Goal: Use online tool/utility: Utilize a website feature to perform a specific function

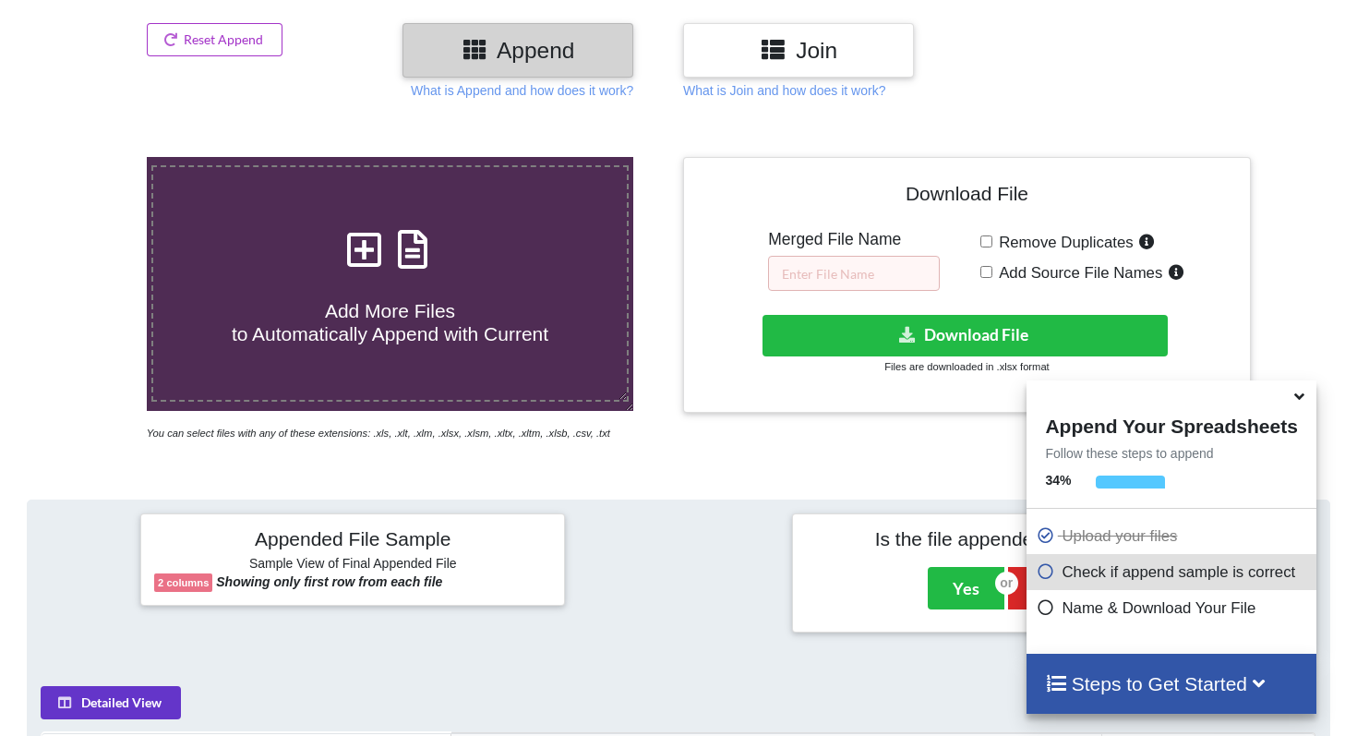
scroll to position [210, 0]
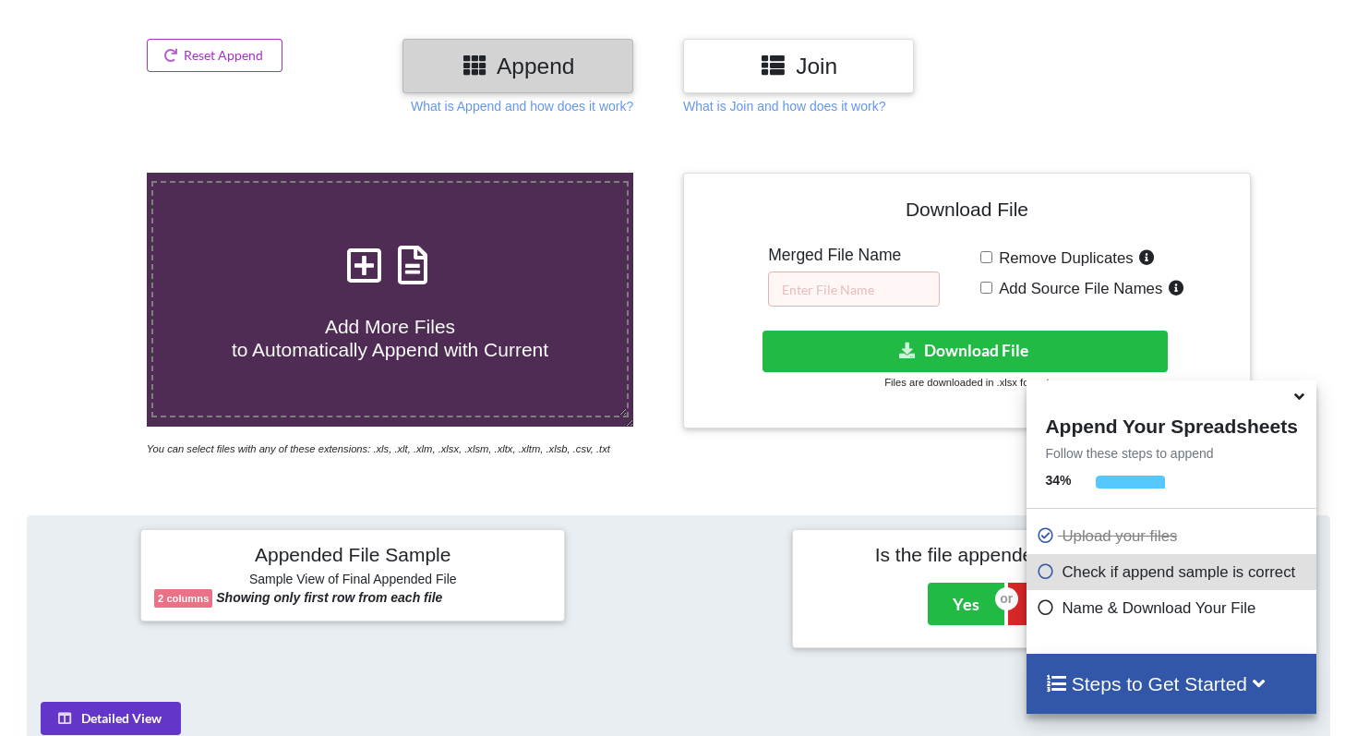
click at [1301, 402] on icon at bounding box center [1298, 393] width 19 height 17
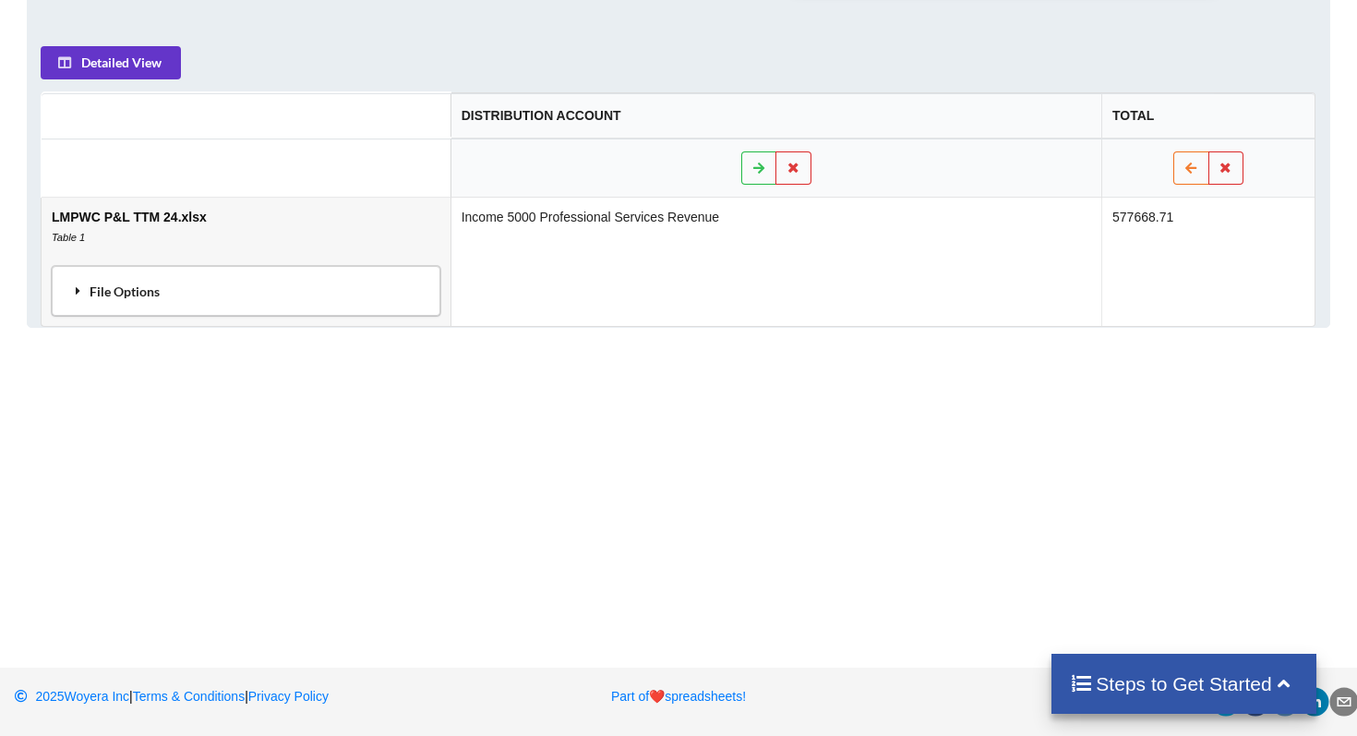
scroll to position [826, 0]
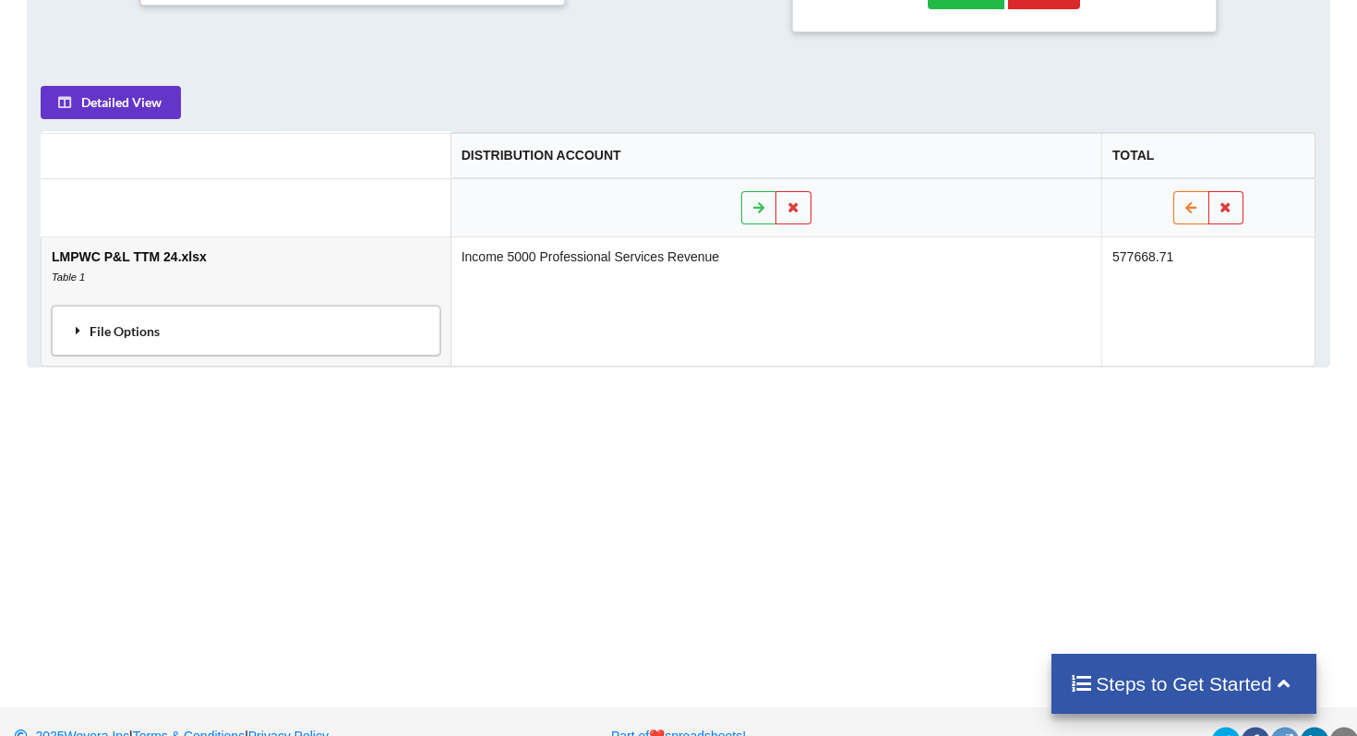
click at [354, 339] on div "File Options" at bounding box center [246, 330] width 378 height 39
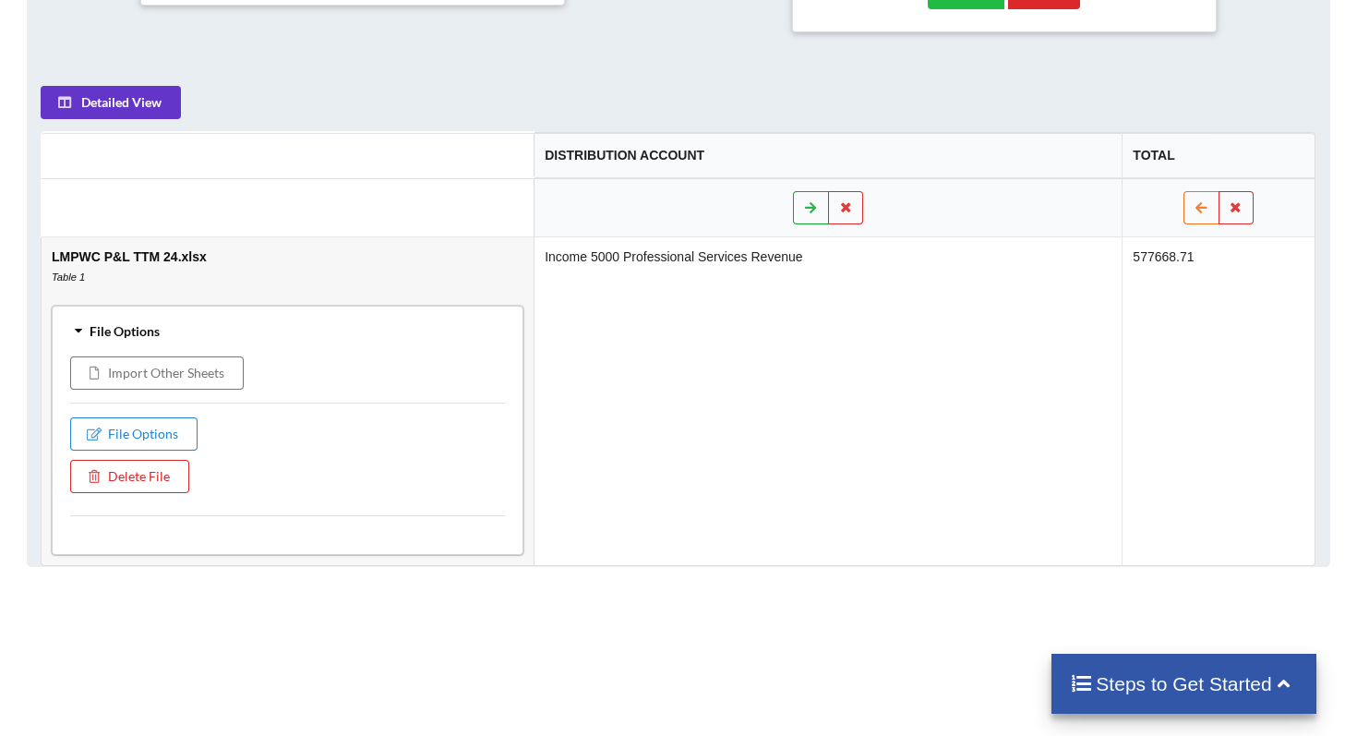
click at [806, 212] on icon at bounding box center [812, 206] width 16 height 11
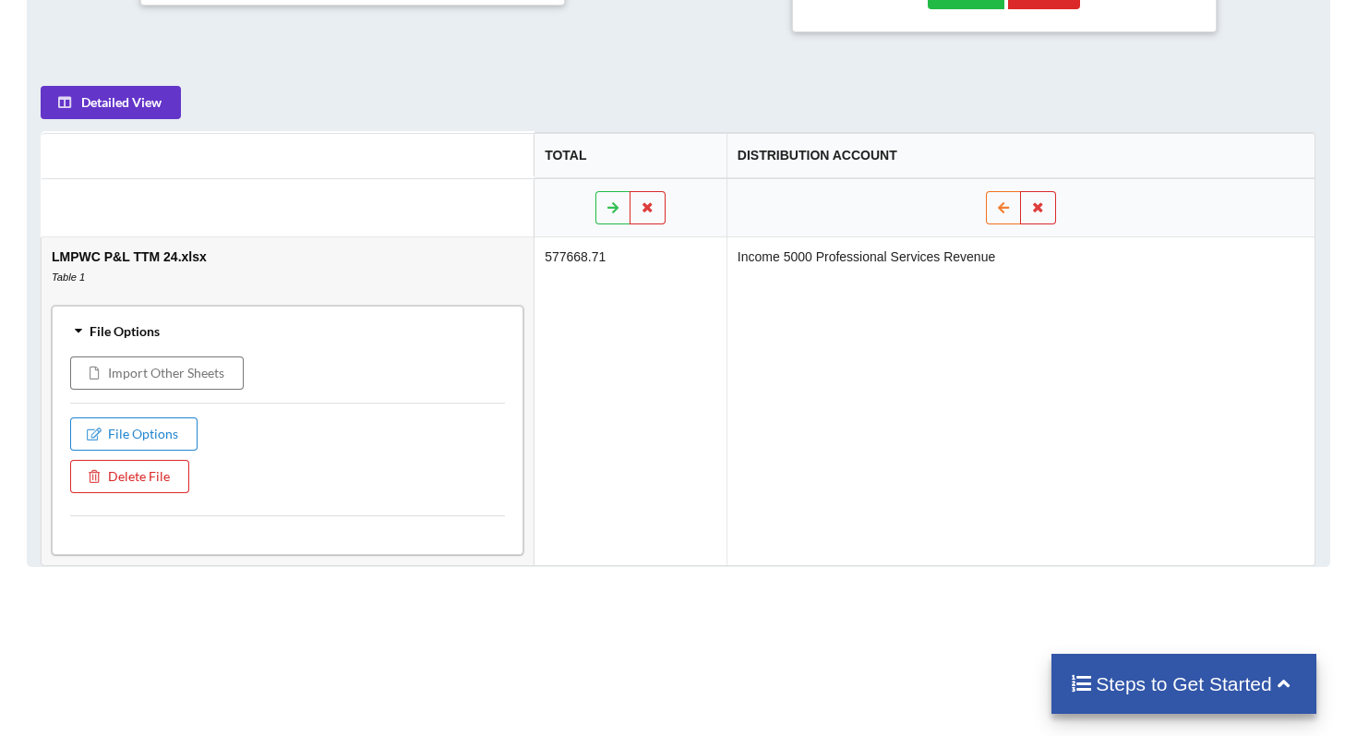
click at [941, 278] on td "Income 5000 Professional Services Revenue" at bounding box center [1020, 401] width 588 height 328
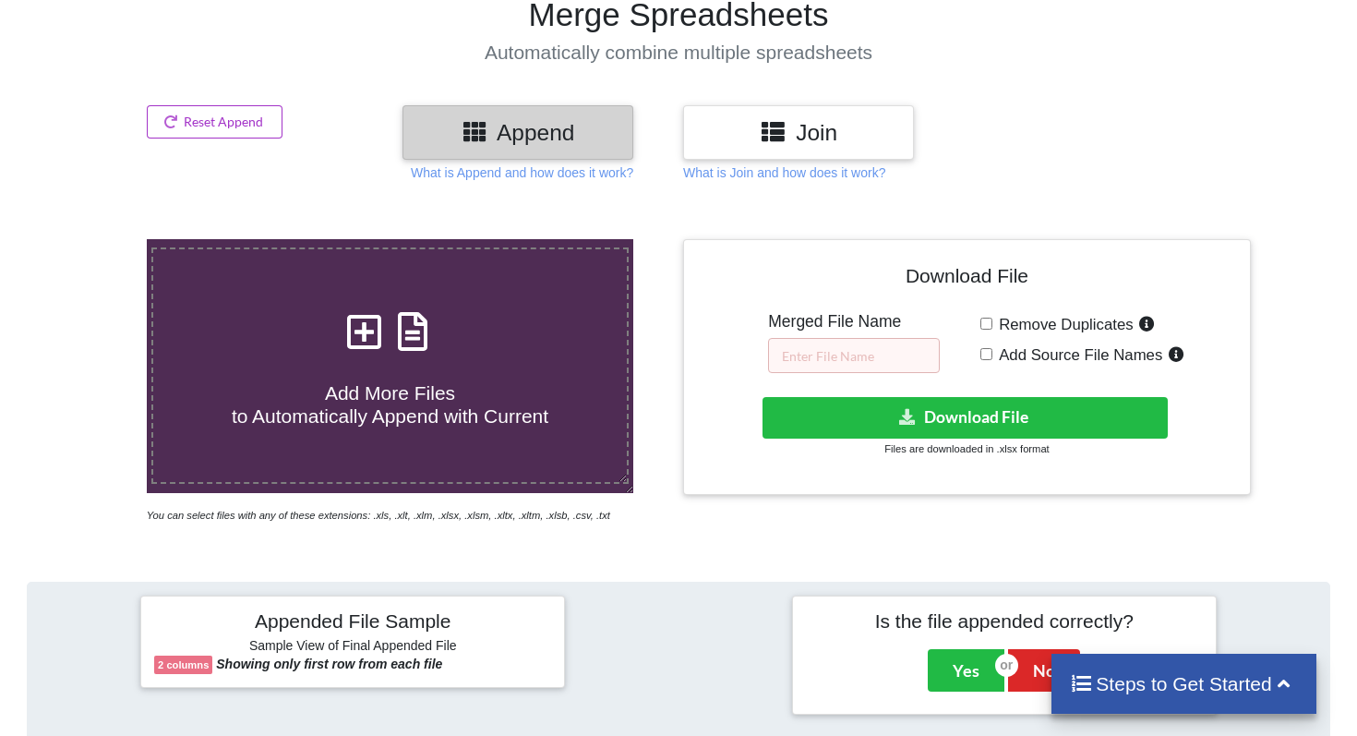
scroll to position [142, 0]
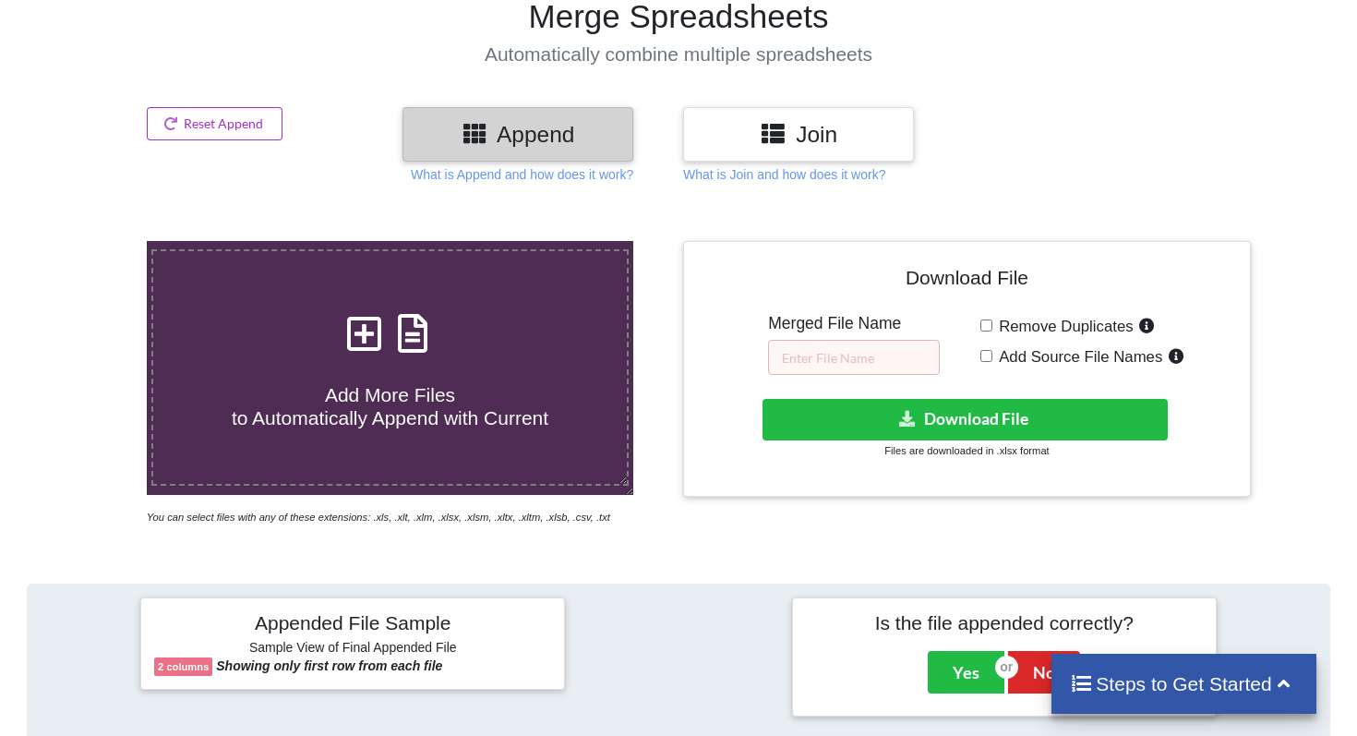
click at [798, 131] on h3 "Join" at bounding box center [798, 134] width 203 height 27
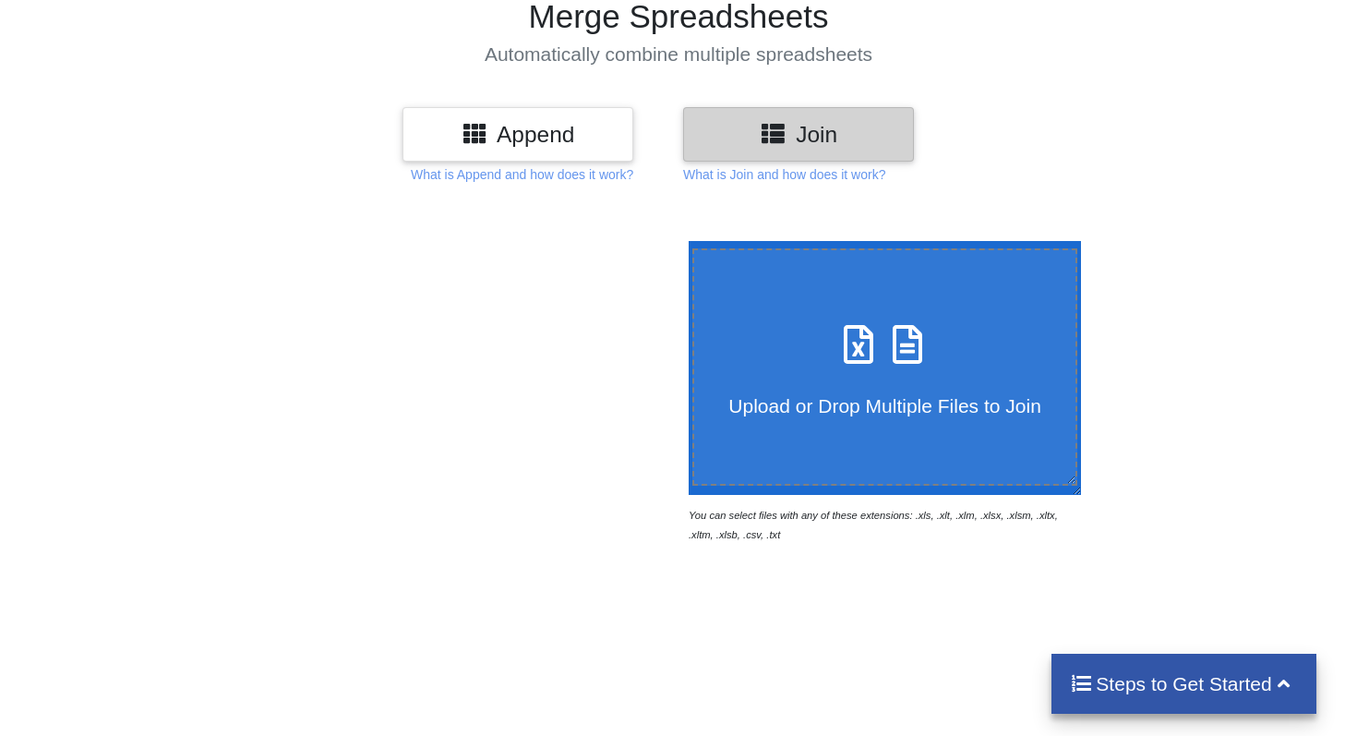
click at [842, 351] on div "Upload or Drop Multiple Files to Join" at bounding box center [884, 366] width 381 height 101
click at [684, 241] on input "Upload or Drop Multiple Files to Join" at bounding box center [684, 241] width 0 height 0
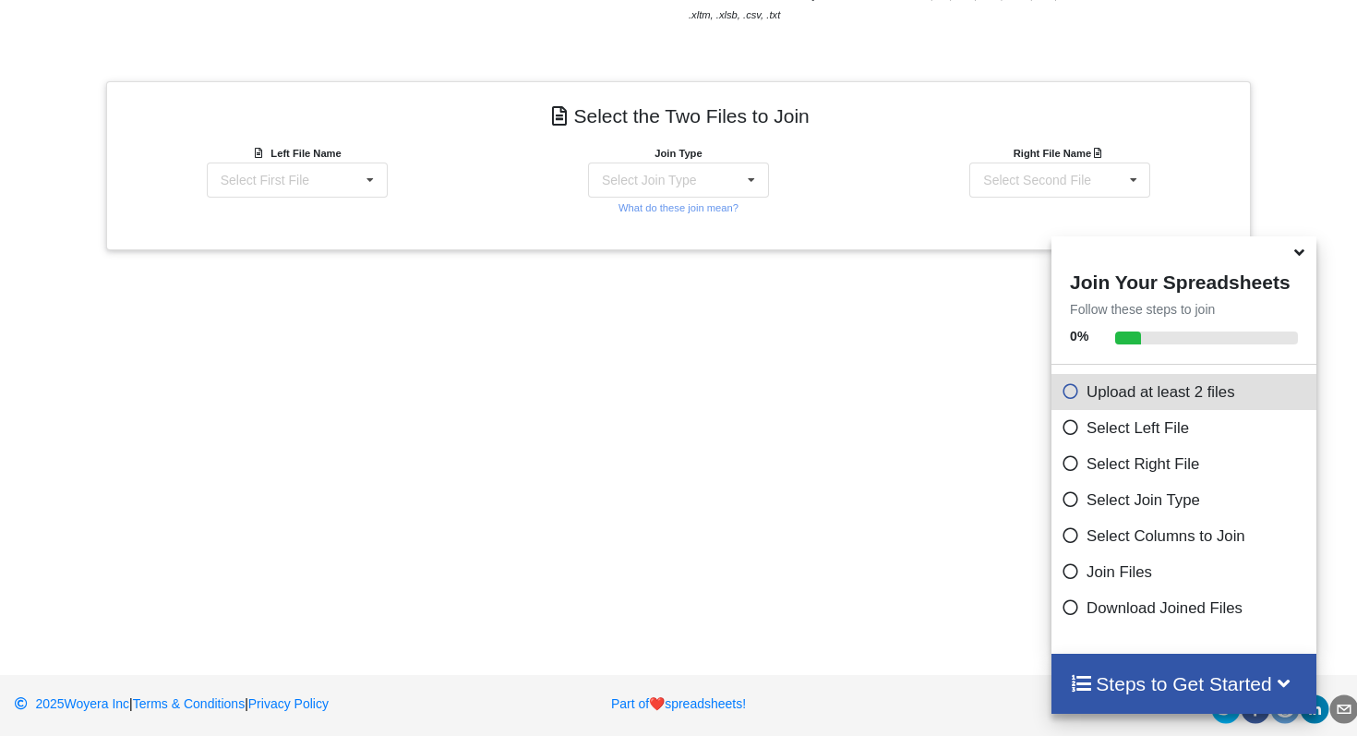
scroll to position [670, 0]
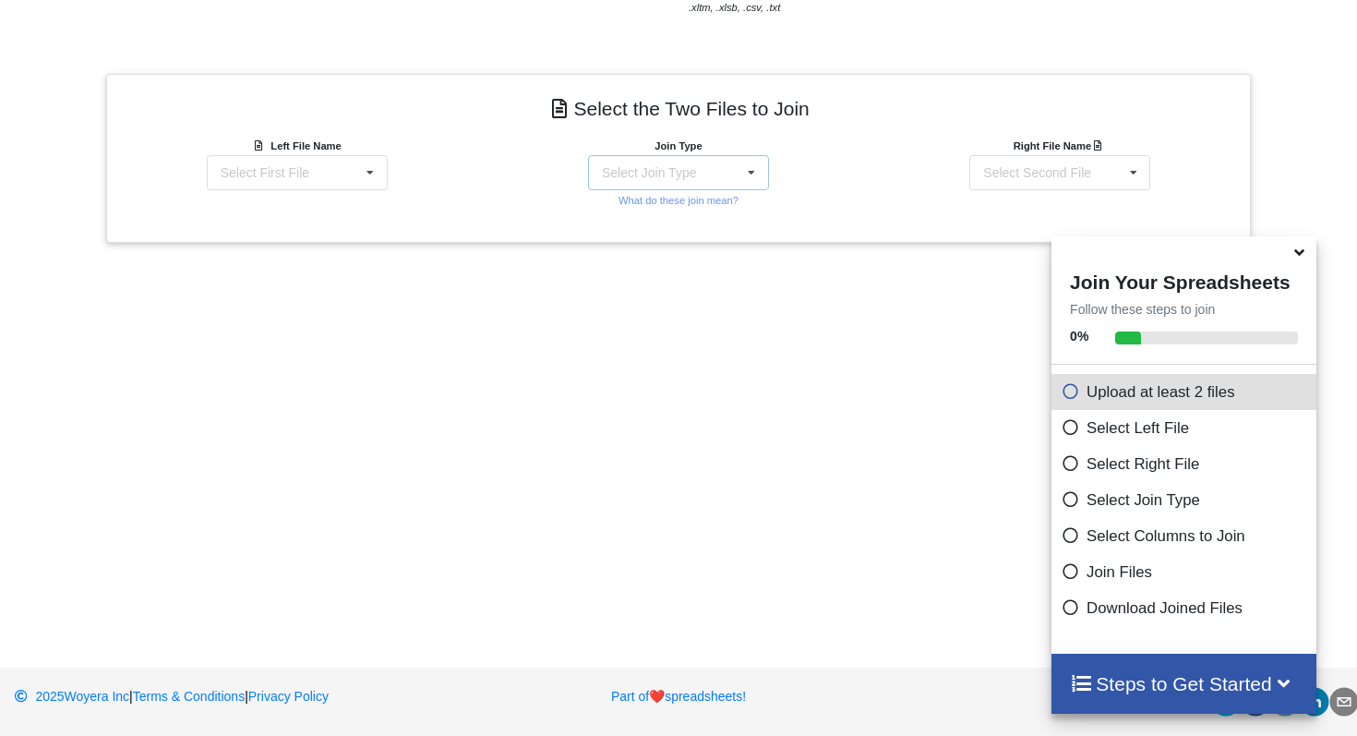
click at [683, 175] on div "Select Join Type" at bounding box center [649, 172] width 94 height 13
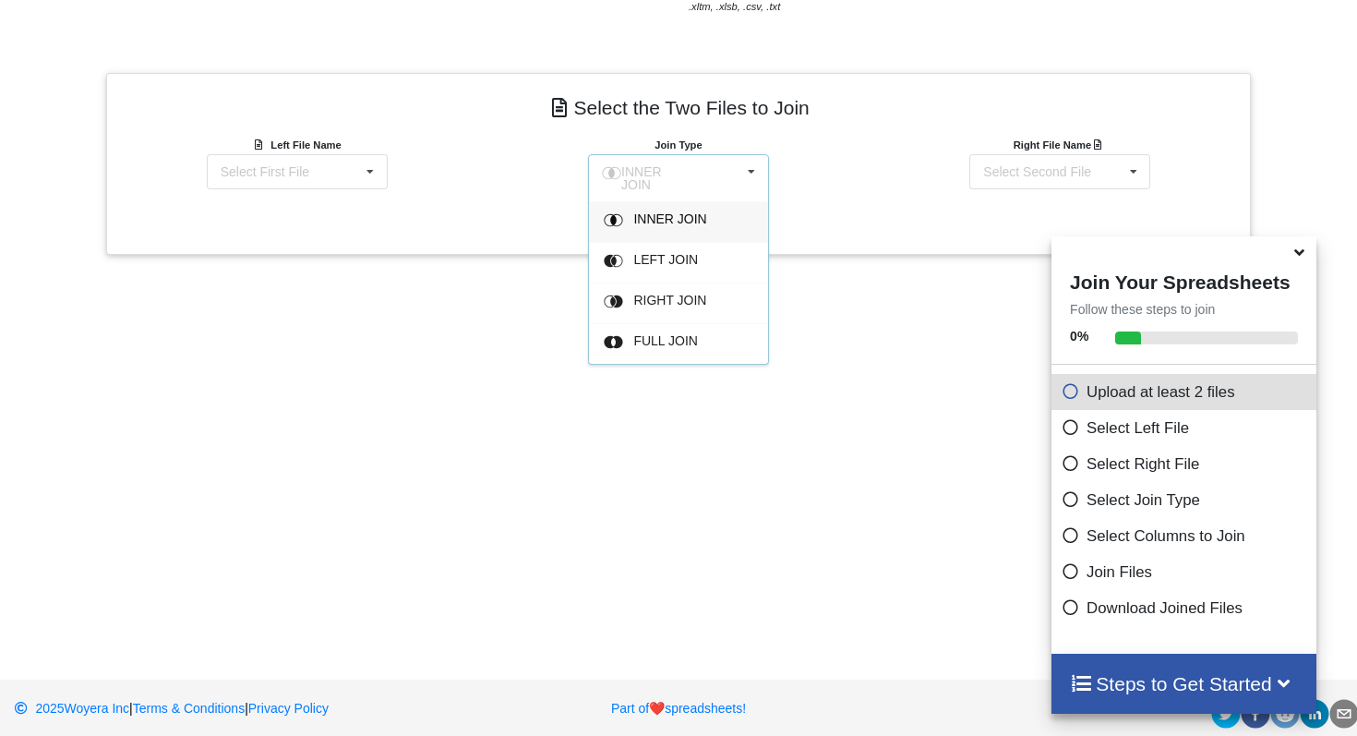
click at [662, 176] on span "INNER JOIN" at bounding box center [641, 178] width 41 height 28
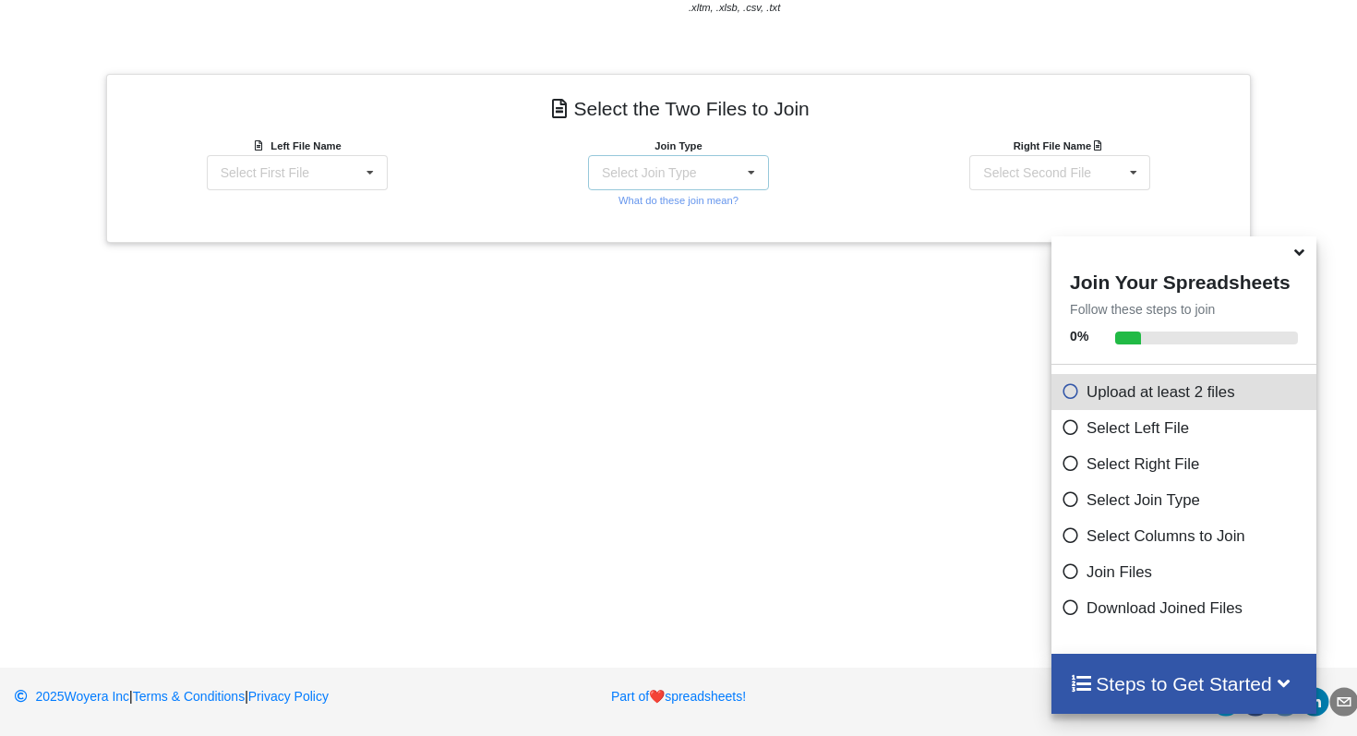
click at [705, 173] on div "Select Join Type INNER JOIN LEFT JOIN RIGHT JOIN FULL JOIN" at bounding box center [678, 172] width 181 height 35
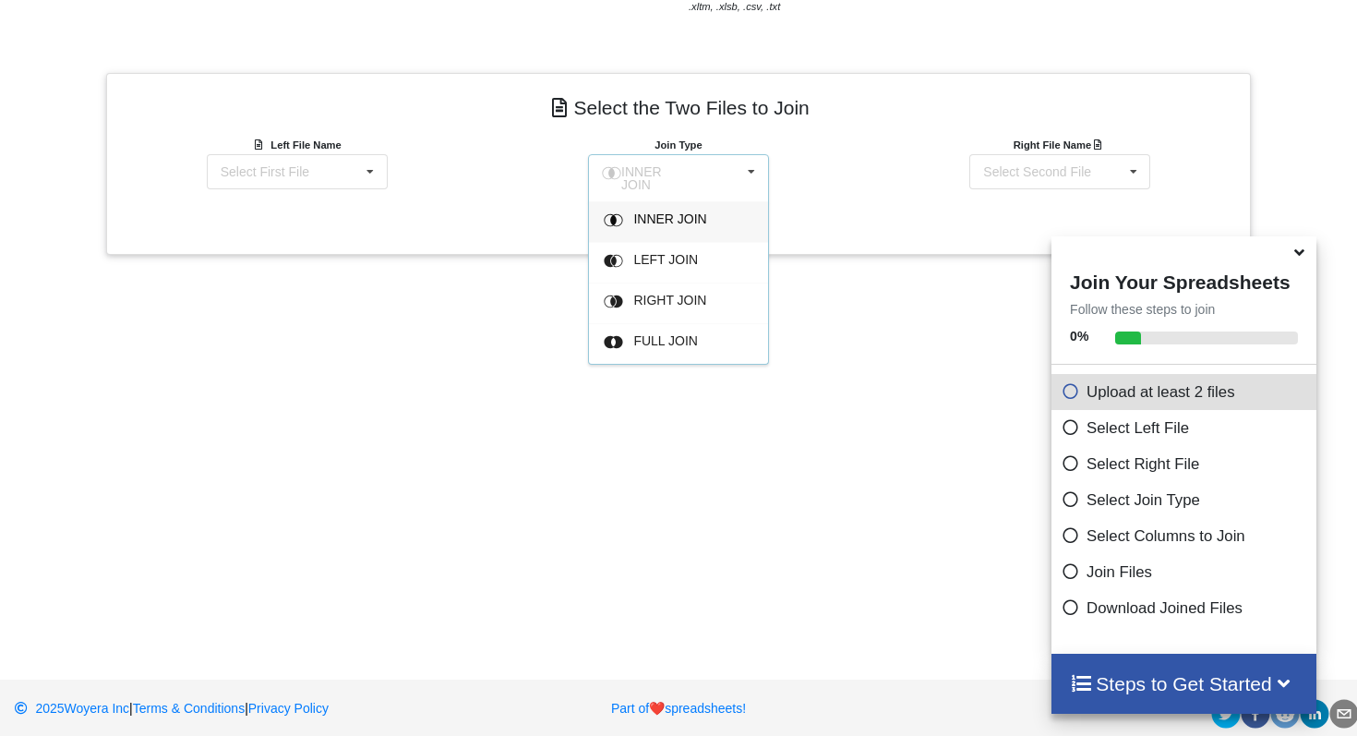
click at [694, 223] on div "INNER JOIN" at bounding box center [689, 221] width 113 height 19
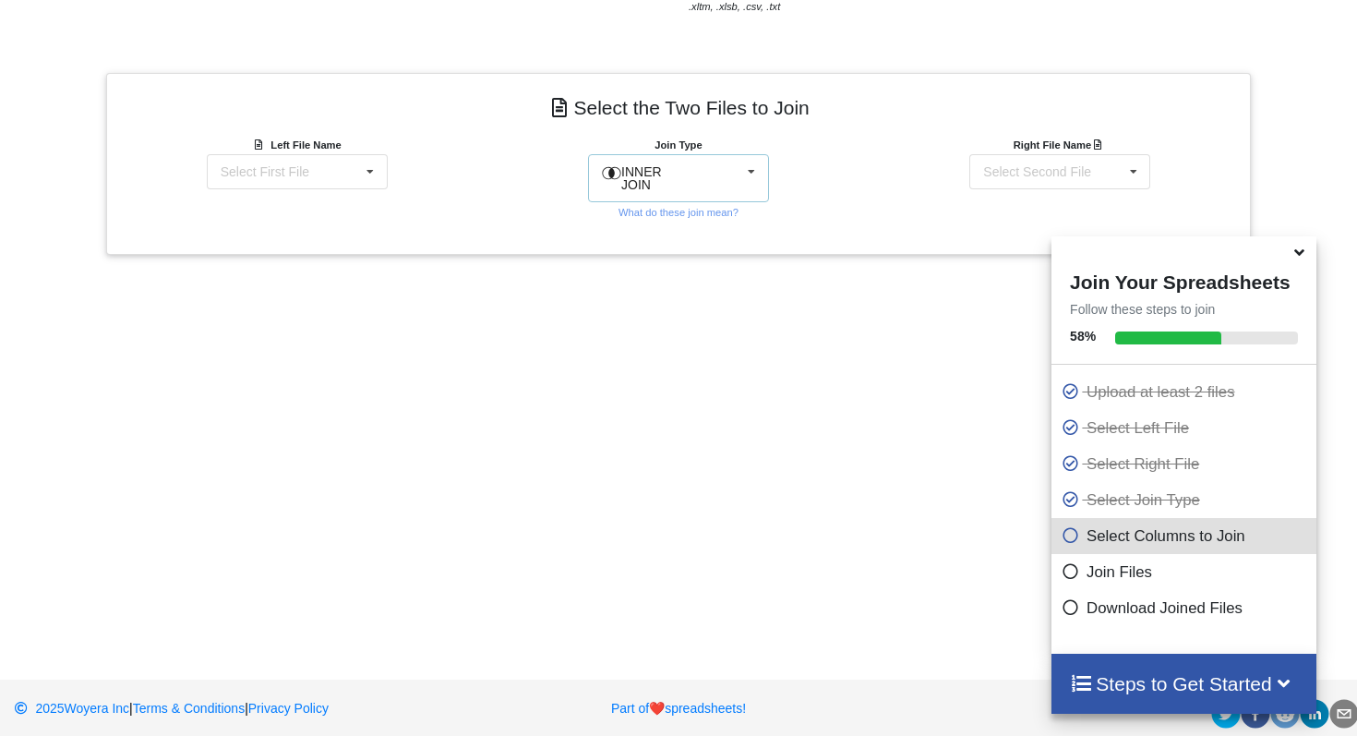
click at [703, 186] on div "INNER JOIN INNER JOIN LEFT JOIN RIGHT JOIN FULL JOIN" at bounding box center [678, 178] width 181 height 48
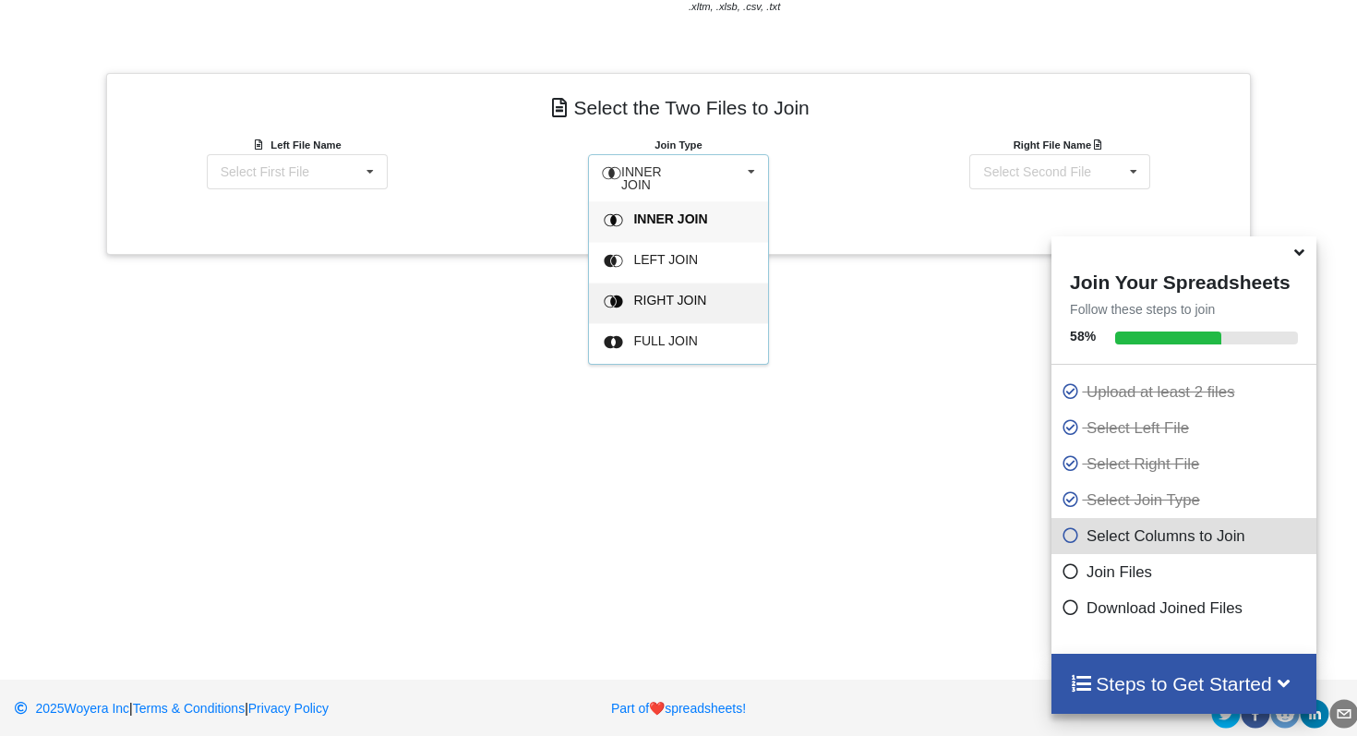
click at [699, 226] on span "RIGHT JOIN" at bounding box center [670, 218] width 74 height 15
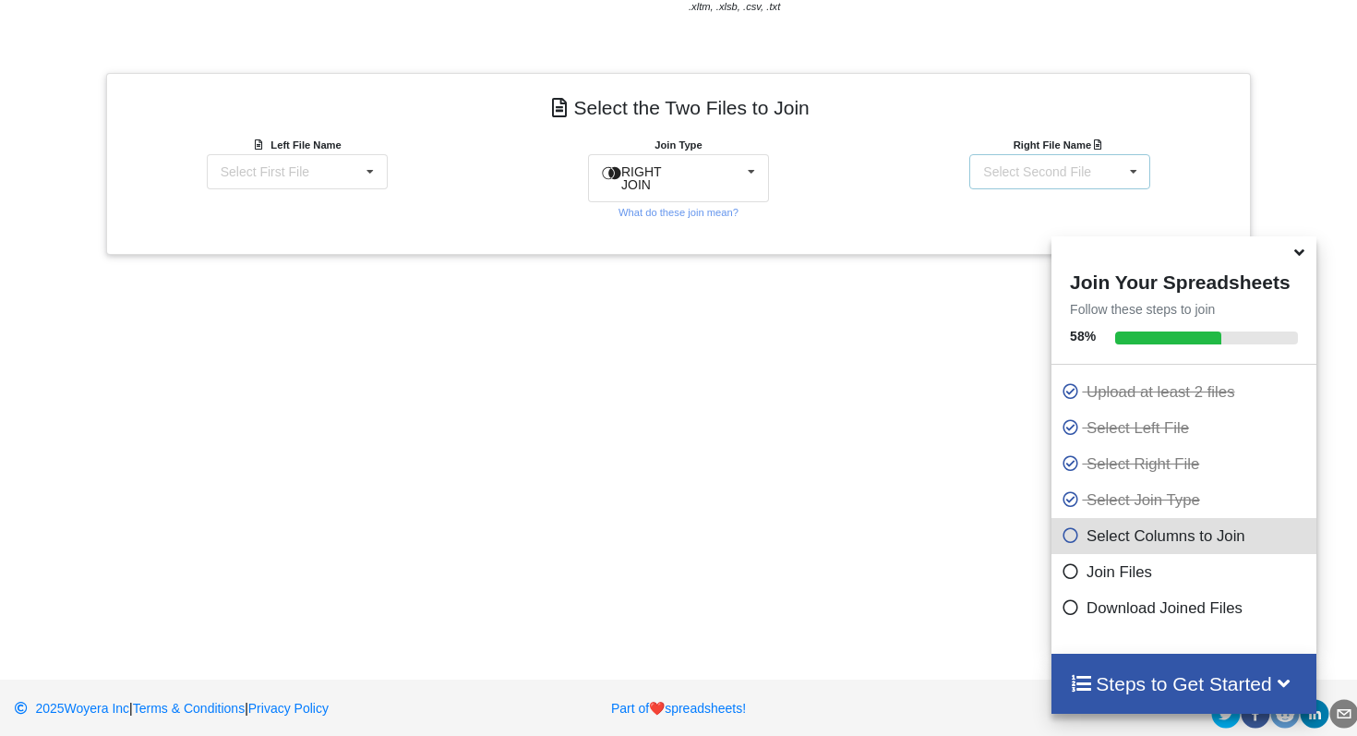
click at [1038, 175] on div "Select Second File" at bounding box center [1037, 171] width 108 height 13
click at [1030, 238] on span "LMPWC P&L TTM 24.xlsx : Table 1" at bounding box center [1057, 225] width 150 height 28
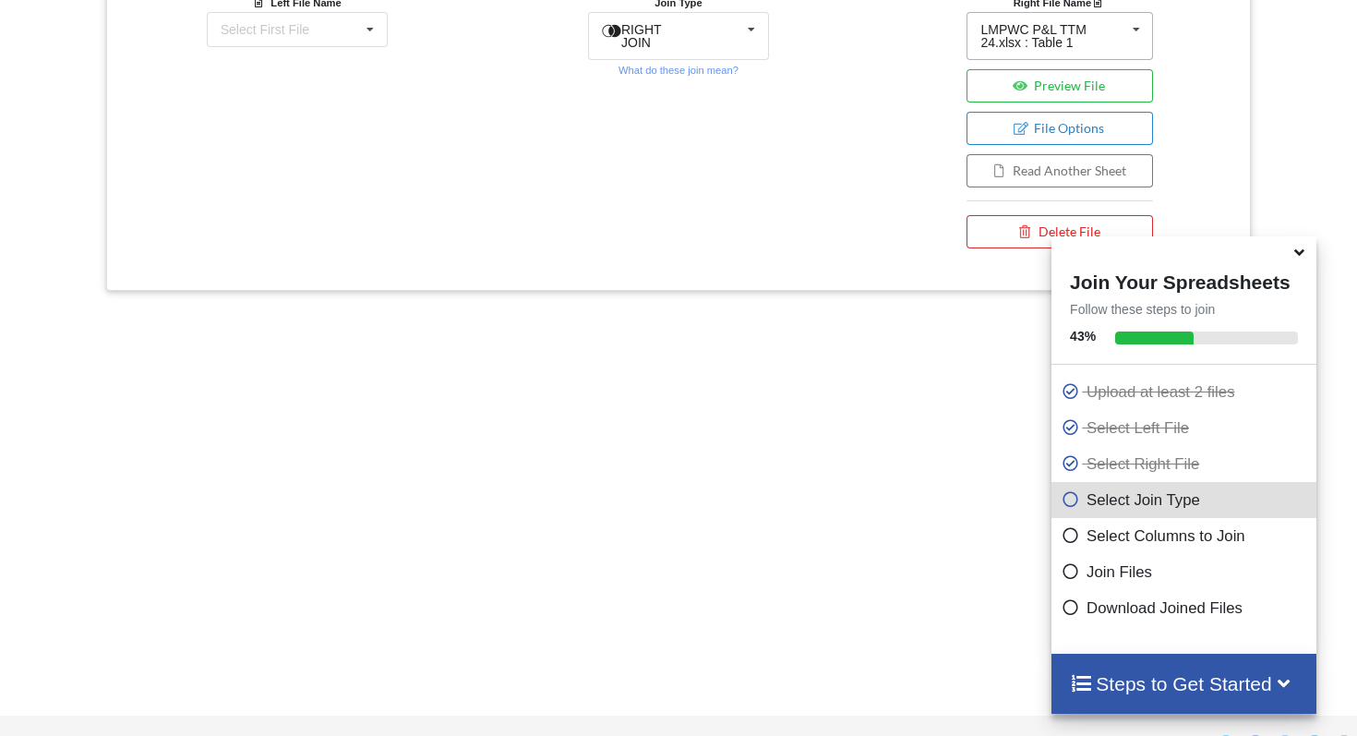
scroll to position [849, 0]
click at [1079, 84] on button "Preview File" at bounding box center [1059, 86] width 186 height 33
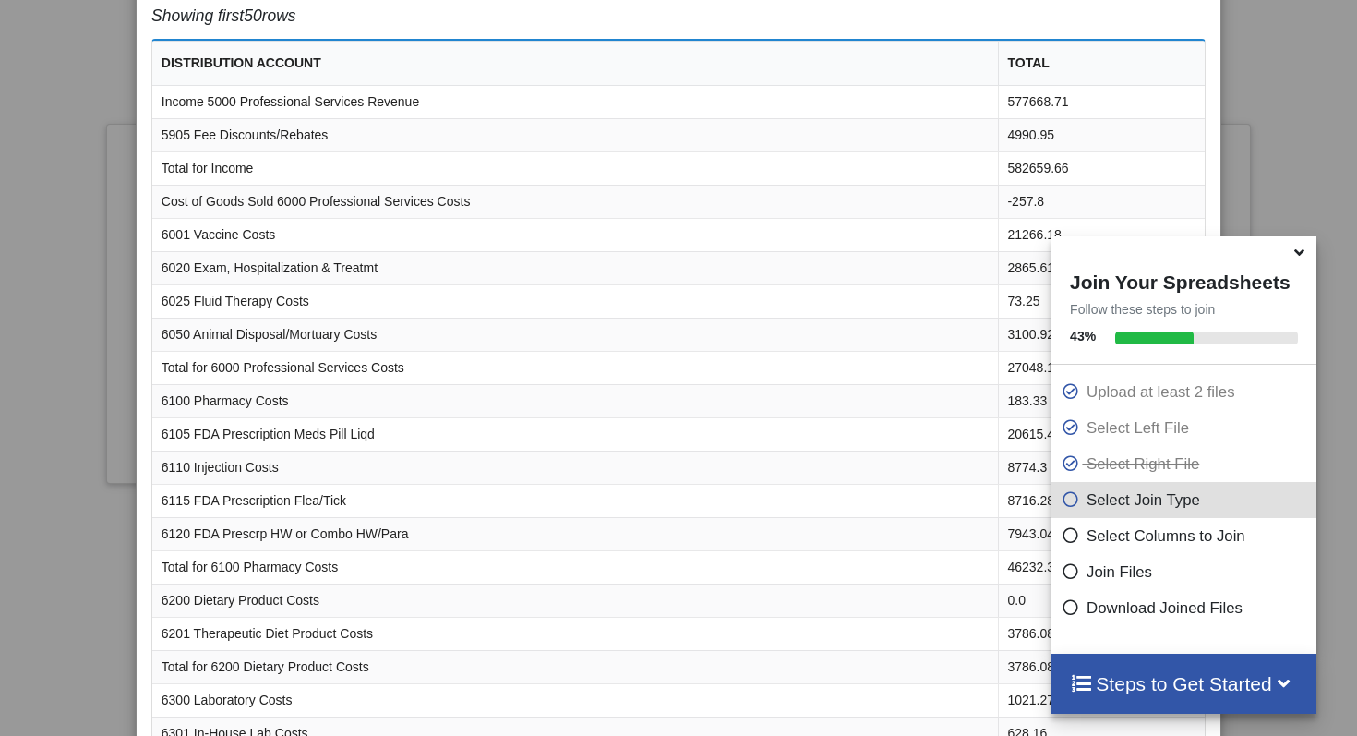
scroll to position [0, 0]
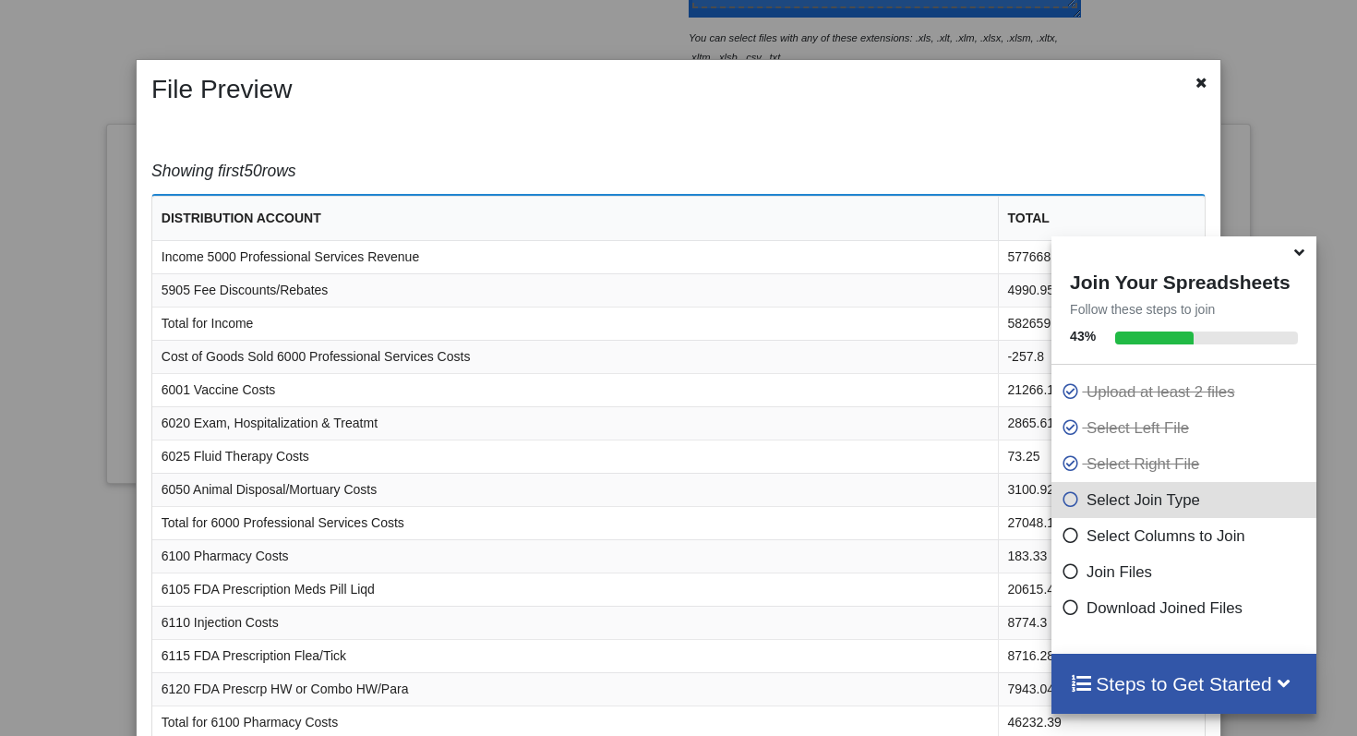
click at [1301, 256] on icon at bounding box center [1298, 249] width 19 height 17
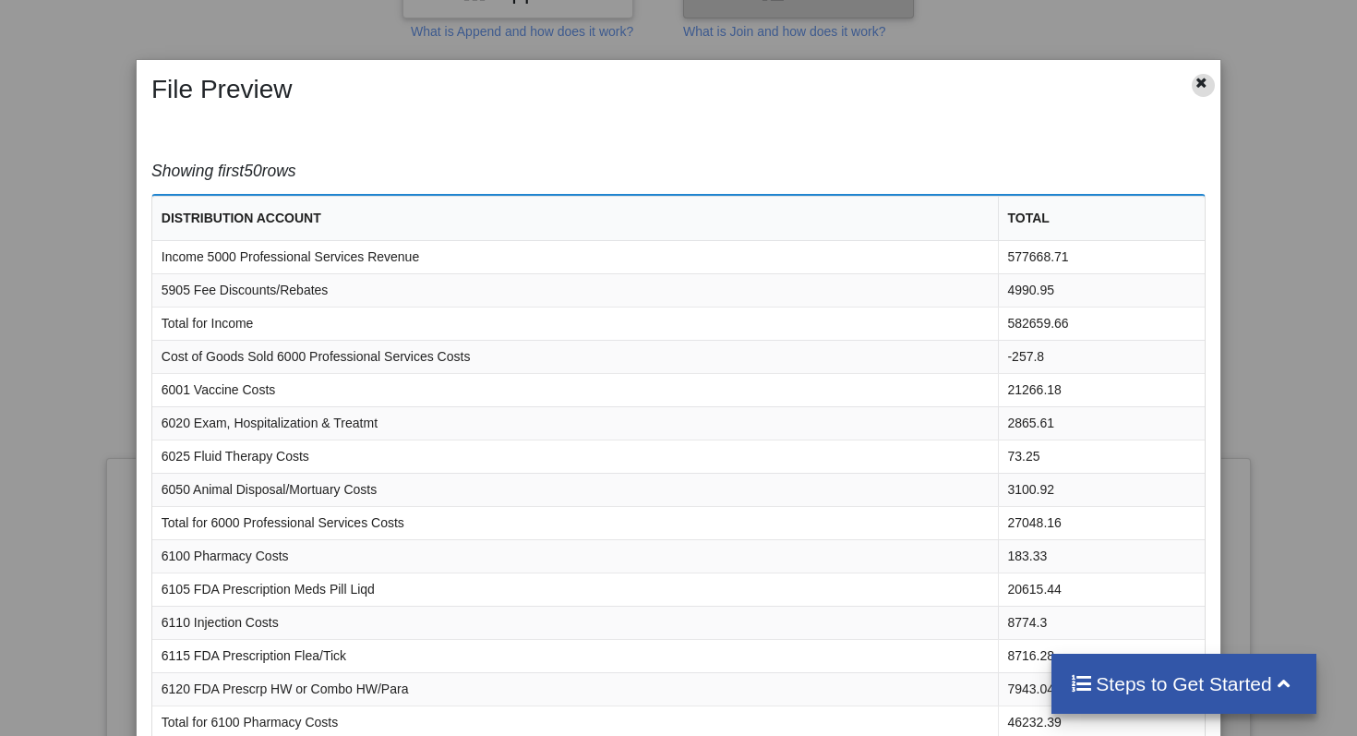
click at [1197, 87] on icon at bounding box center [1201, 80] width 16 height 13
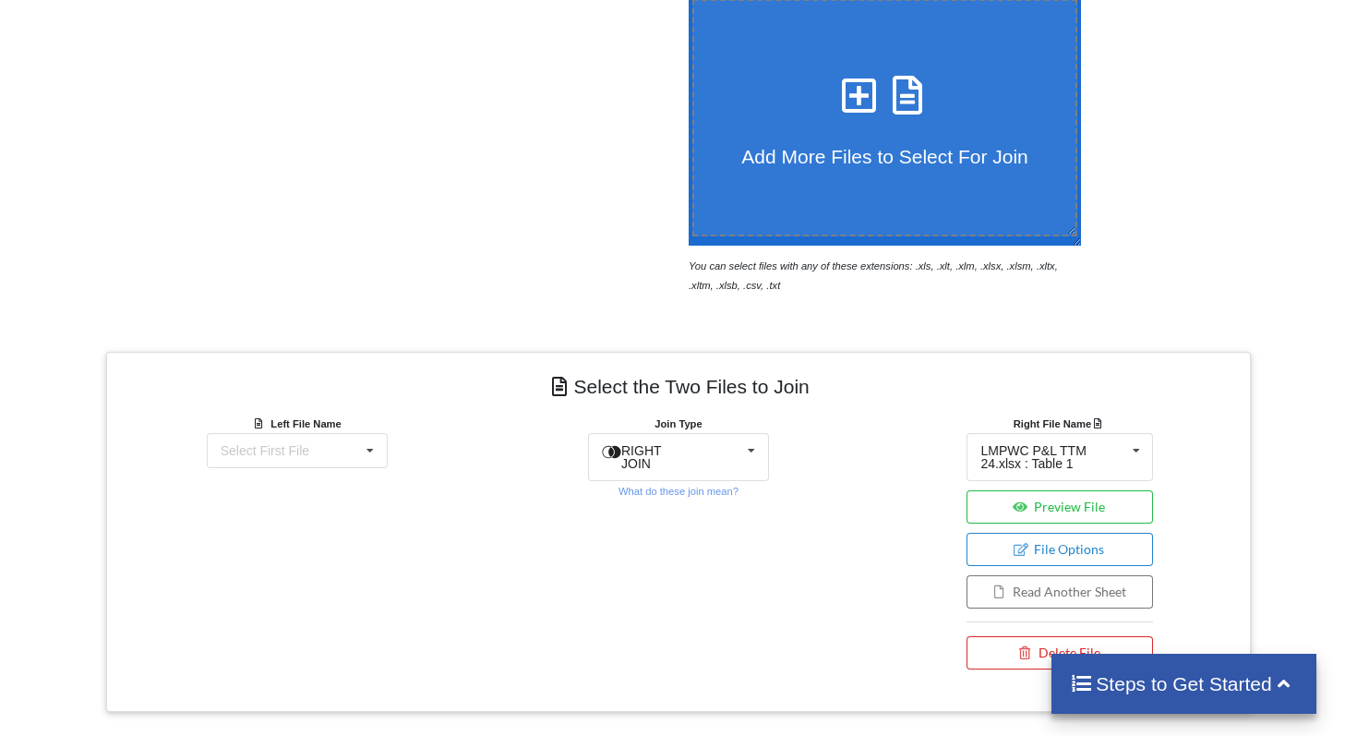
scroll to position [411, 0]
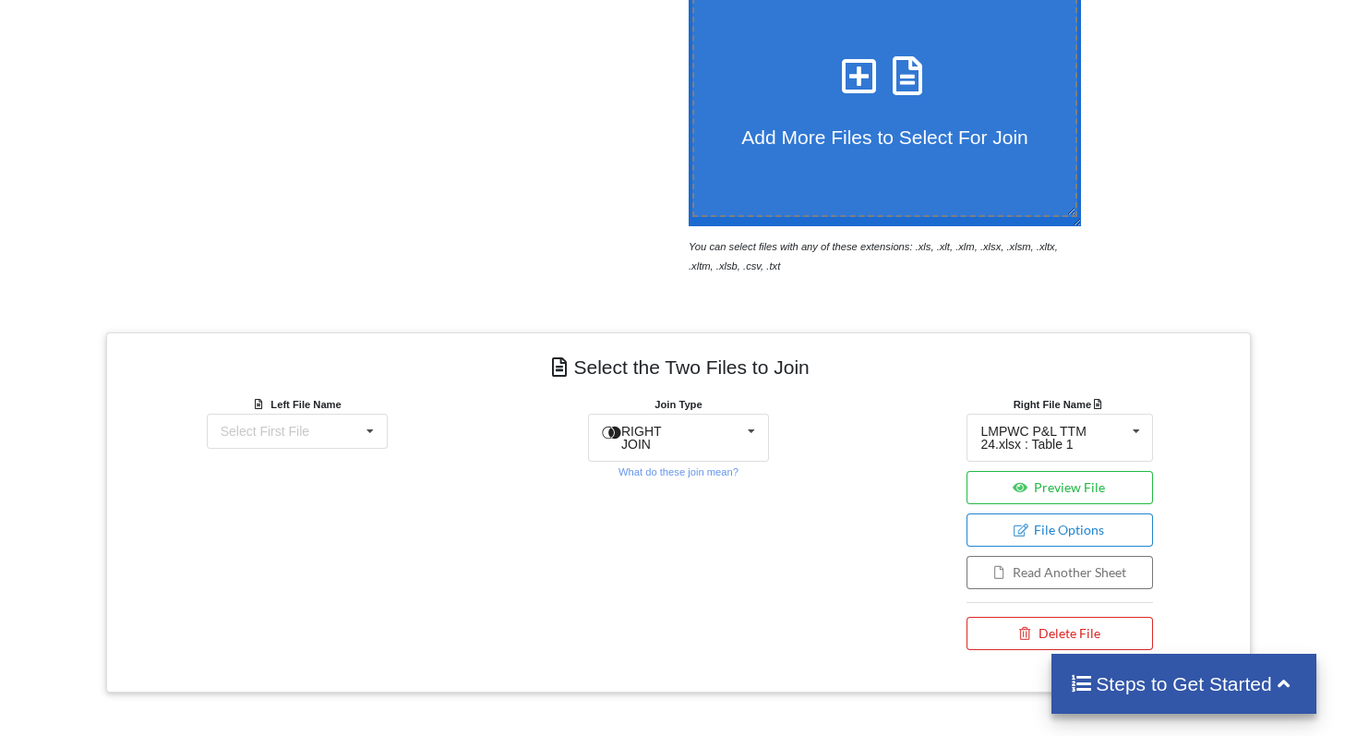
click at [1098, 675] on h4 "Steps to Get Started" at bounding box center [1184, 683] width 228 height 23
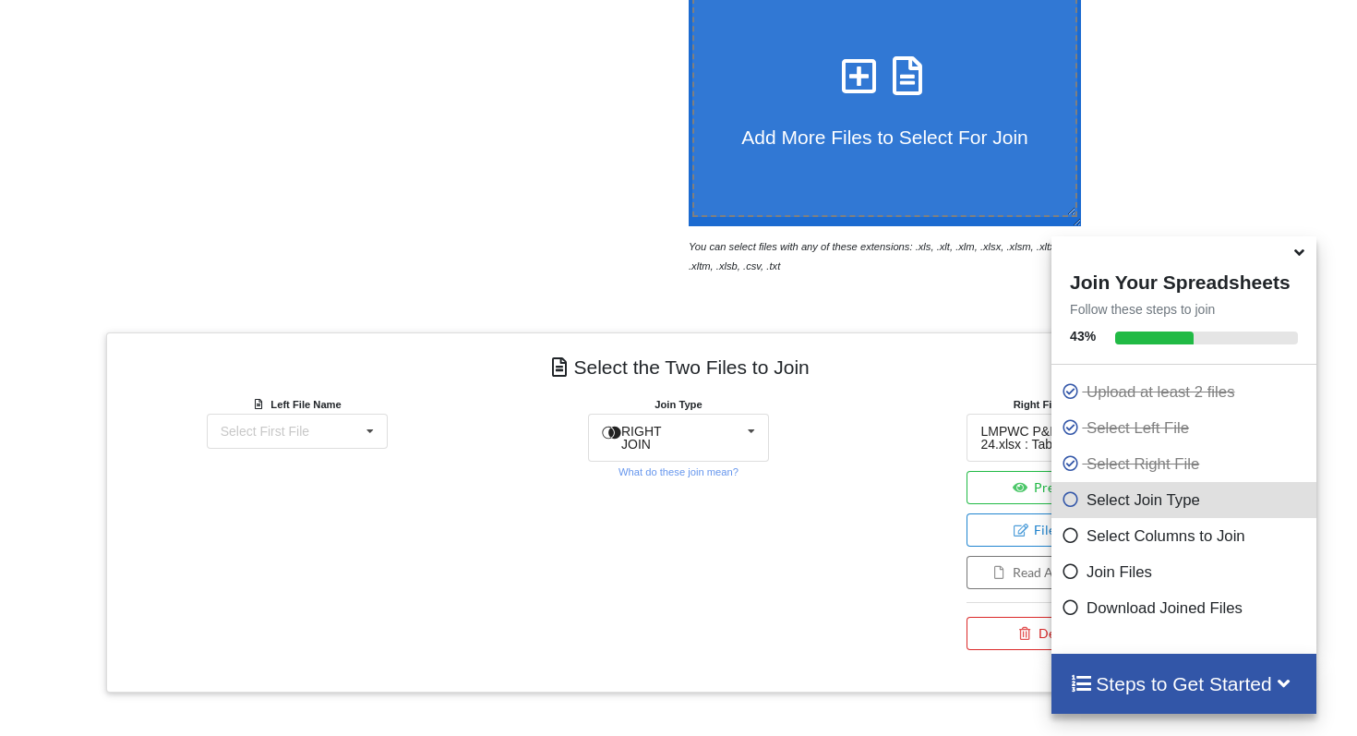
click at [1062, 504] on icon at bounding box center [1070, 496] width 18 height 16
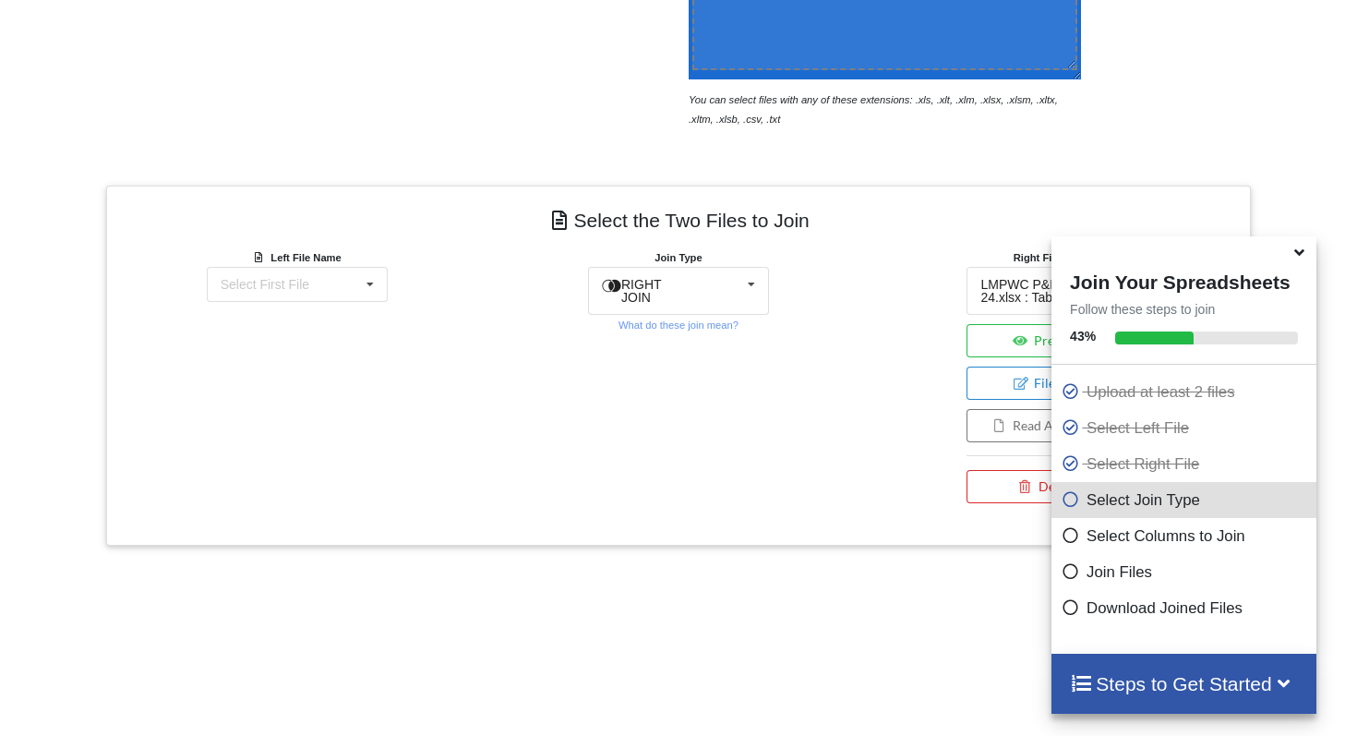
scroll to position [566, 0]
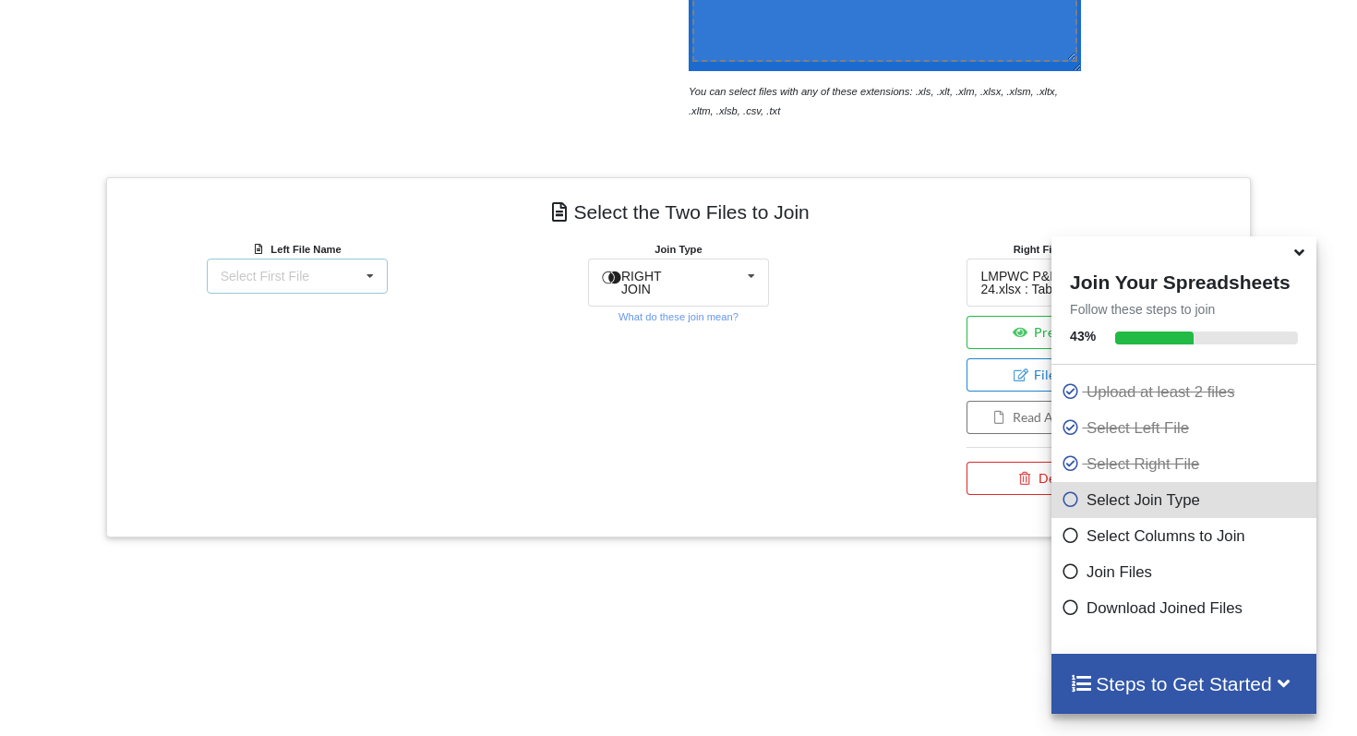
click at [378, 281] on icon at bounding box center [370, 276] width 28 height 34
click at [375, 322] on div "LMPWC P&L TTM 24.xlsx : Table 1" at bounding box center [297, 329] width 185 height 47
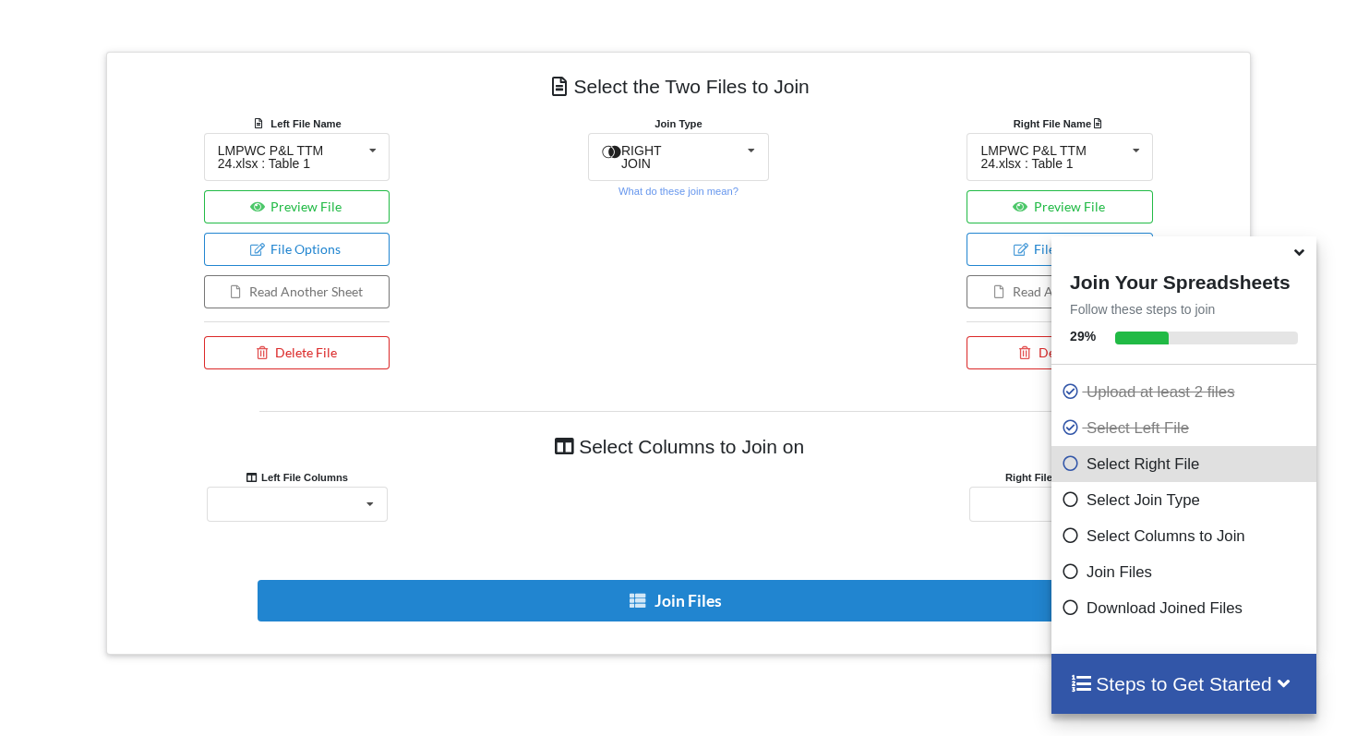
scroll to position [695, 0]
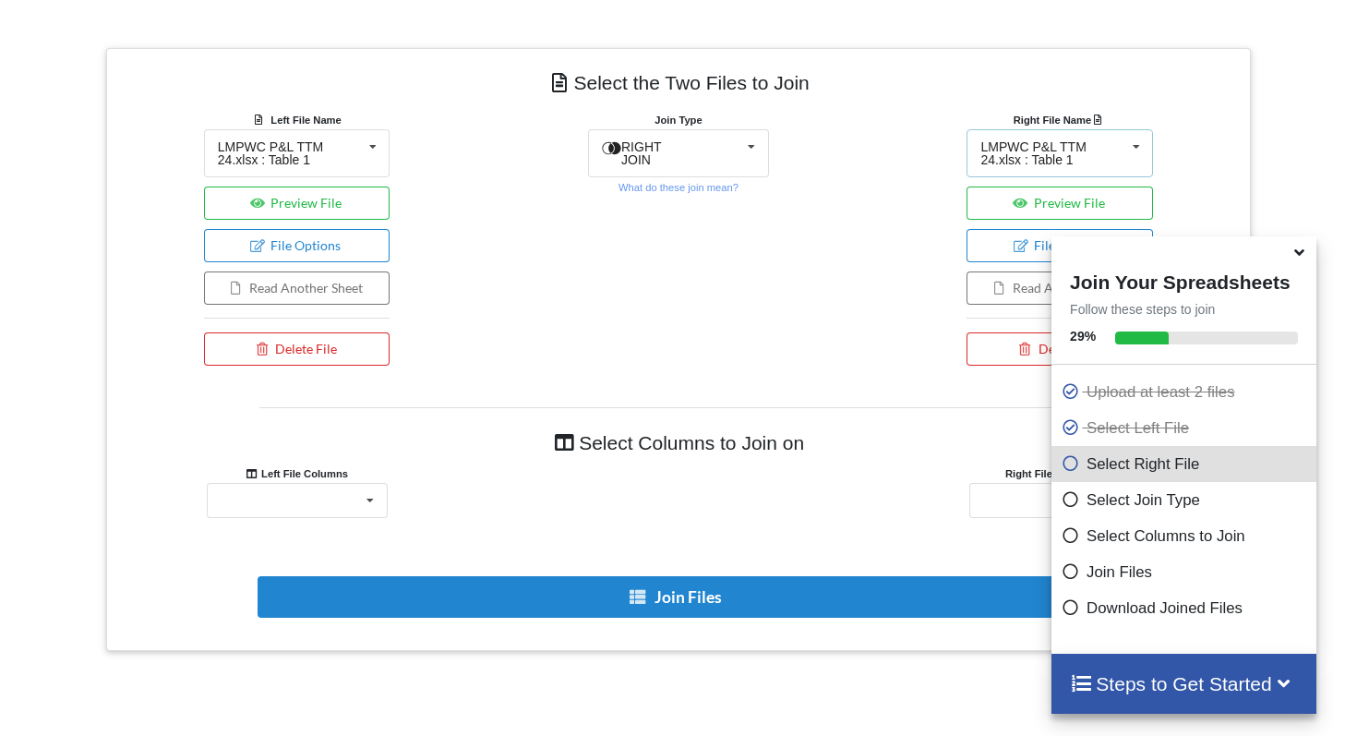
click at [1057, 146] on div "LMPWC P&L TTM 24.xlsx : Table 1" at bounding box center [1052, 153] width 144 height 26
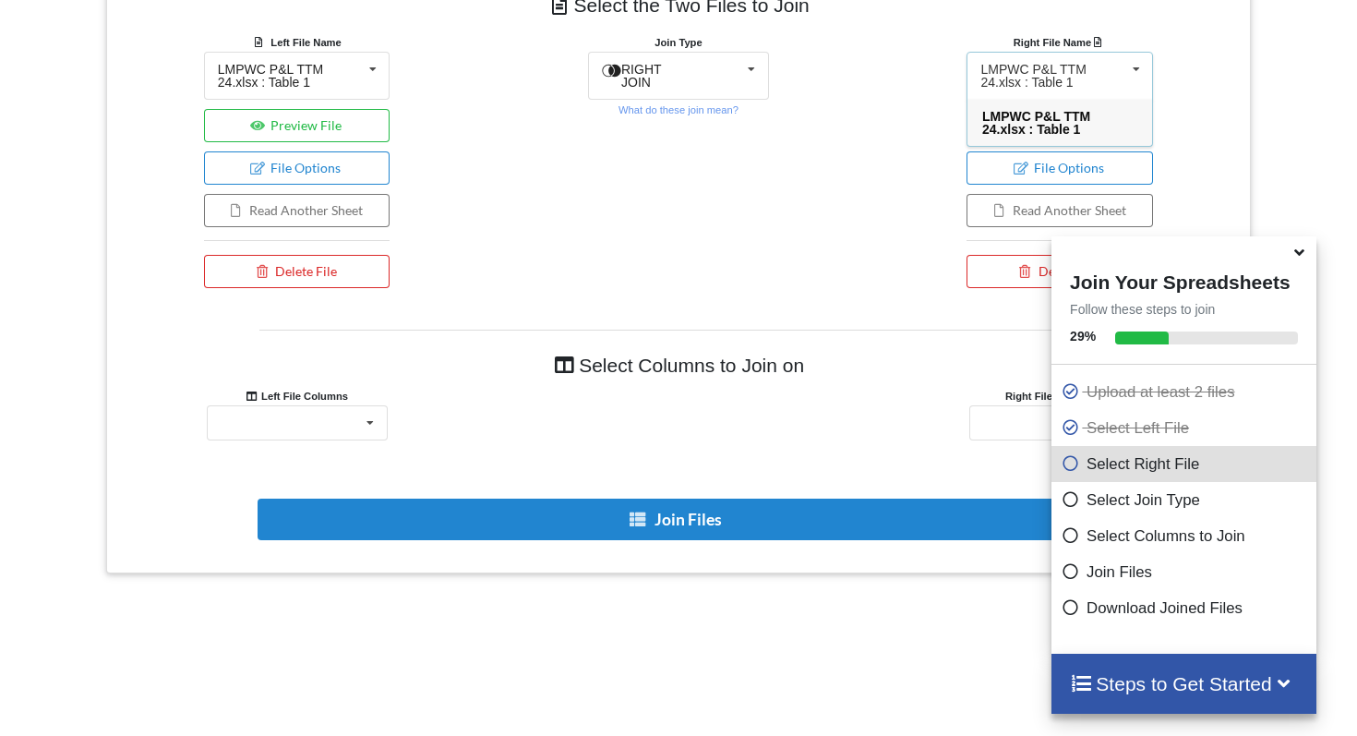
scroll to position [814, 0]
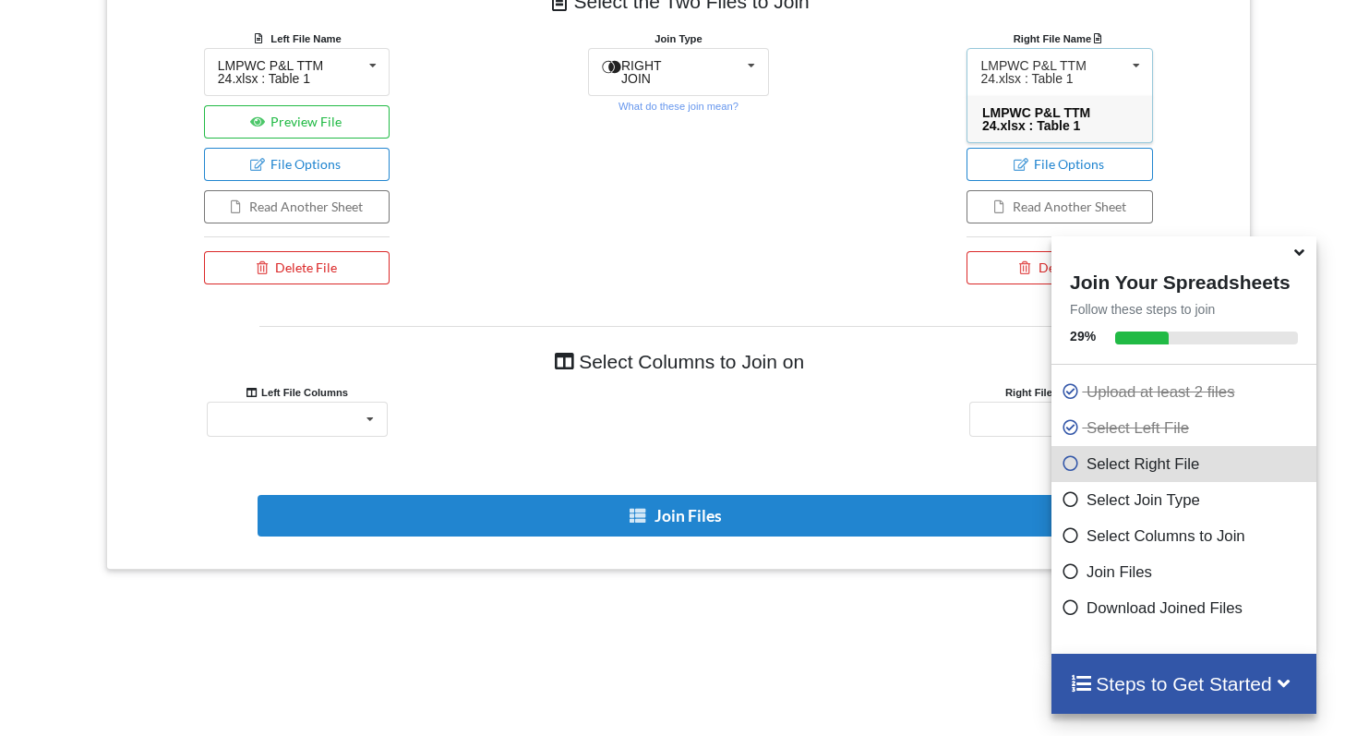
click at [1056, 114] on span "LMPWC P&L TTM 24.xlsx : Table 1" at bounding box center [1036, 119] width 108 height 28
click at [375, 78] on icon at bounding box center [373, 66] width 28 height 34
click at [349, 135] on div "LMPWC P&L TTM 24.xlsx : Table 1" at bounding box center [297, 118] width 185 height 47
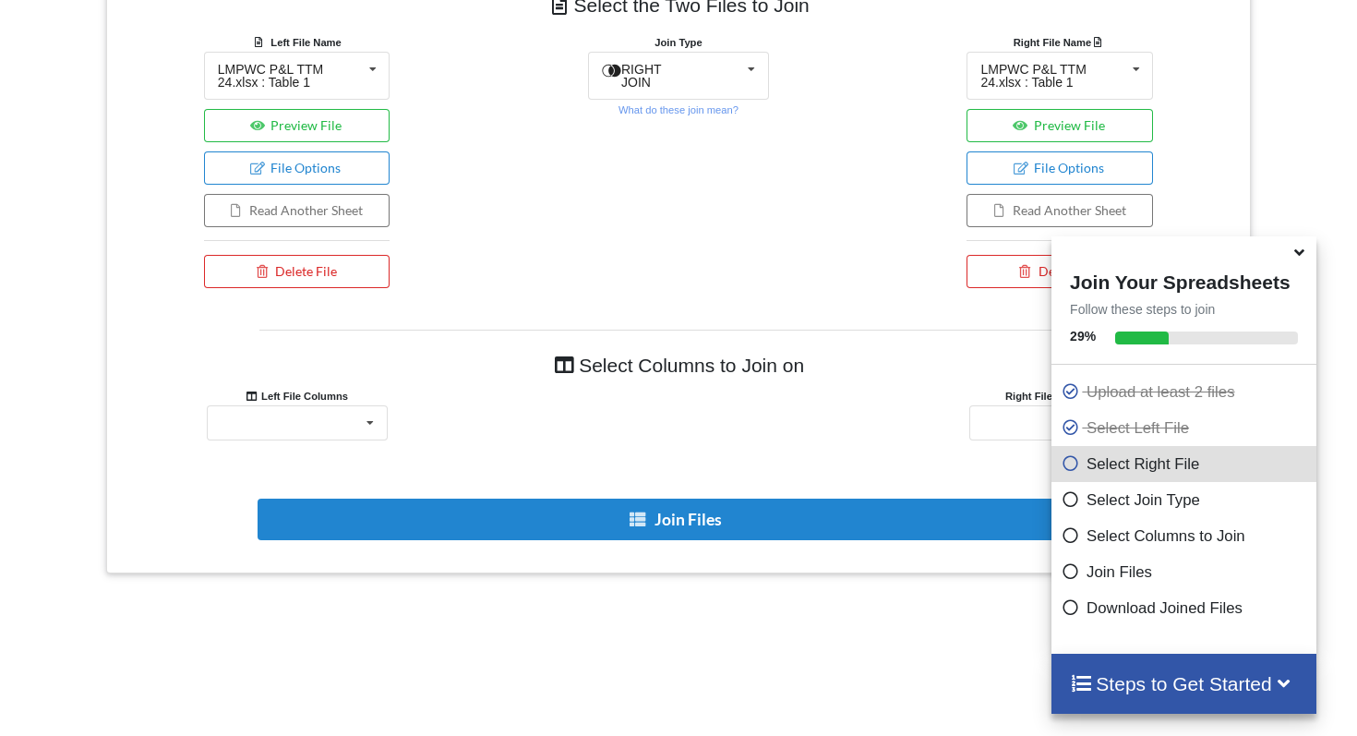
scroll to position [803, 0]
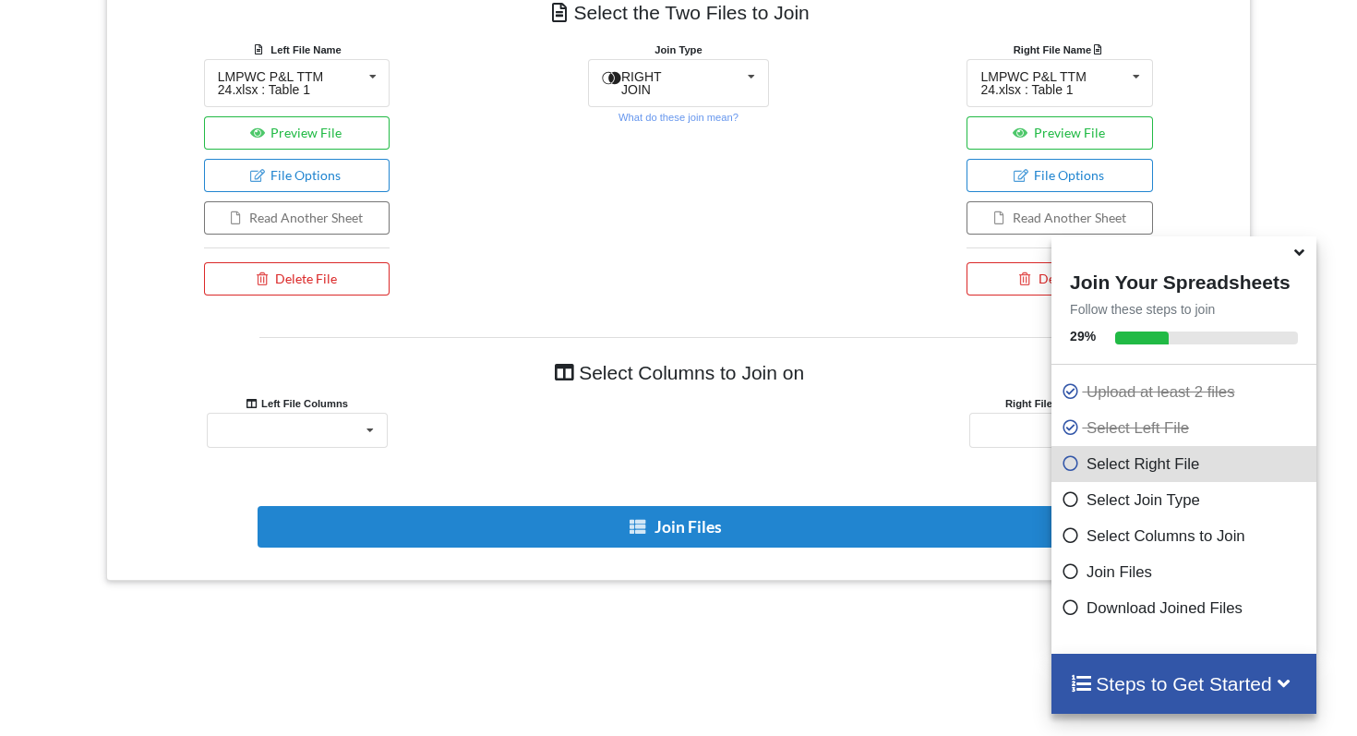
click at [1305, 258] on icon at bounding box center [1298, 249] width 19 height 17
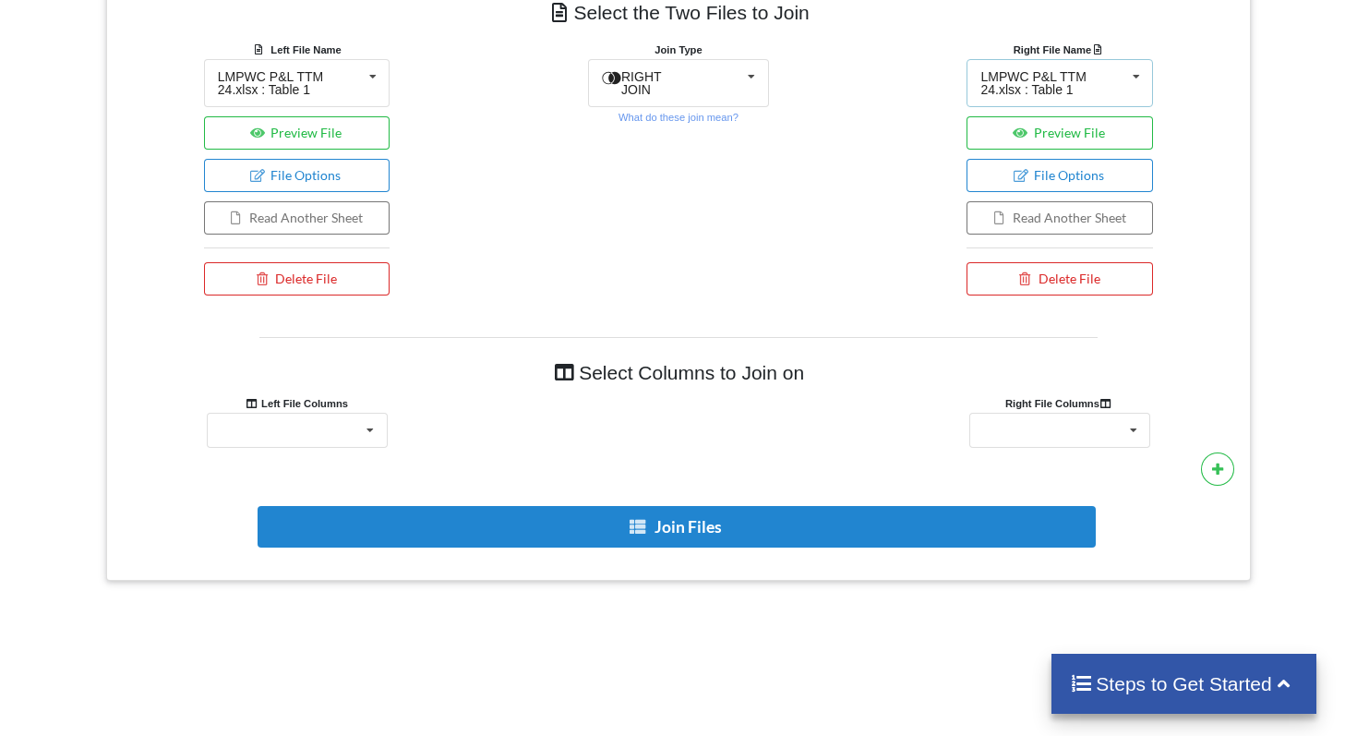
click at [1116, 90] on div "LMPWC P&L TTM 24.xlsx : Table 1" at bounding box center [1052, 83] width 144 height 26
click at [1118, 92] on div "LMPWC P&L TTM 24.xlsx : Table 1" at bounding box center [1052, 83] width 144 height 26
click at [1089, 414] on div "DISTRIBUTION ACCOUNT TOTAL" at bounding box center [1059, 430] width 181 height 35
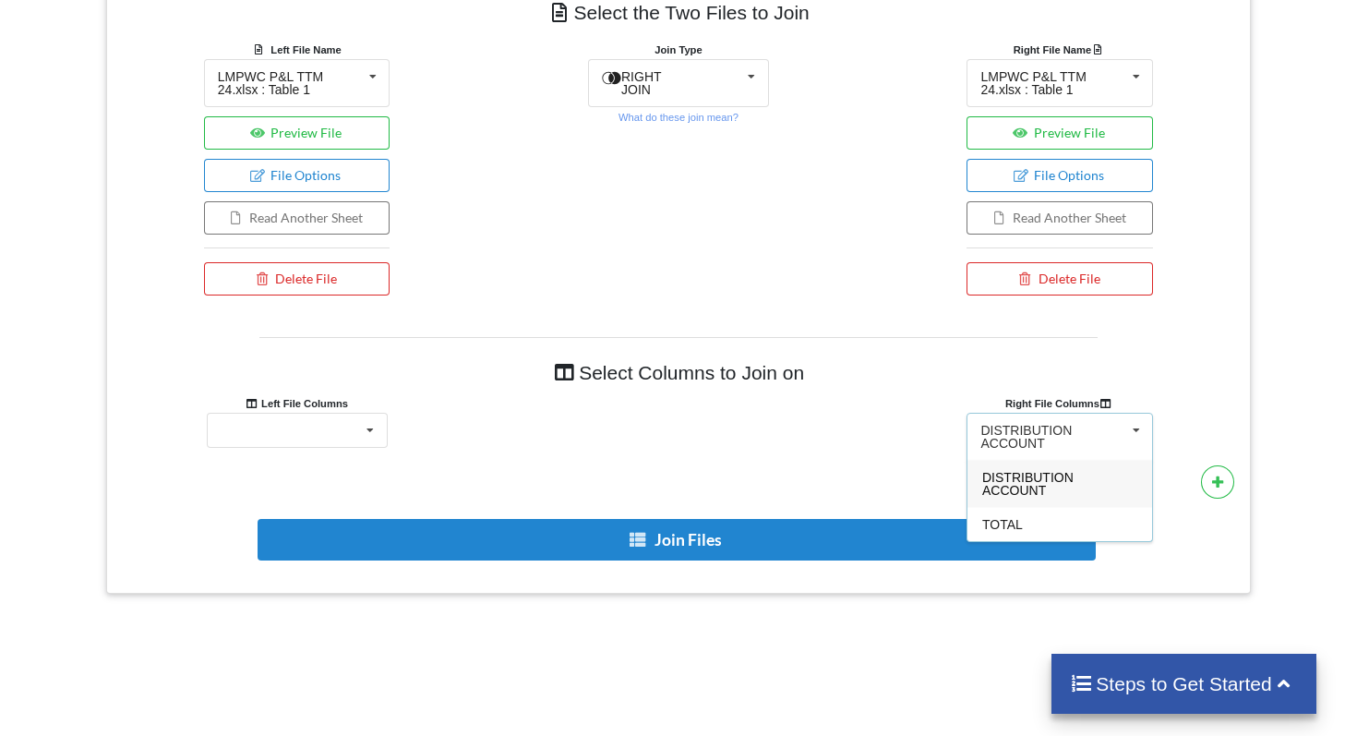
click at [1089, 414] on div "DISTRIBUTION ACCOUNT DISTRIBUTION ACCOUNT TOTAL" at bounding box center [1059, 437] width 186 height 48
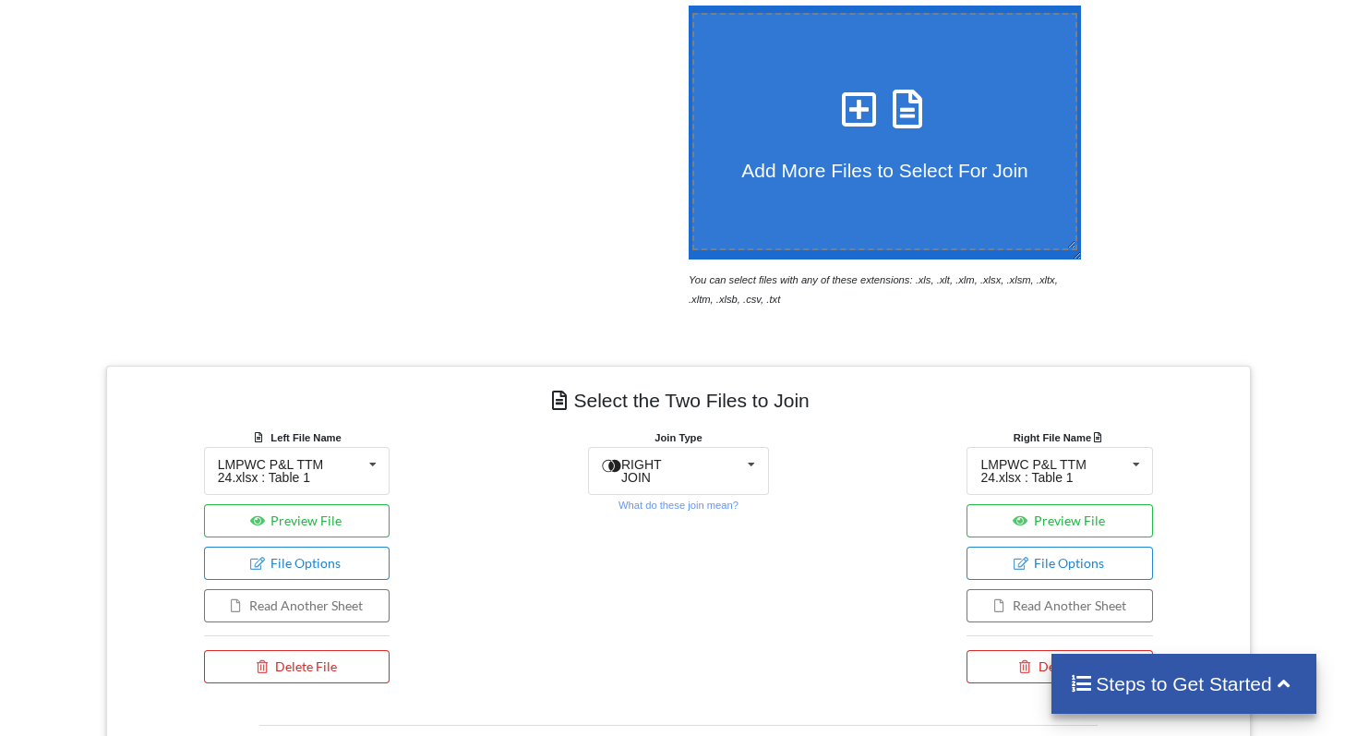
scroll to position [26, 0]
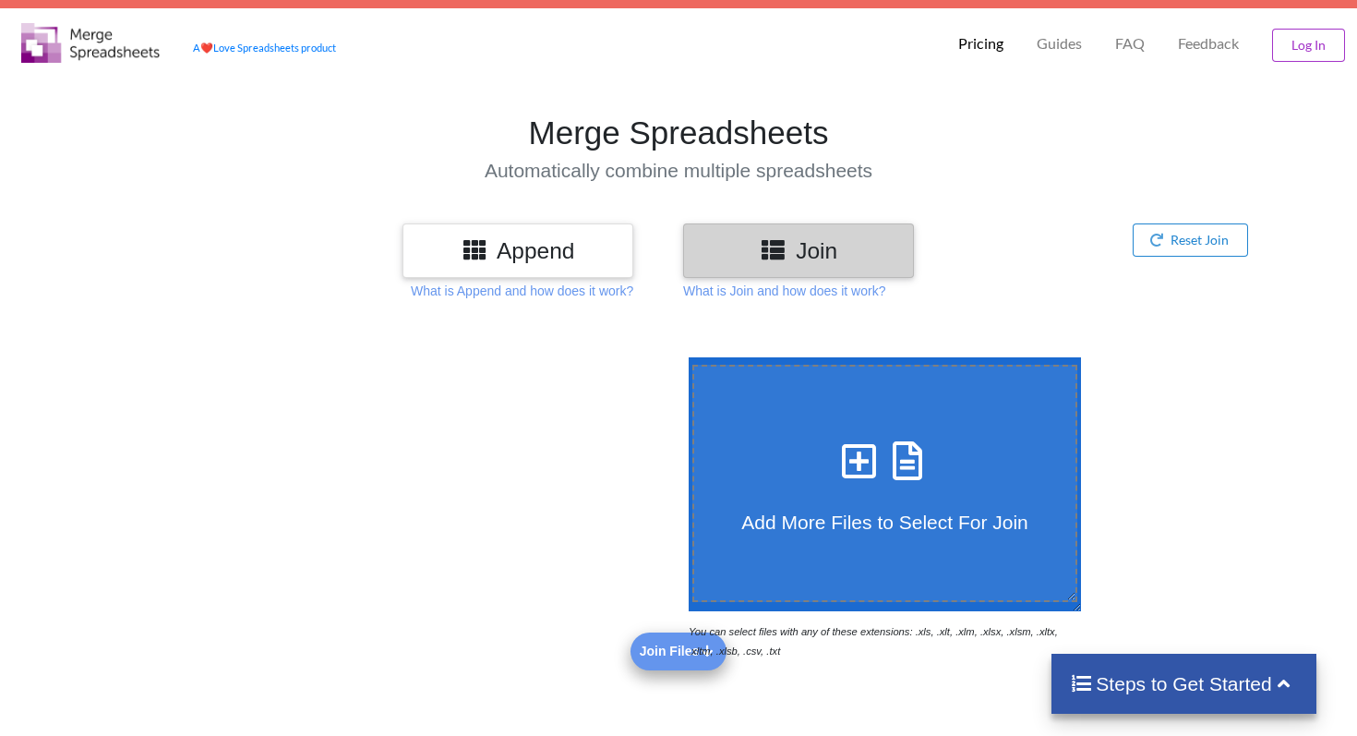
click at [607, 238] on h3 "Append" at bounding box center [517, 250] width 203 height 27
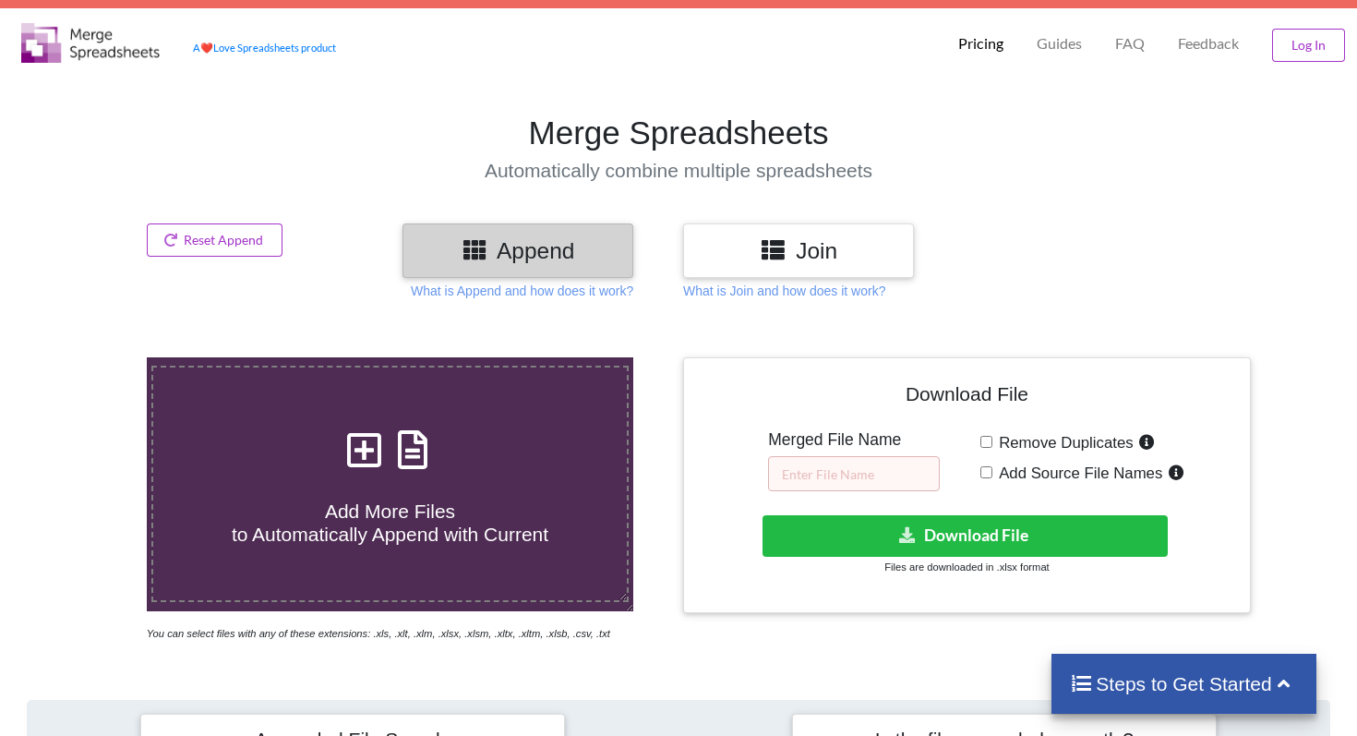
click at [771, 234] on div "Join" at bounding box center [798, 250] width 231 height 54
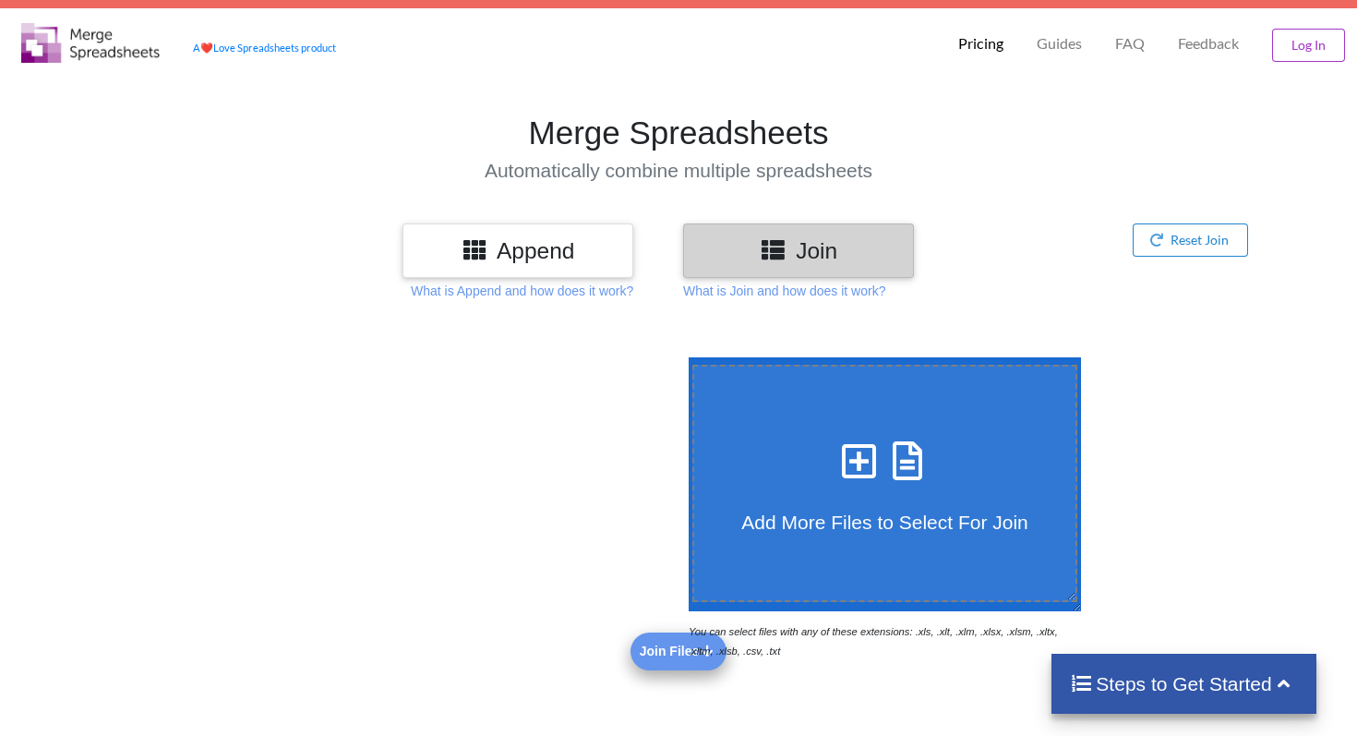
click at [929, 466] on icon at bounding box center [908, 451] width 46 height 39
click at [684, 357] on input "Add More Files to Select For Join" at bounding box center [684, 357] width 0 height 0
click at [859, 464] on icon at bounding box center [859, 451] width 46 height 39
click at [684, 357] on input "Add More Files to Select For Join" at bounding box center [684, 357] width 0 height 0
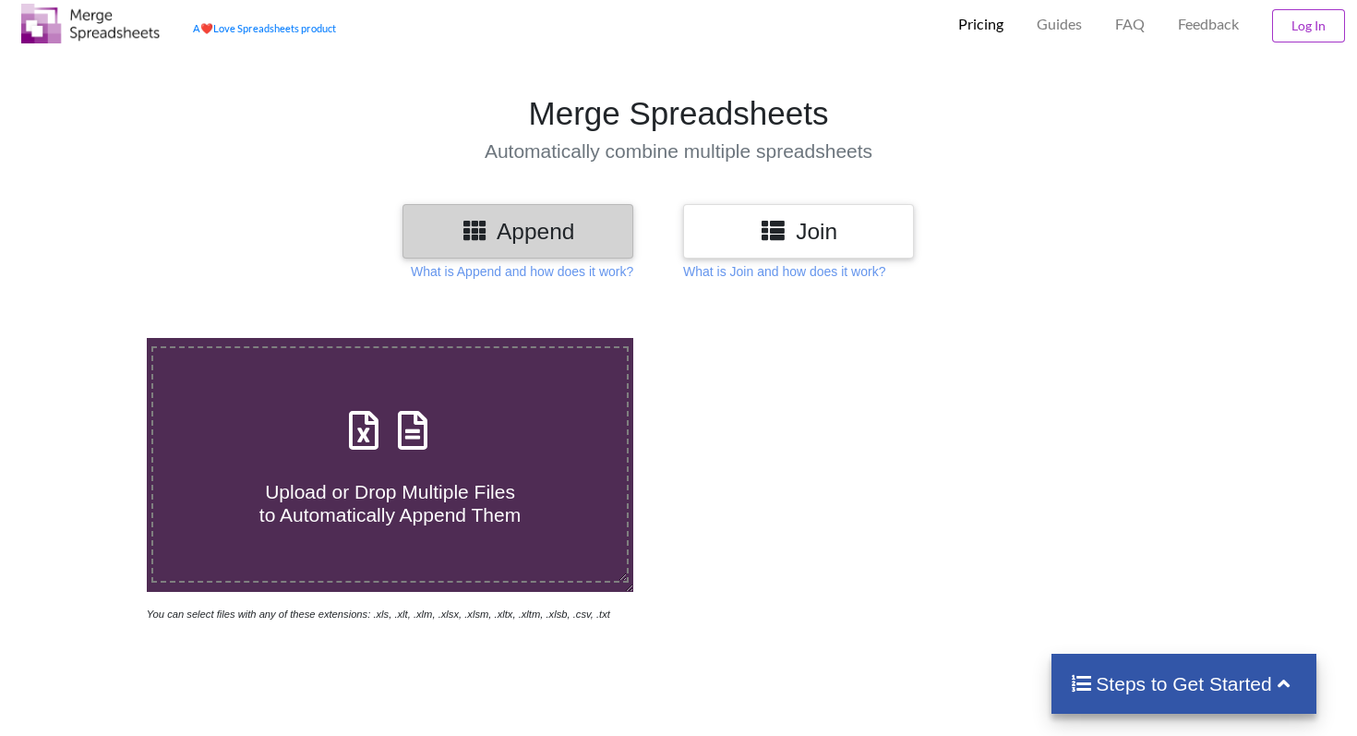
scroll to position [87, 0]
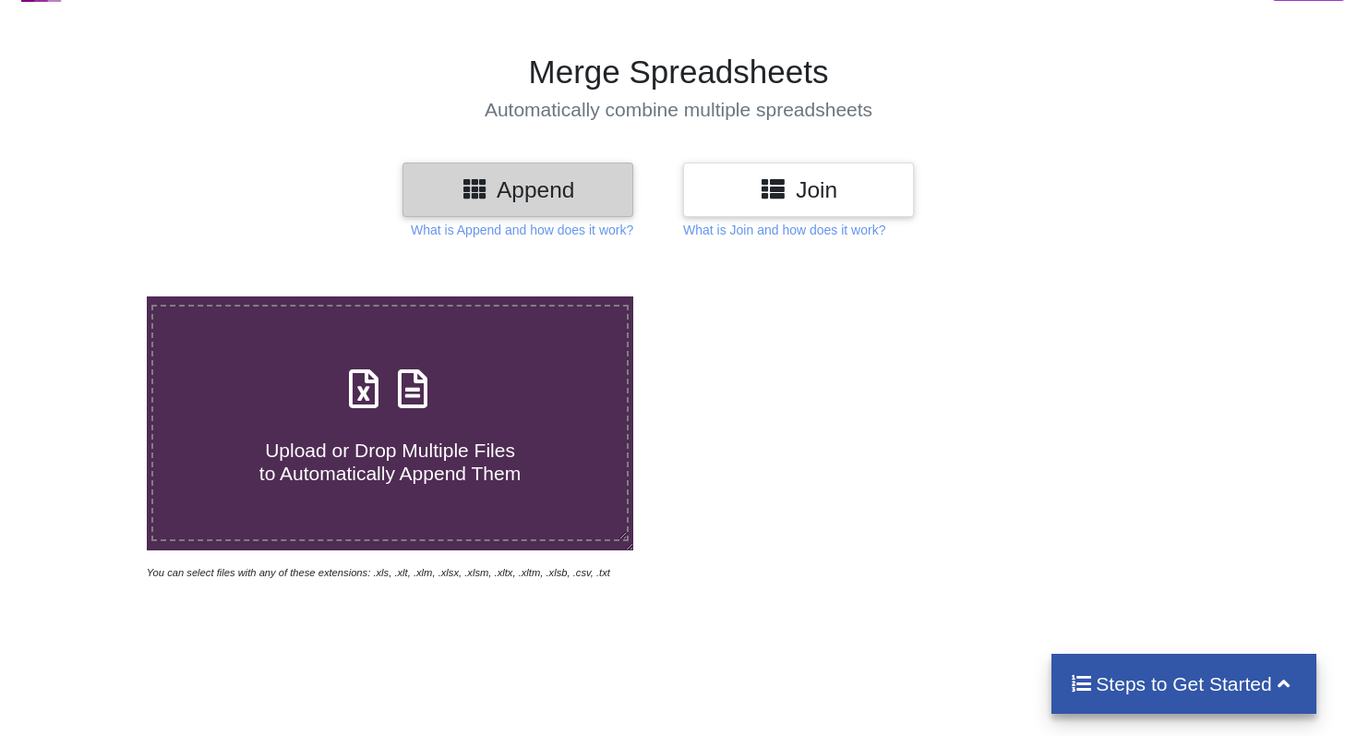
click at [745, 190] on h3 "Join" at bounding box center [798, 189] width 203 height 27
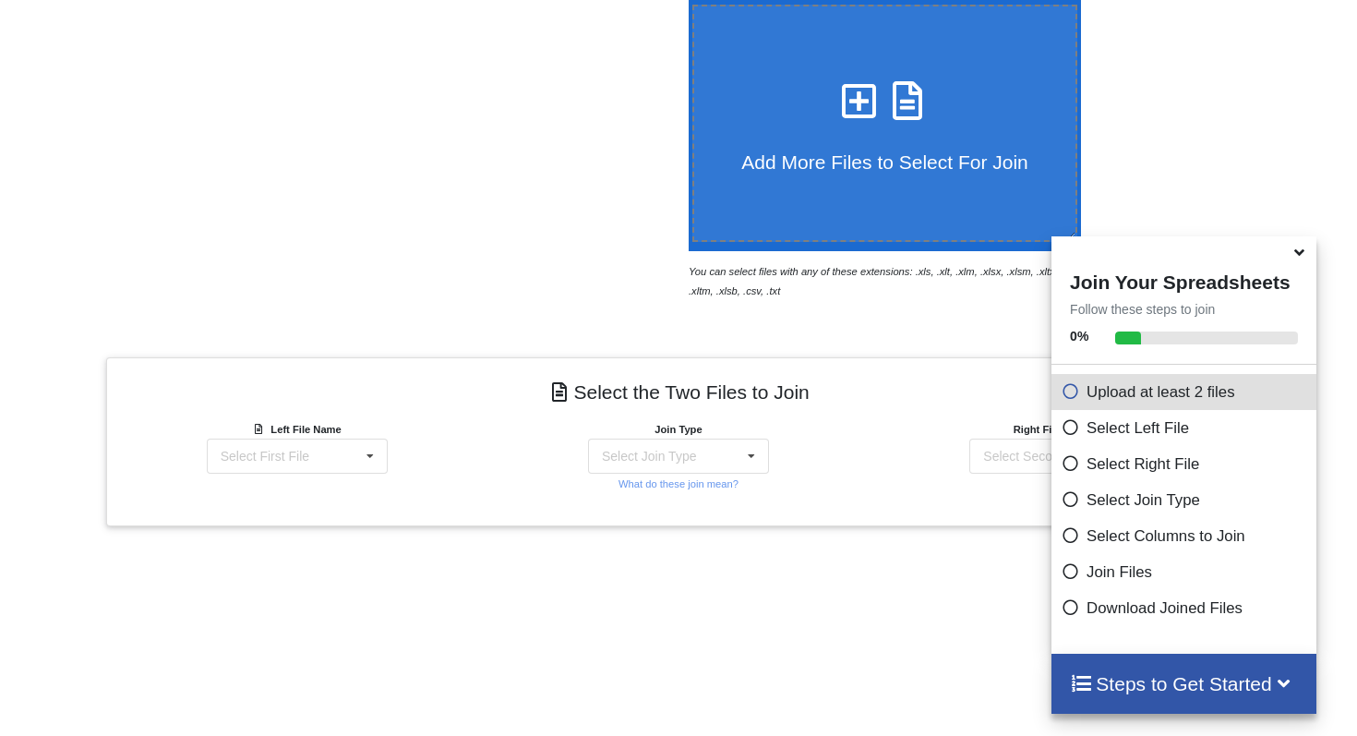
scroll to position [670, 0]
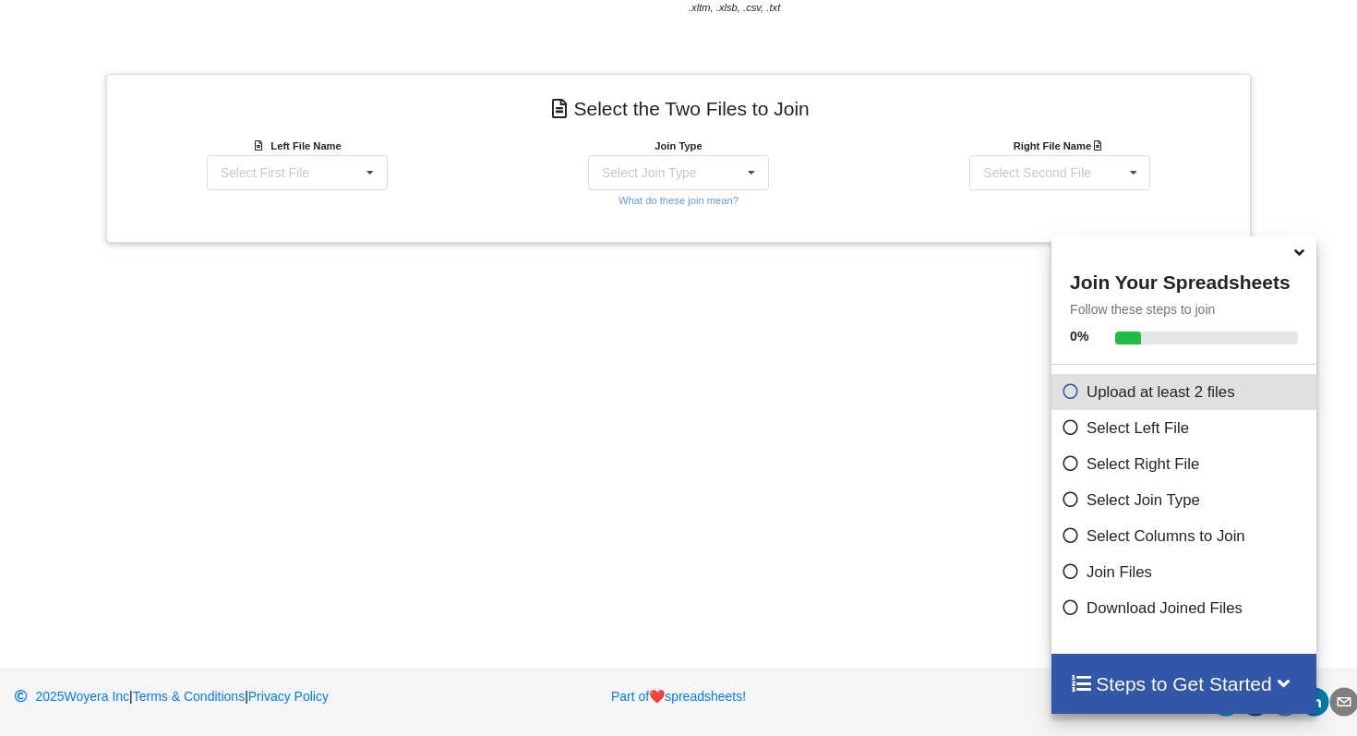
click at [540, 388] on div "Add More Files to Select For Join You can select files with any of these extens…" at bounding box center [678, 151] width 1357 height 953
click at [354, 165] on div "Select First File LMPWC P&L TTM 24.xlsx : Table 1" at bounding box center [297, 172] width 181 height 35
click at [334, 222] on span "LMPWC P&L TTM 24.xlsx : Table 1" at bounding box center [295, 226] width 150 height 28
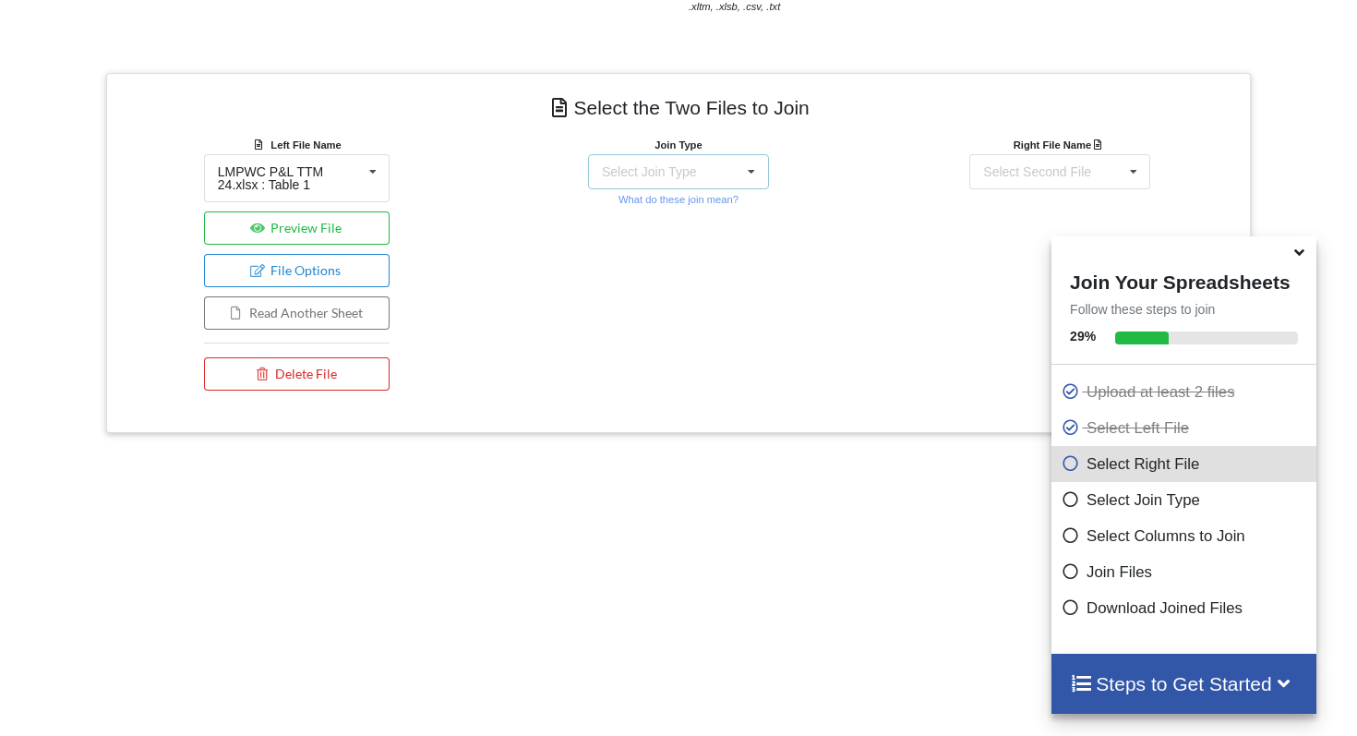
click at [677, 173] on div "Select Join Type" at bounding box center [649, 171] width 94 height 13
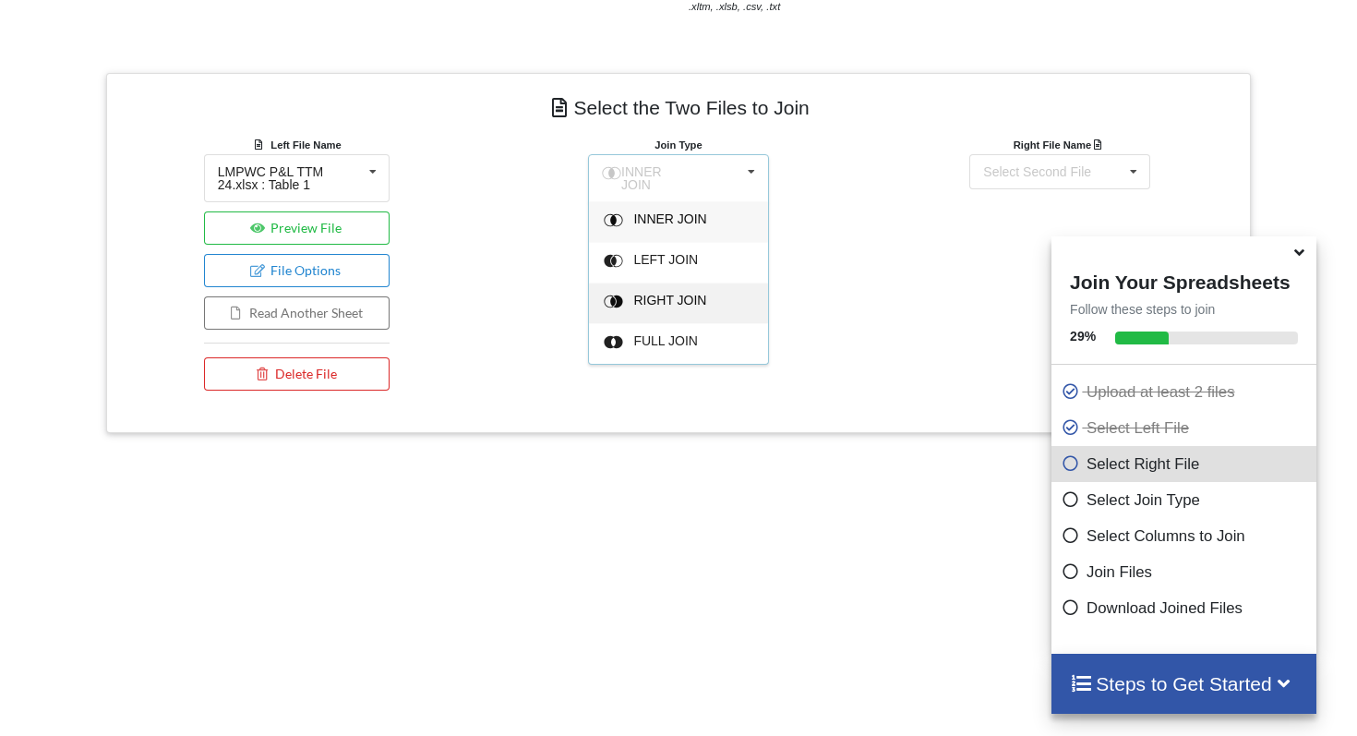
click at [677, 226] on span "RIGHT JOIN" at bounding box center [669, 218] width 73 height 15
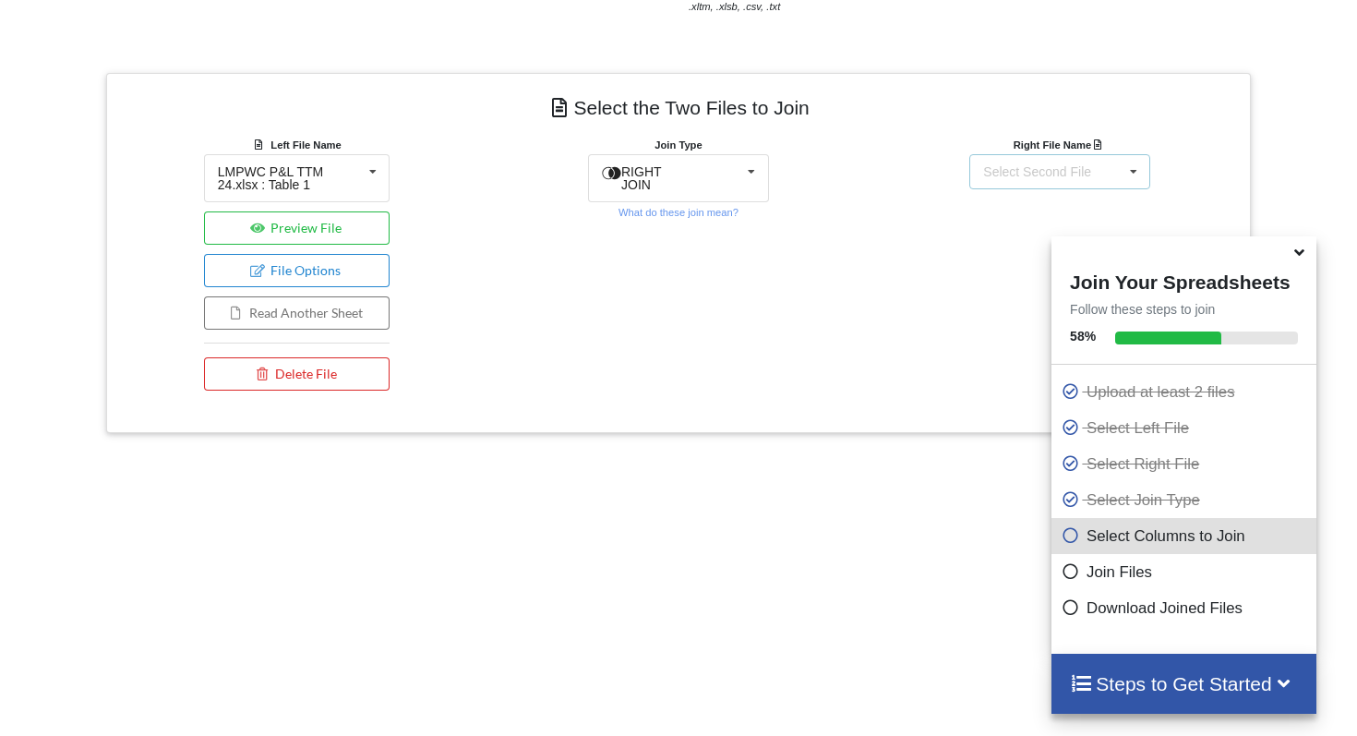
click at [1022, 173] on div "Select Second File" at bounding box center [1037, 171] width 108 height 13
click at [1020, 226] on span "LMPWC P&L TTM 24.xlsx : Table 1" at bounding box center [1057, 225] width 150 height 28
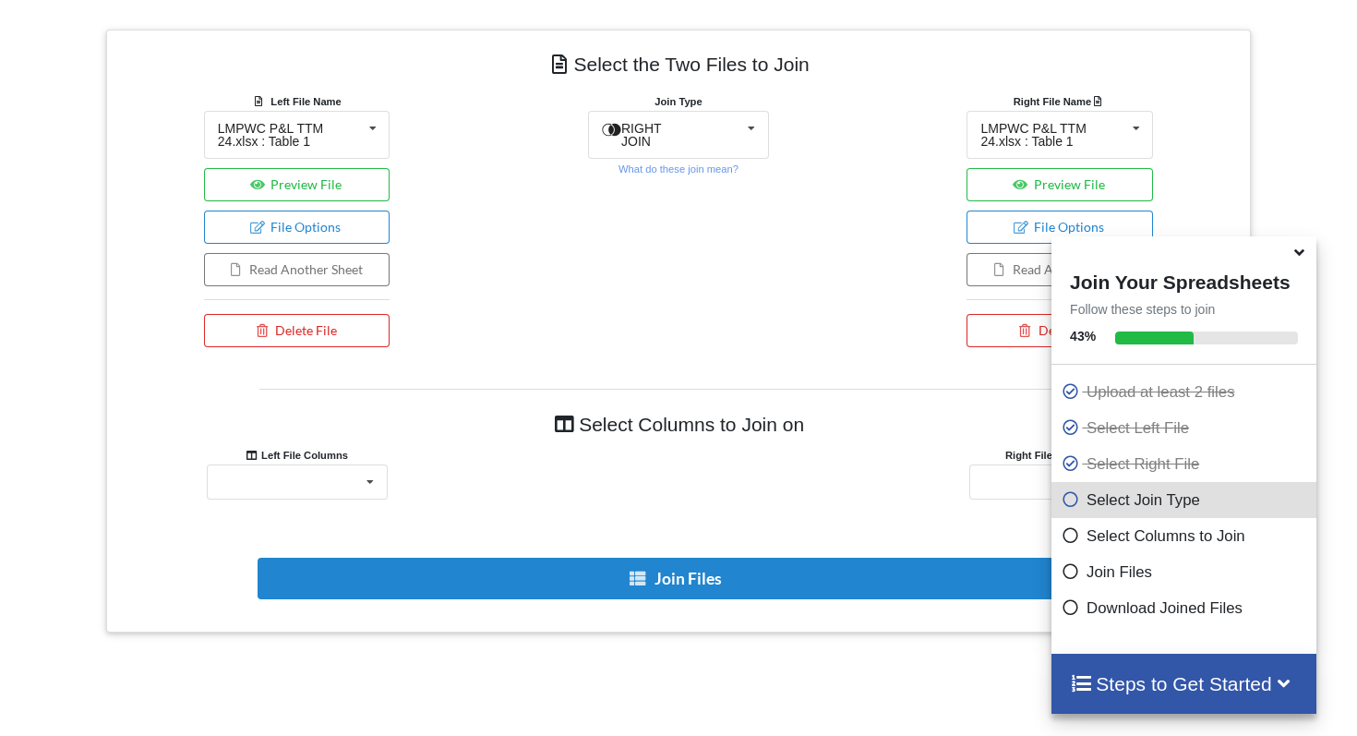
scroll to position [717, 0]
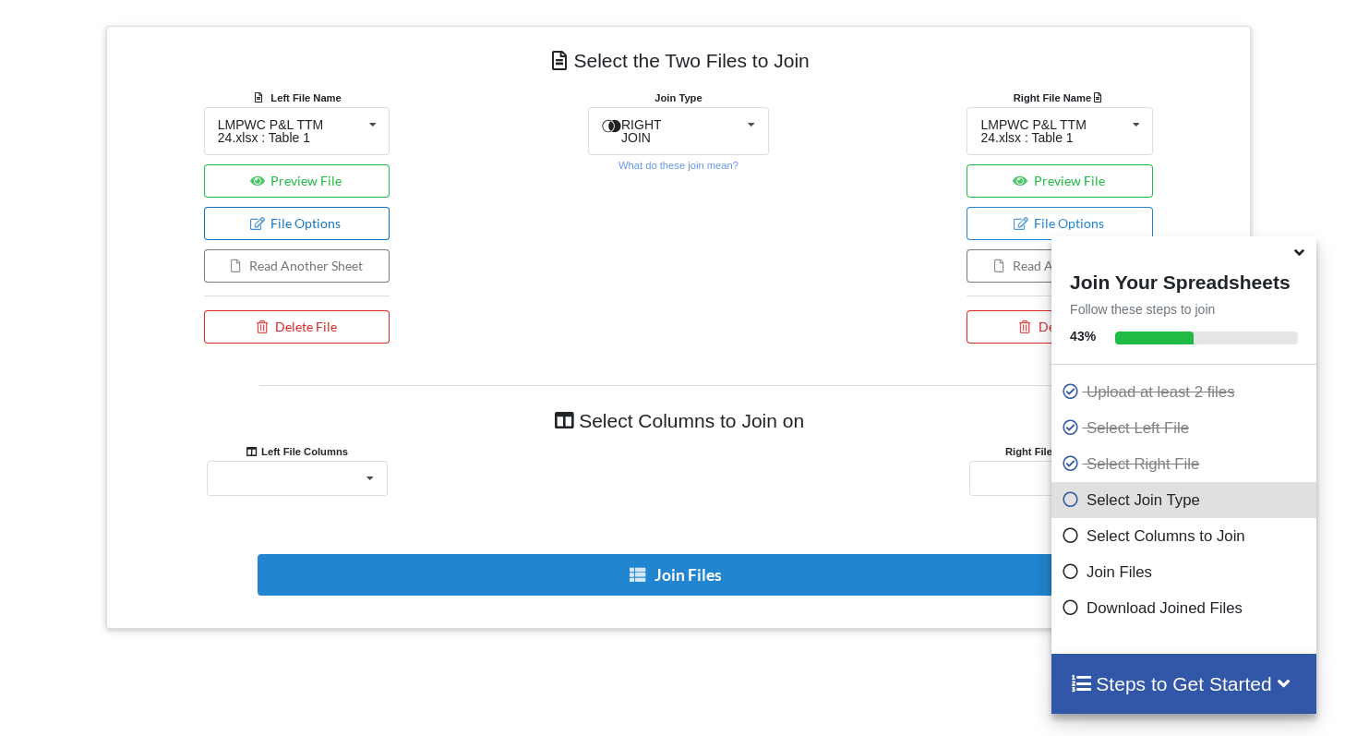
click at [356, 223] on button "File Options" at bounding box center [297, 223] width 186 height 33
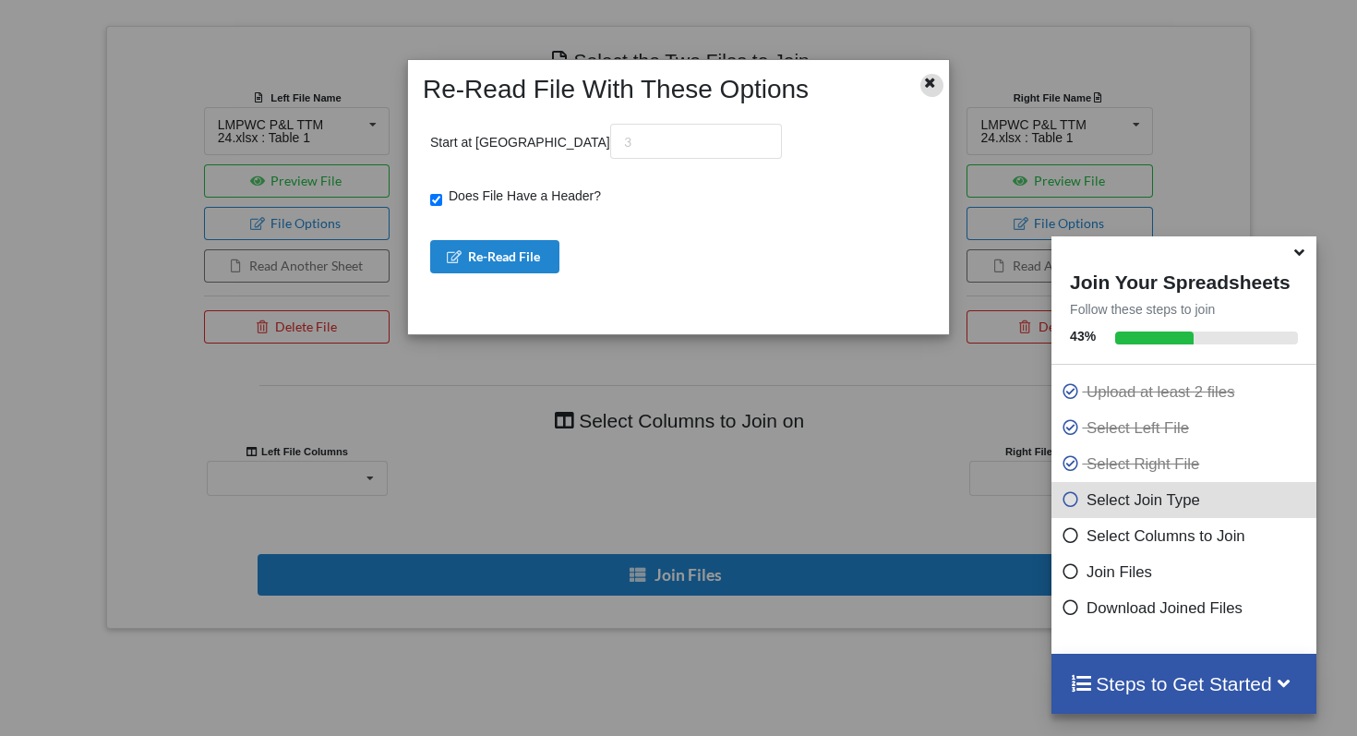
click at [920, 85] on div at bounding box center [931, 85] width 23 height 23
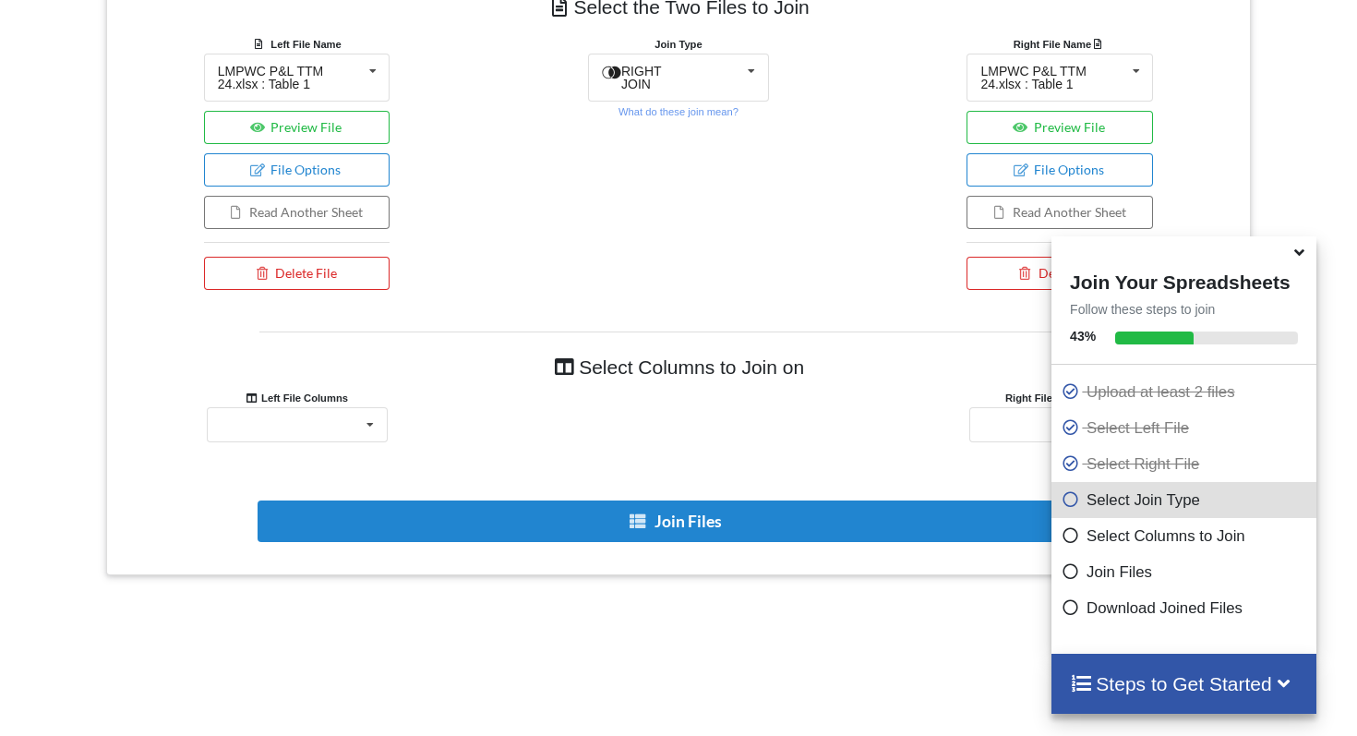
scroll to position [812, 0]
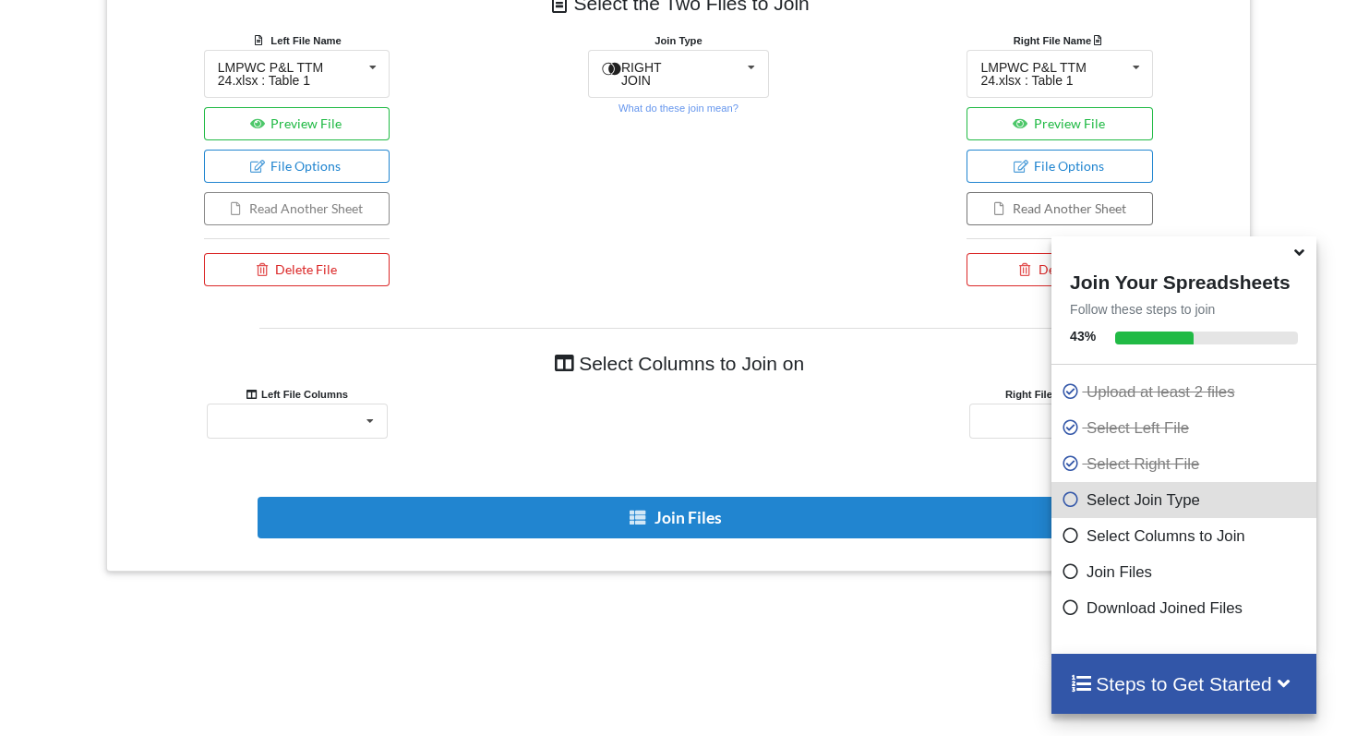
click at [350, 196] on button "Read Another Sheet" at bounding box center [297, 208] width 186 height 33
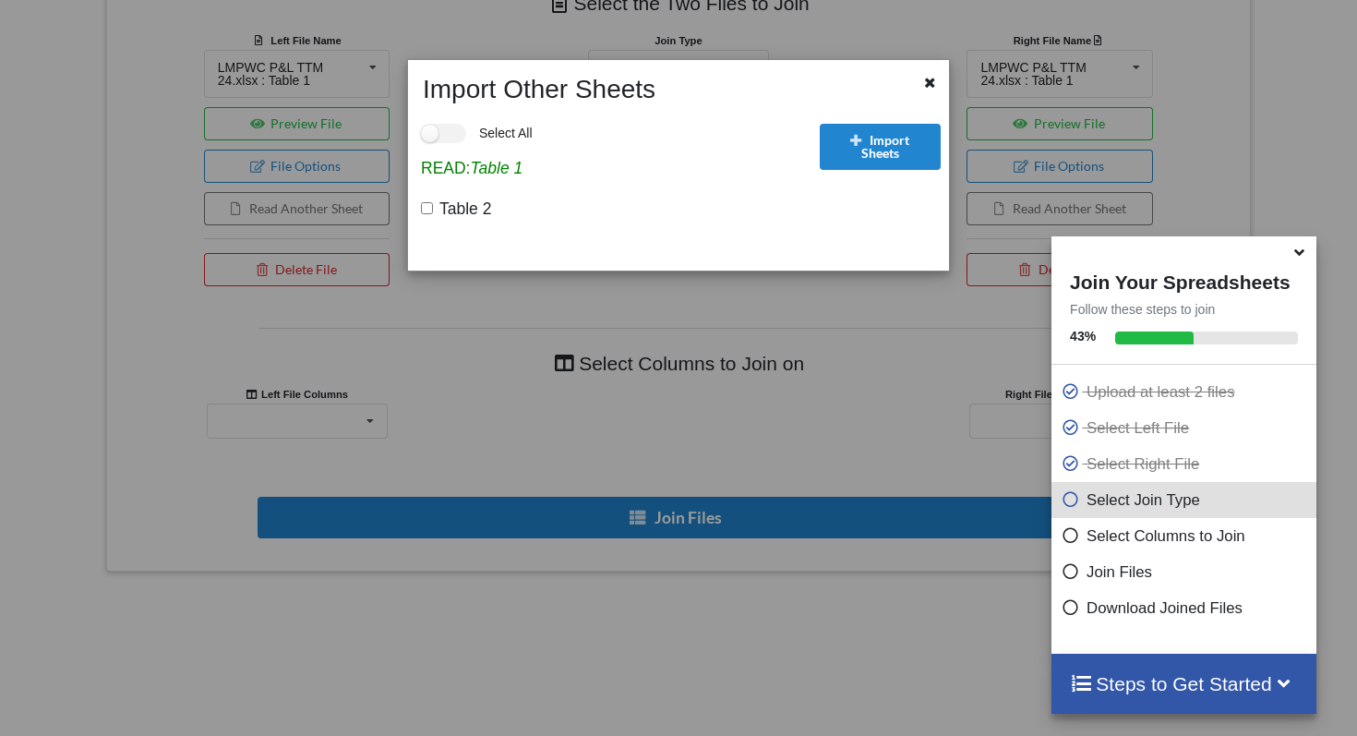
click at [419, 216] on div "Select All READ: Table 1 Table 2" at bounding box center [615, 179] width 399 height 151
click at [433, 208] on span "Table 2" at bounding box center [462, 208] width 58 height 20
click at [433, 208] on input "Table 2" at bounding box center [427, 208] width 12 height 12
checkbox input "true"
click at [939, 81] on div at bounding box center [931, 85] width 23 height 23
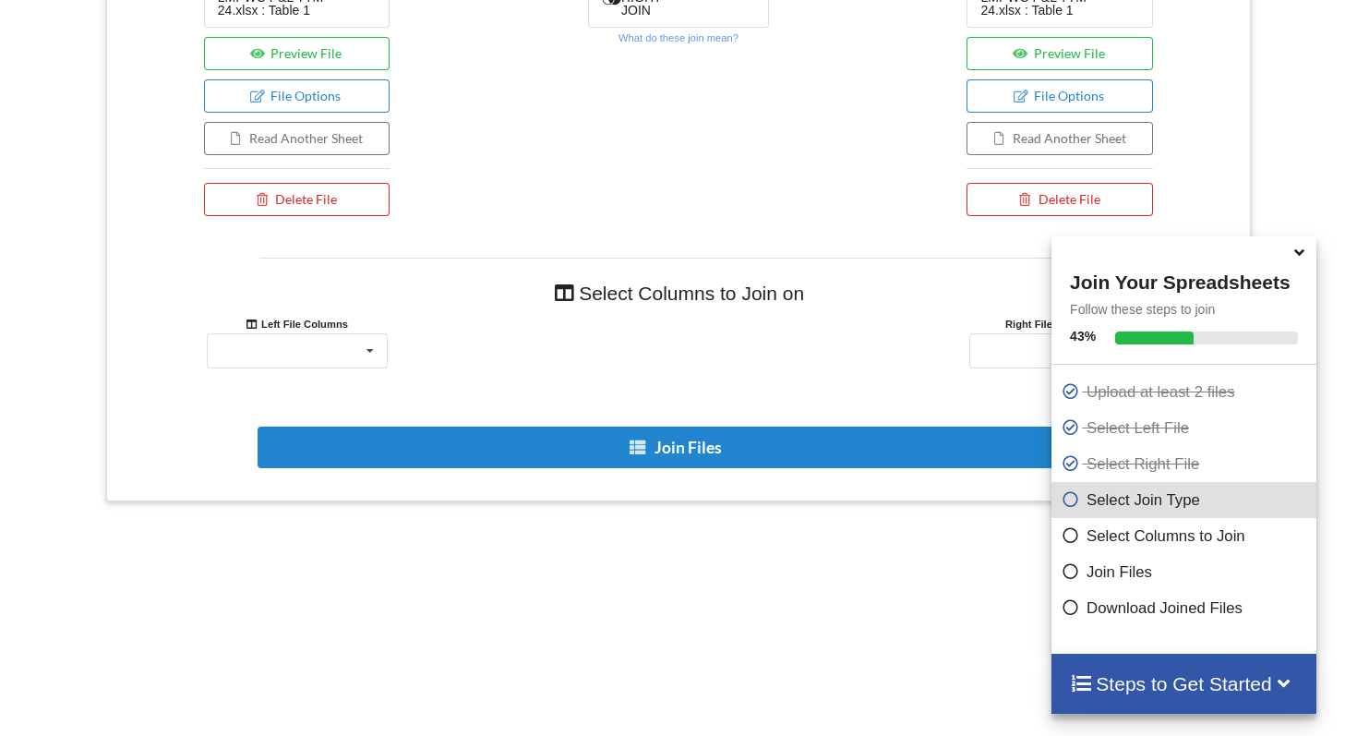
scroll to position [867, 0]
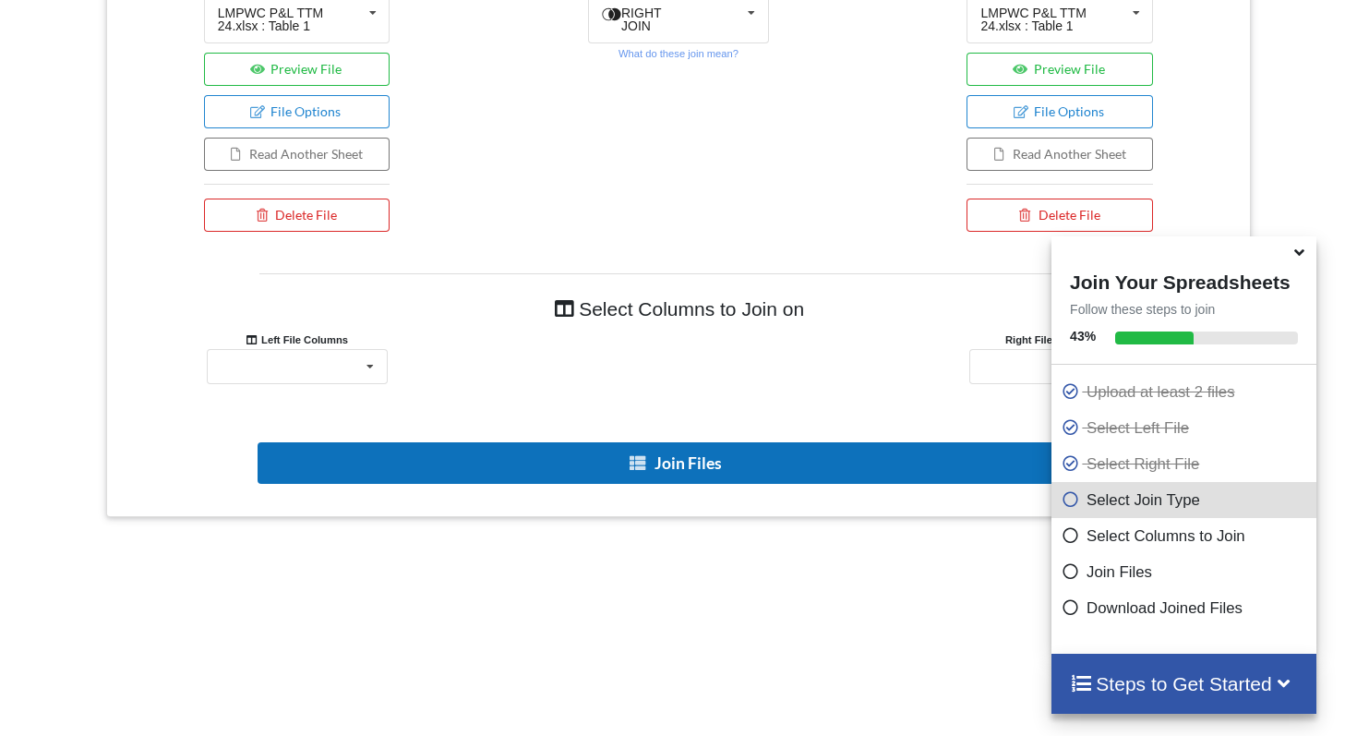
click at [811, 447] on button "Join Files" at bounding box center [677, 463] width 838 height 42
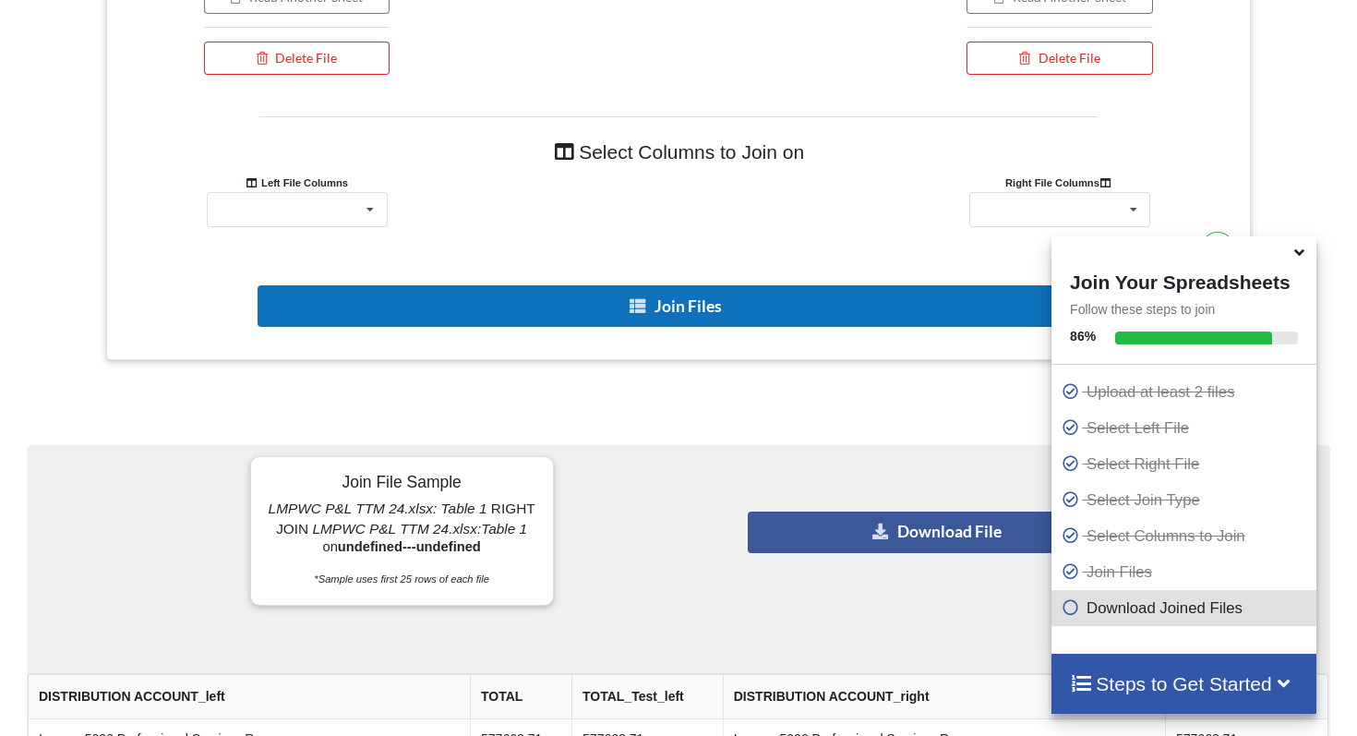
scroll to position [1034, 0]
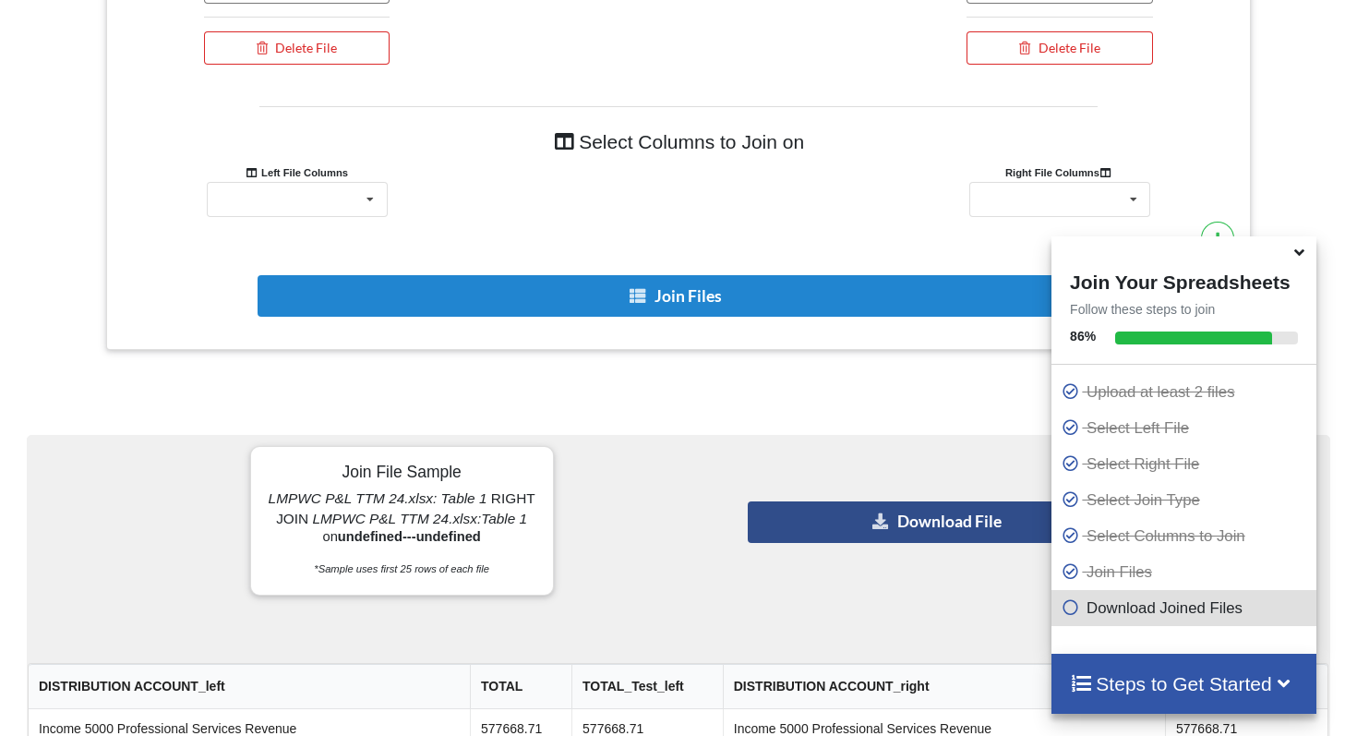
click at [808, 534] on button "Download File" at bounding box center [937, 522] width 379 height 42
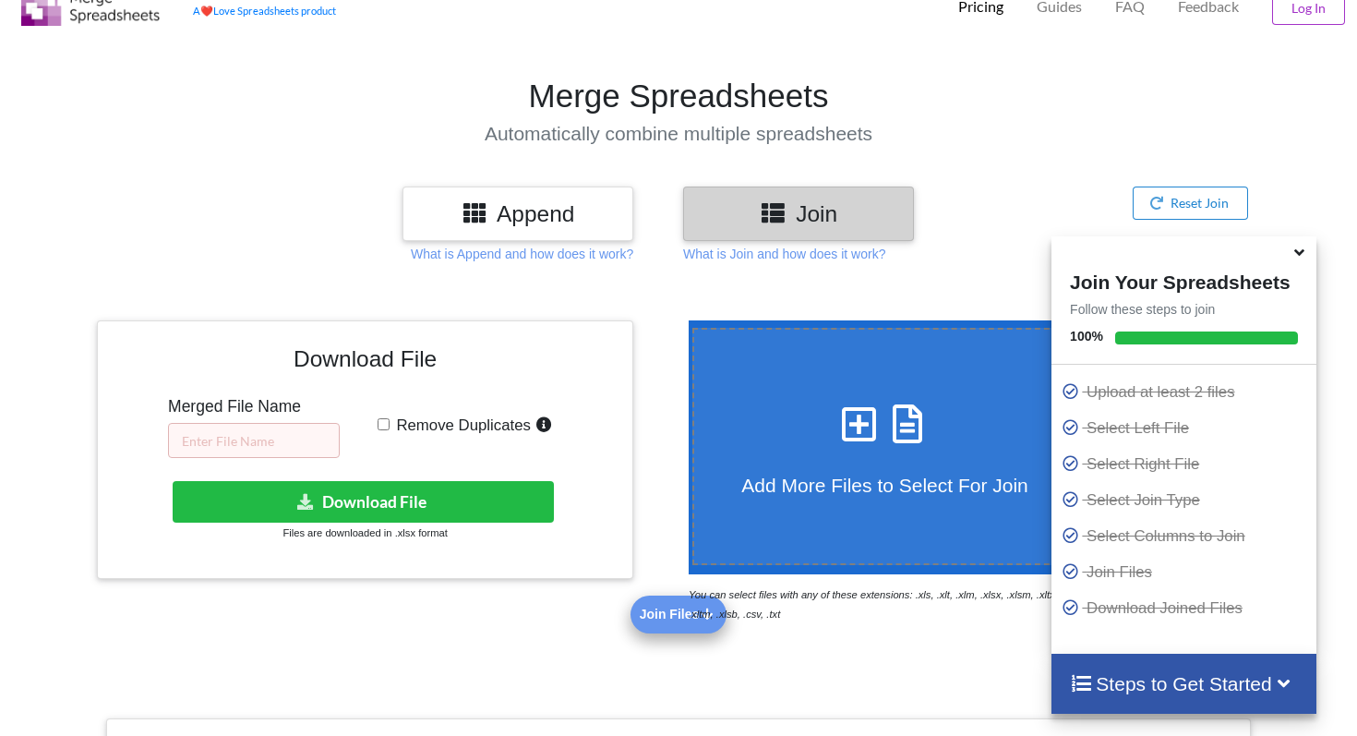
scroll to position [64, 0]
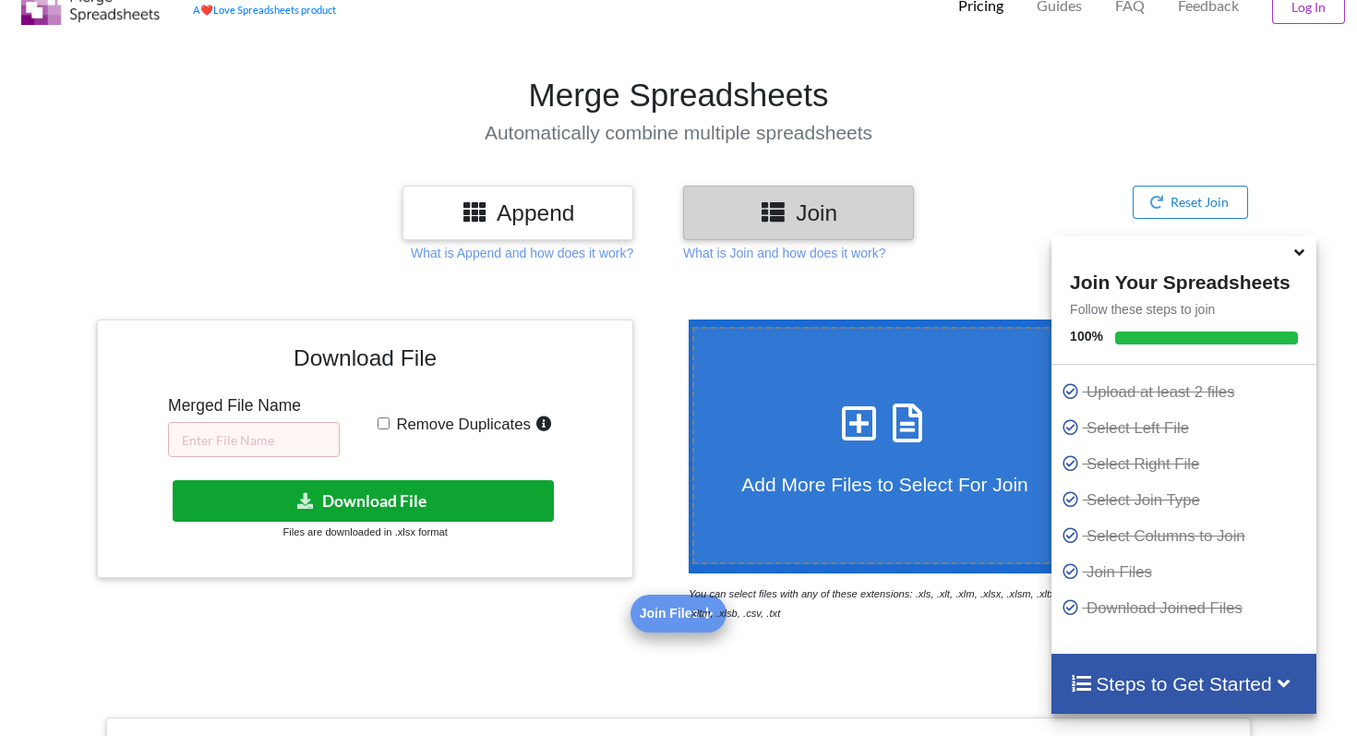
click at [515, 493] on button "Download File" at bounding box center [363, 501] width 381 height 42
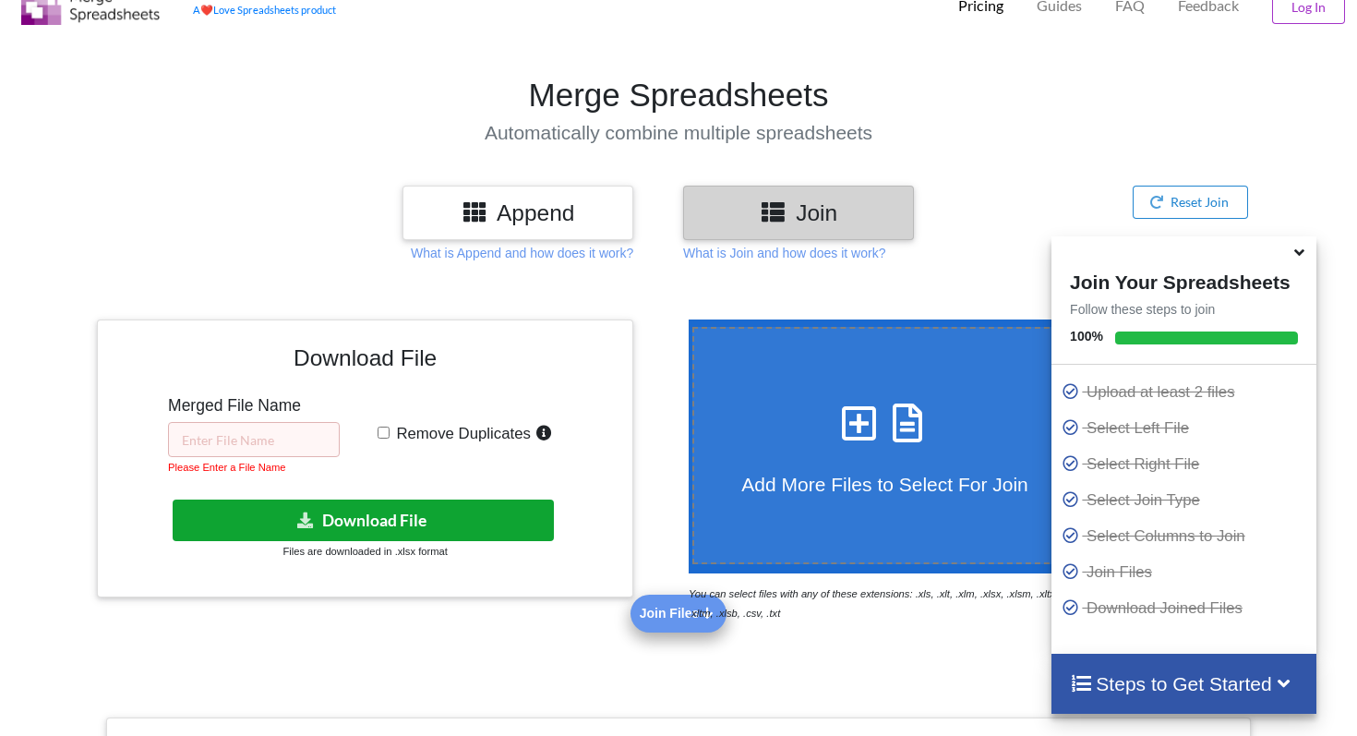
click at [525, 516] on button "Download File" at bounding box center [363, 520] width 381 height 42
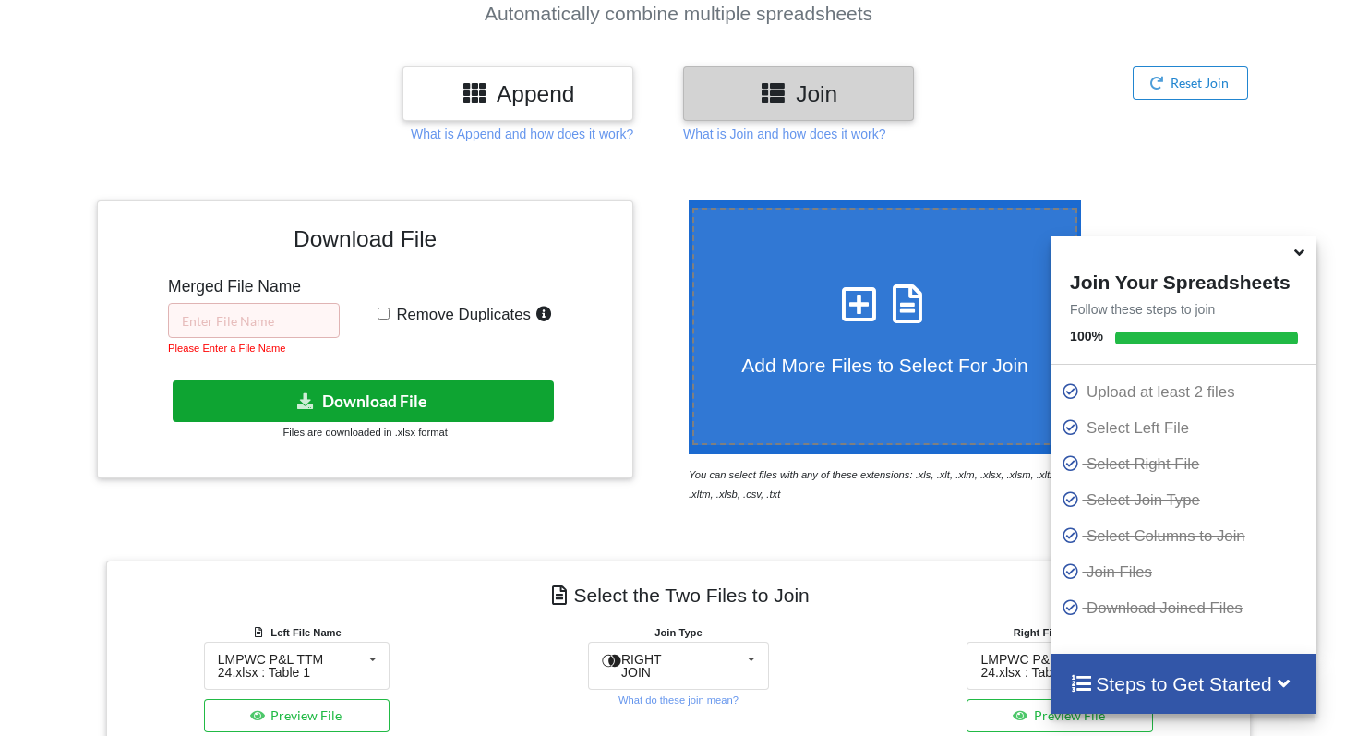
scroll to position [182, 0]
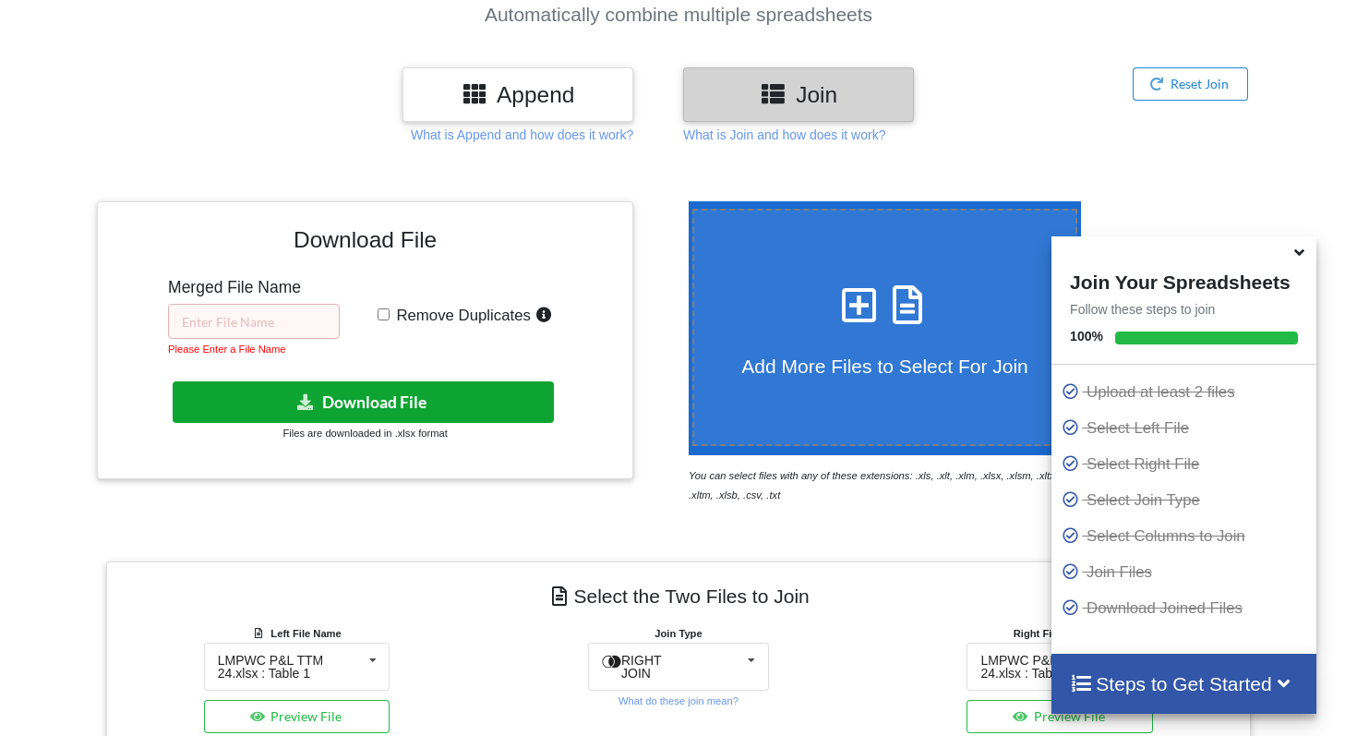
click at [371, 398] on button "Download File" at bounding box center [363, 402] width 381 height 42
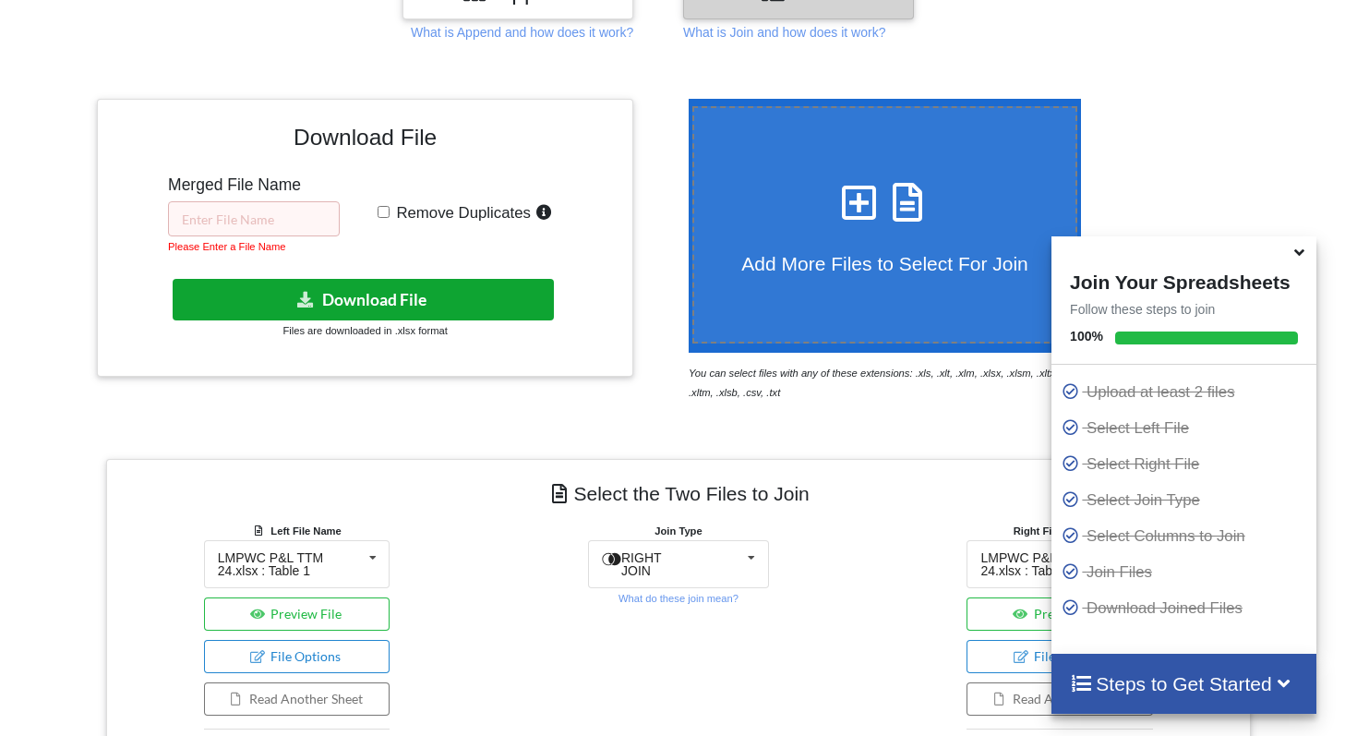
scroll to position [285, 0]
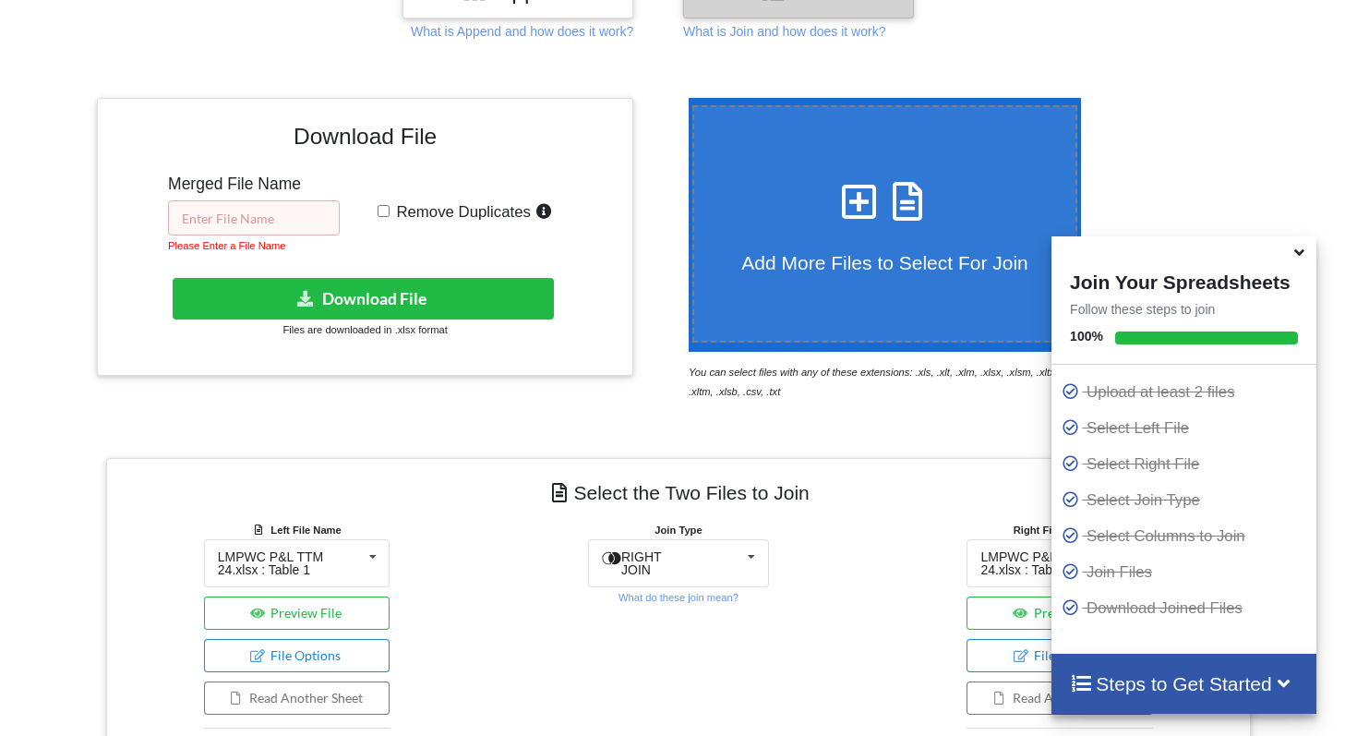
click at [268, 218] on input "text" at bounding box center [254, 217] width 172 height 35
type input "d"
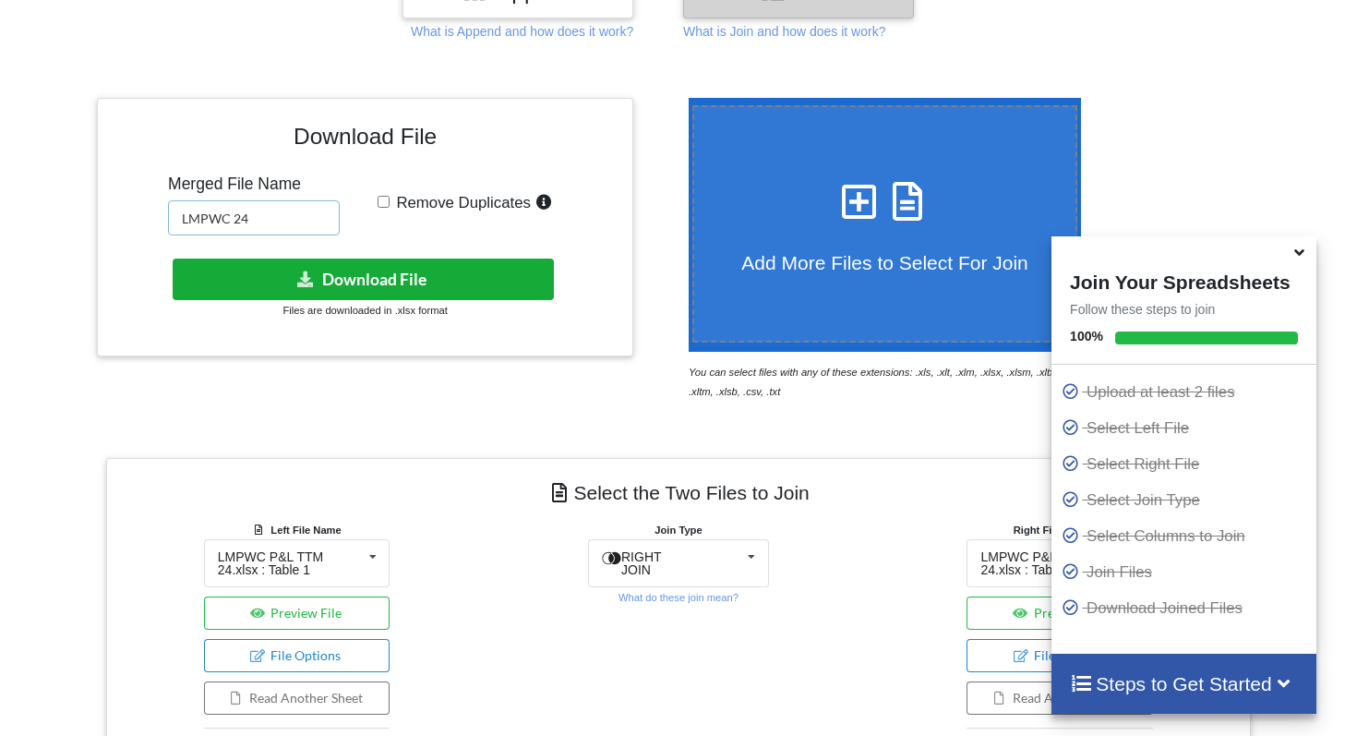
type input "LMPWC 24"
click at [281, 290] on button "Download File" at bounding box center [363, 279] width 381 height 42
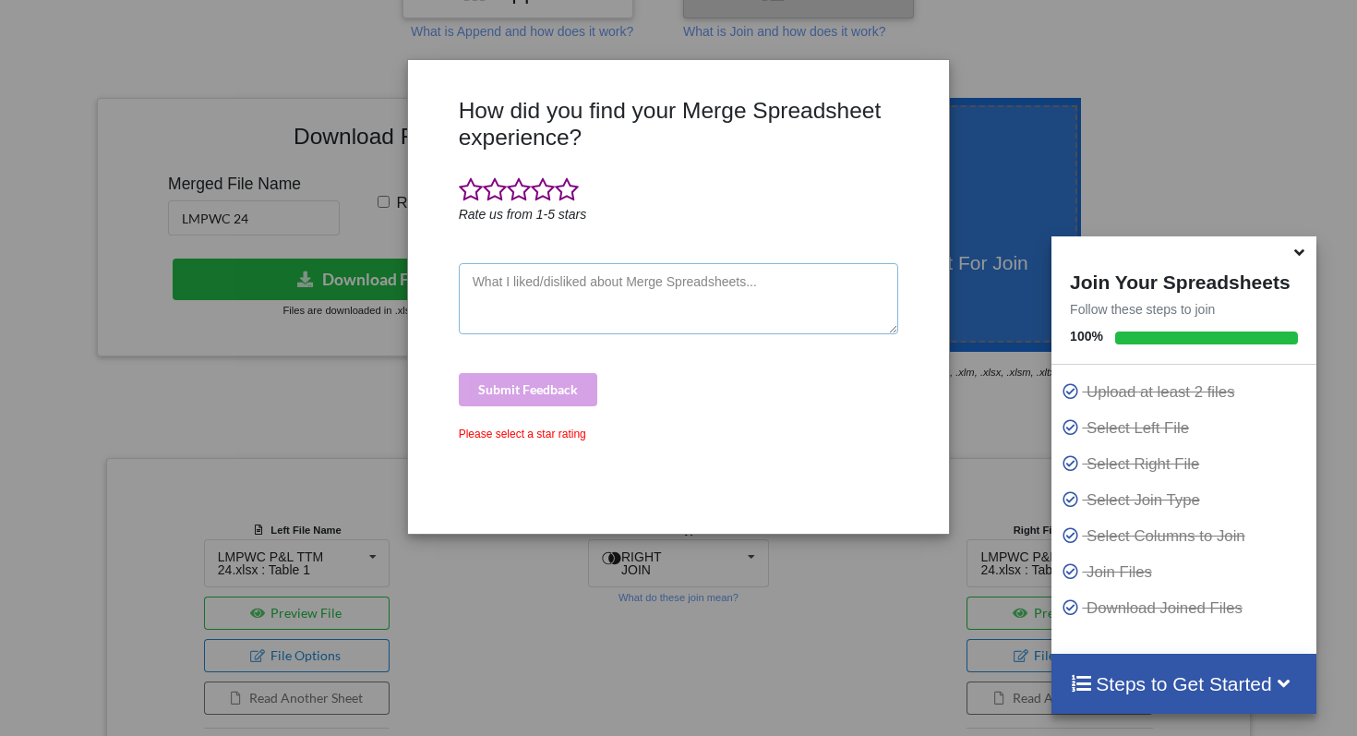
click at [618, 303] on textarea at bounding box center [679, 299] width 440 height 72
type textarea "sdsad"
click at [569, 393] on div "Submit Feedback" at bounding box center [679, 389] width 440 height 33
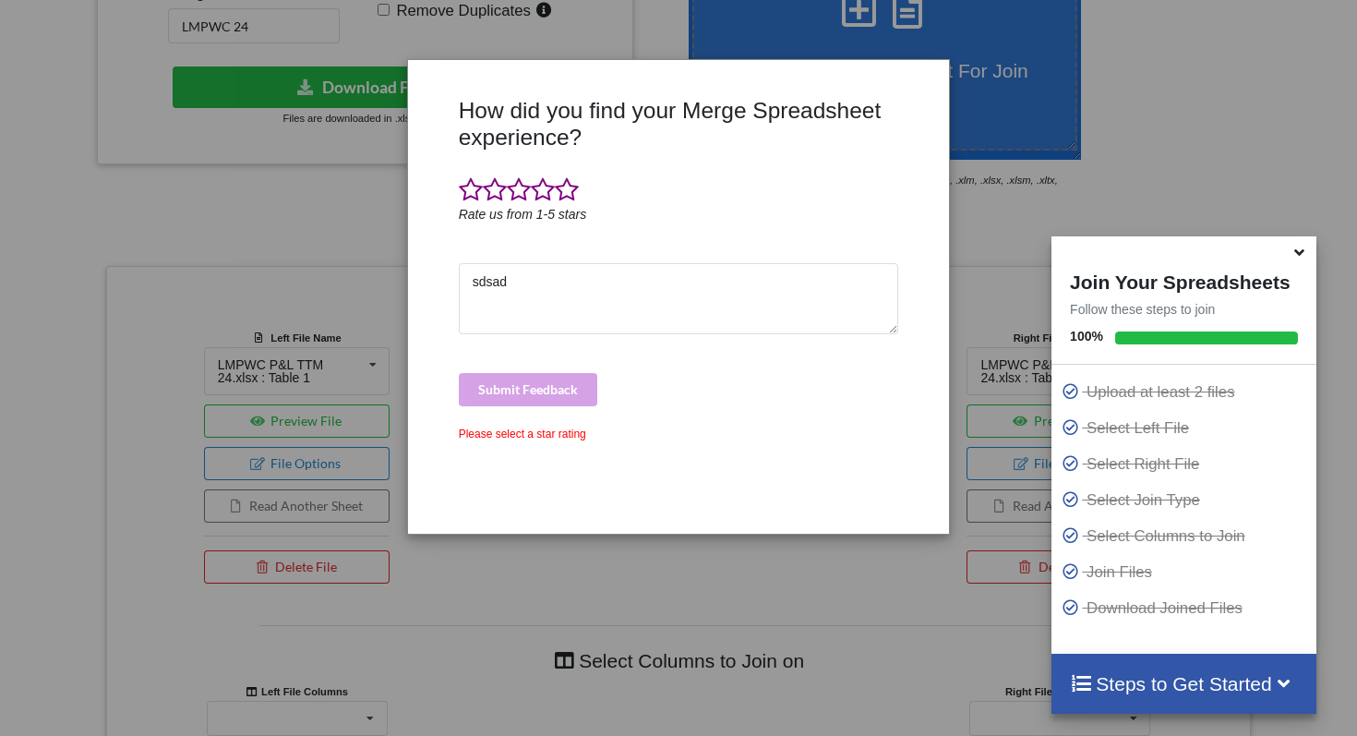
scroll to position [487, 0]
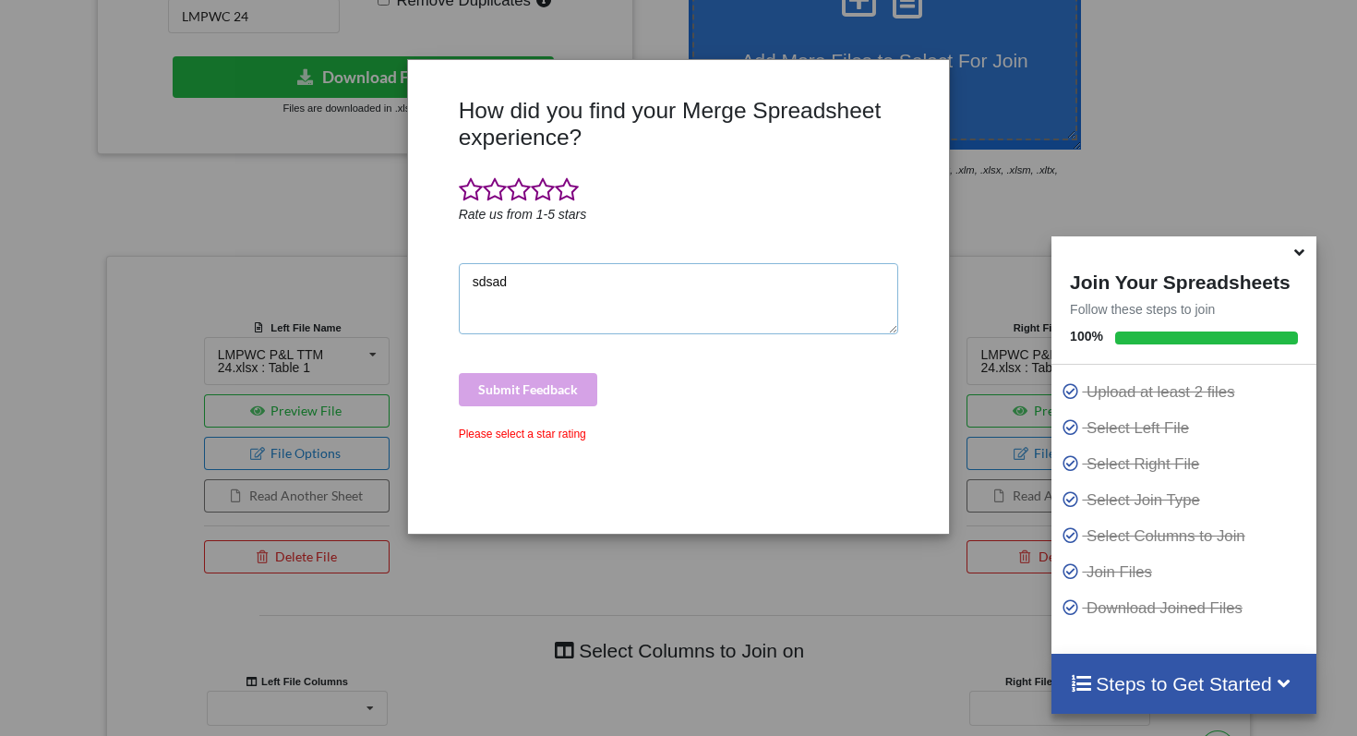
click at [608, 289] on textarea "sdsad" at bounding box center [679, 299] width 440 height 72
click at [573, 201] on span at bounding box center [567, 190] width 24 height 26
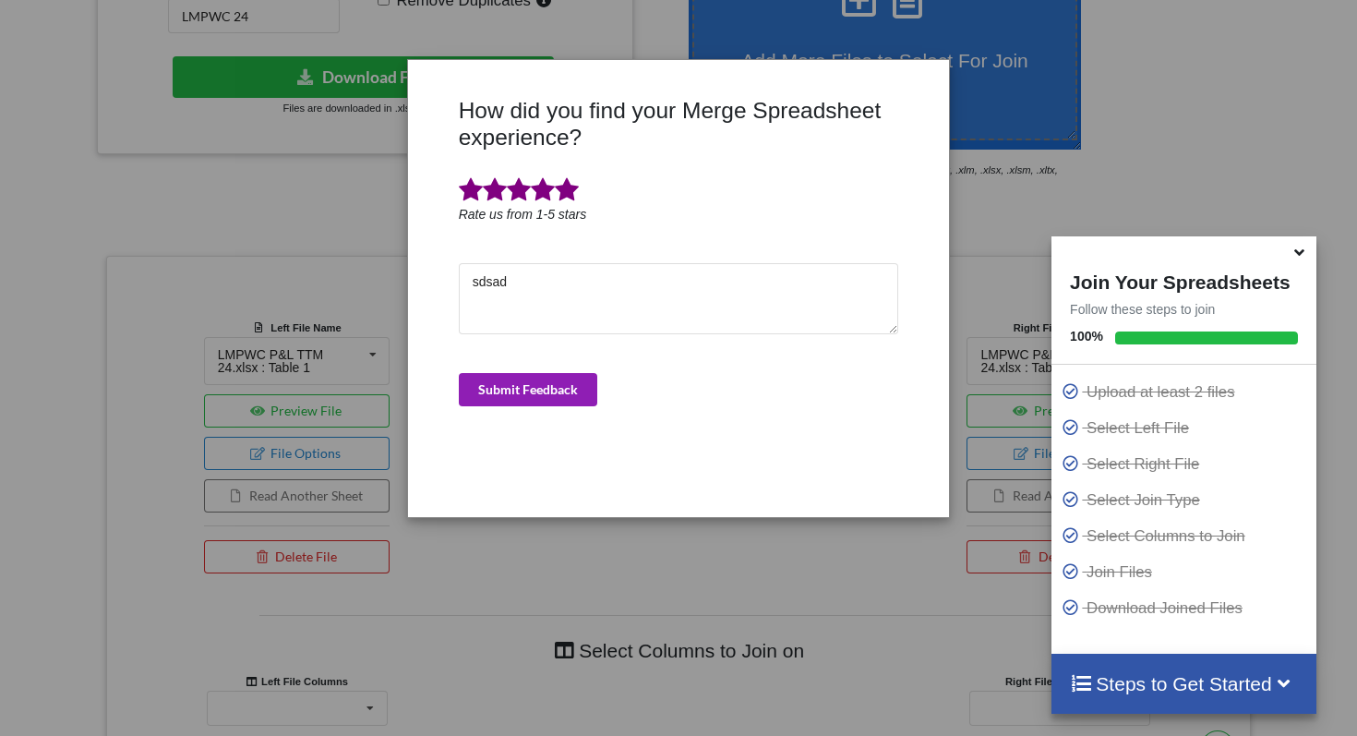
click at [581, 402] on button "Submit Feedback" at bounding box center [528, 389] width 138 height 33
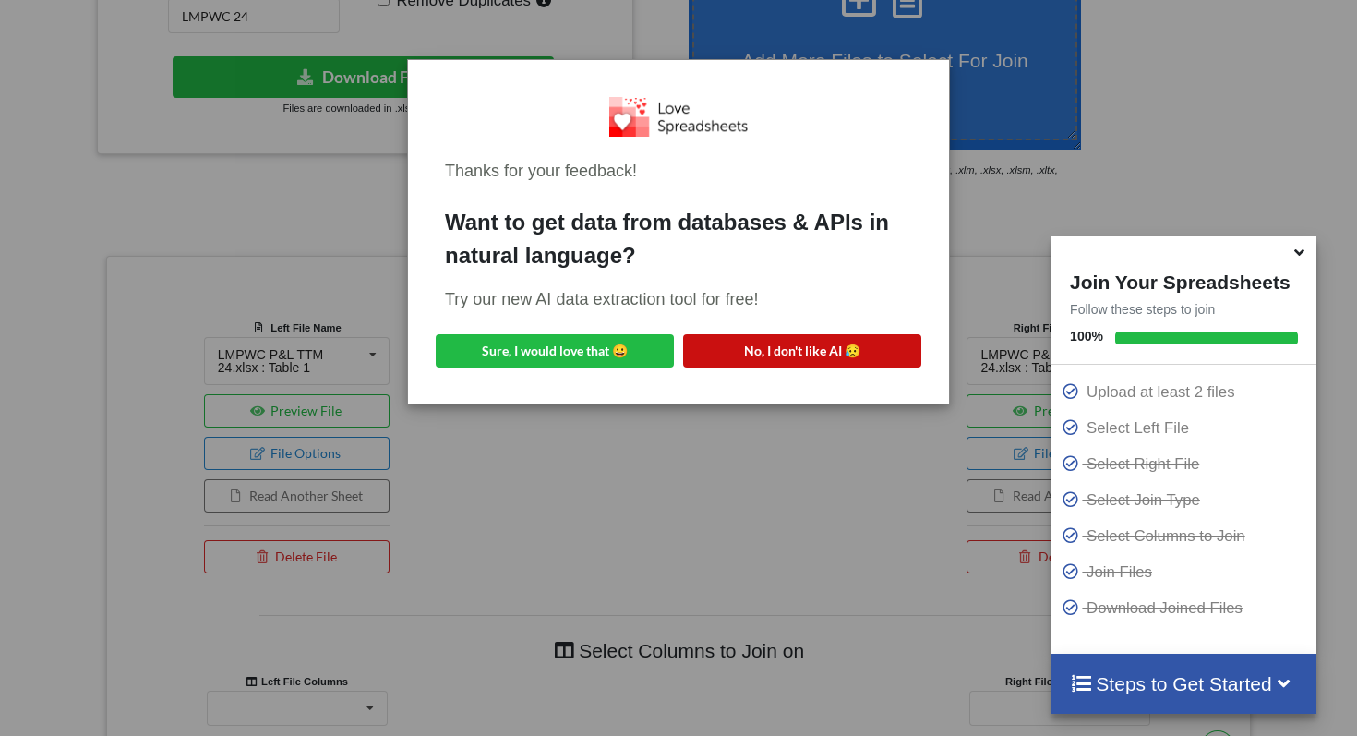
click at [841, 350] on button "No, I don't like AI 😥" at bounding box center [802, 350] width 238 height 33
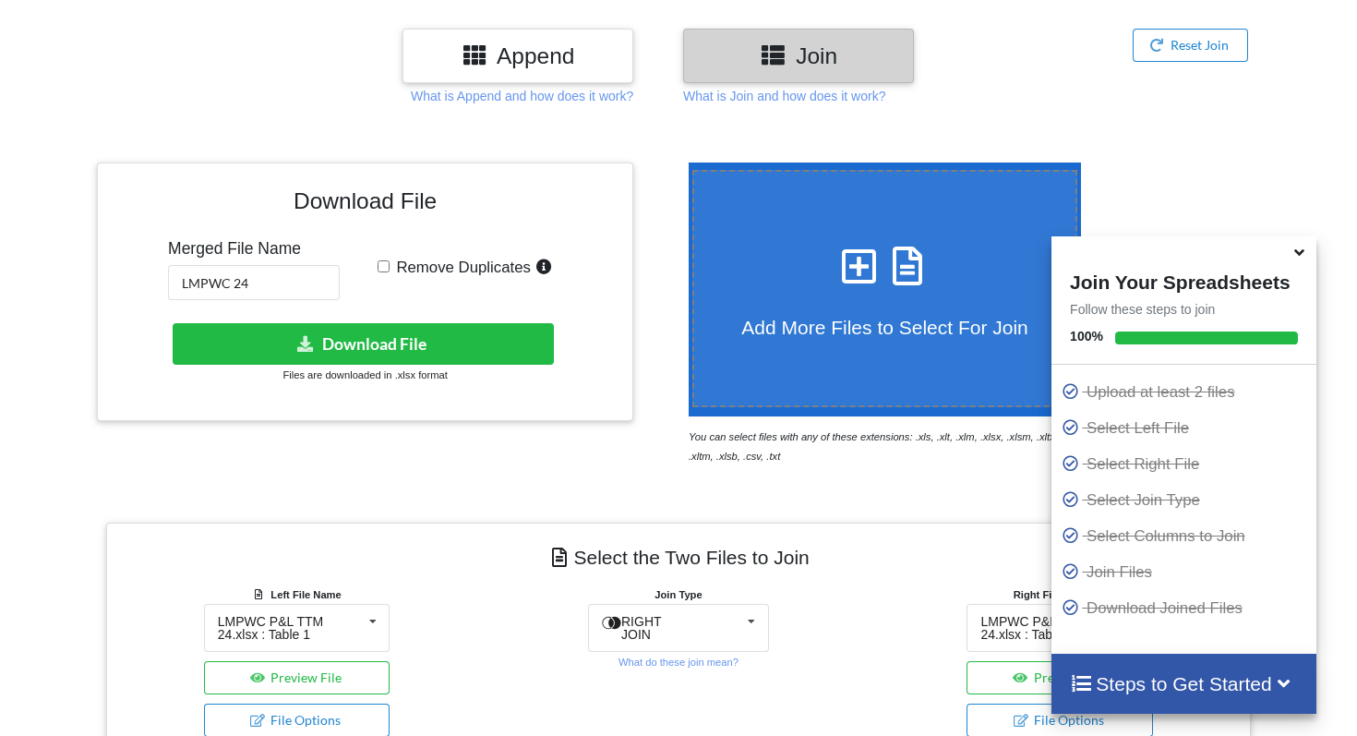
scroll to position [150, 0]
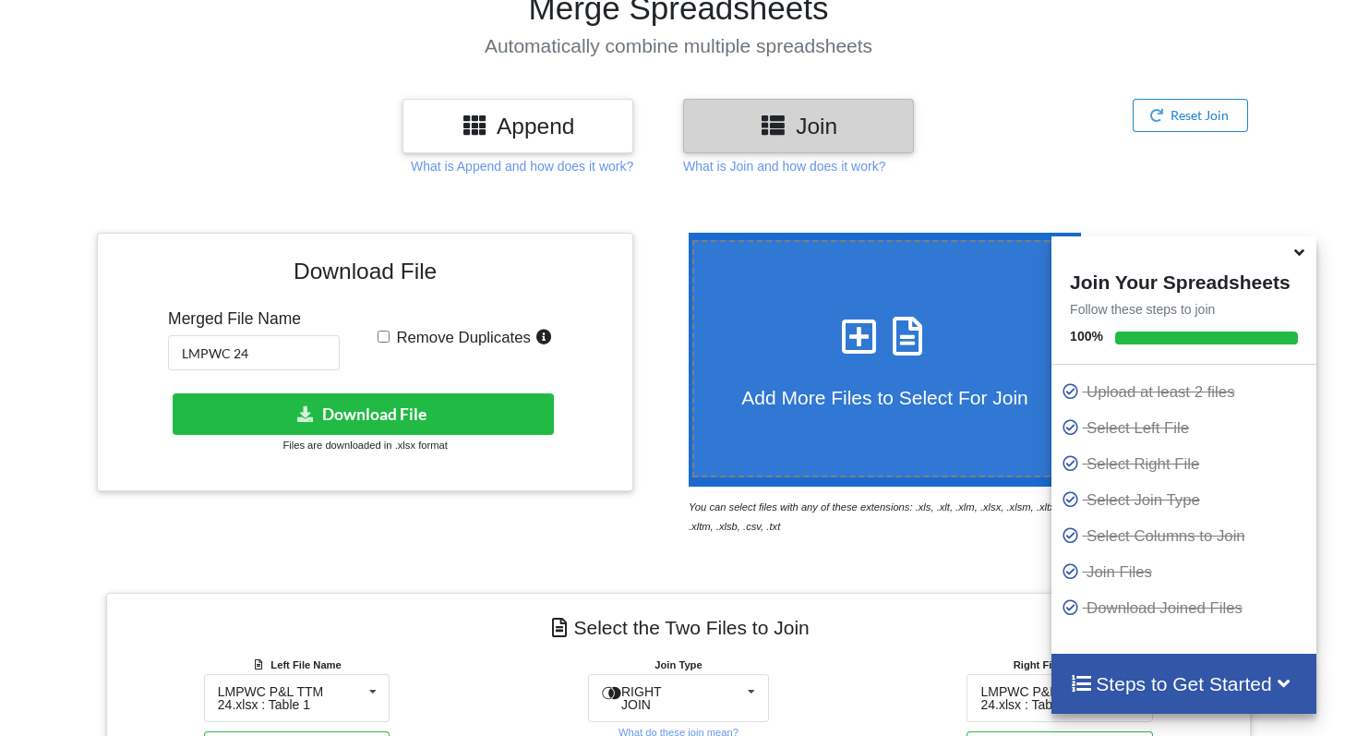
click at [753, 126] on h3 "Join" at bounding box center [798, 126] width 203 height 27
click at [572, 115] on h3 "Append" at bounding box center [517, 126] width 203 height 27
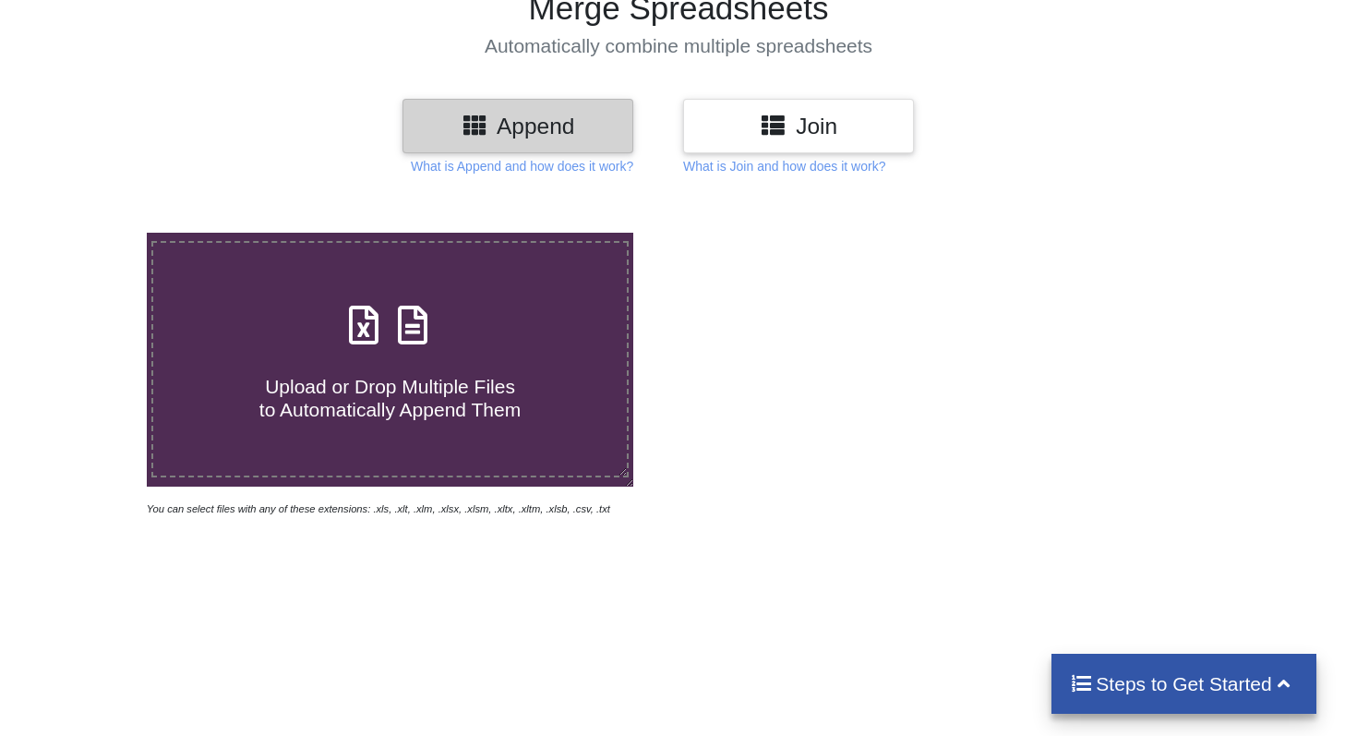
click at [776, 103] on div "Join" at bounding box center [798, 126] width 231 height 54
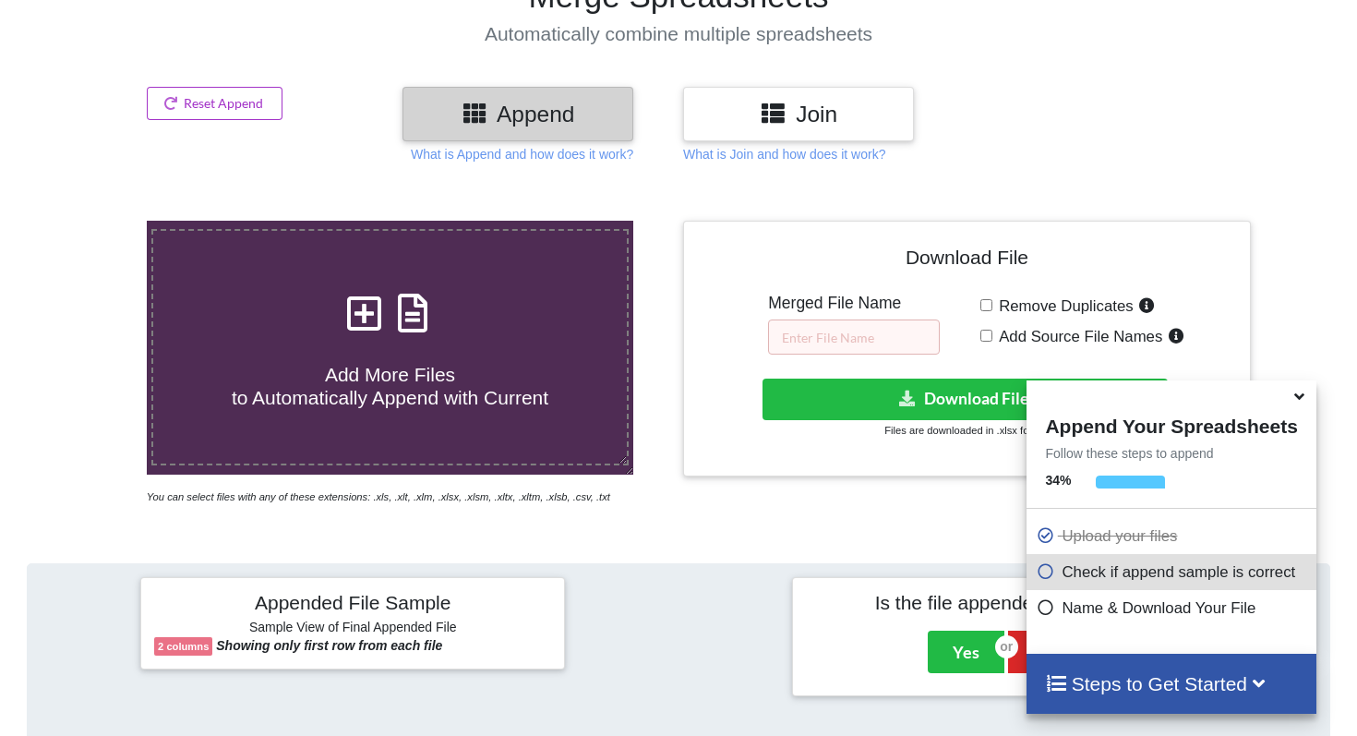
scroll to position [154, 0]
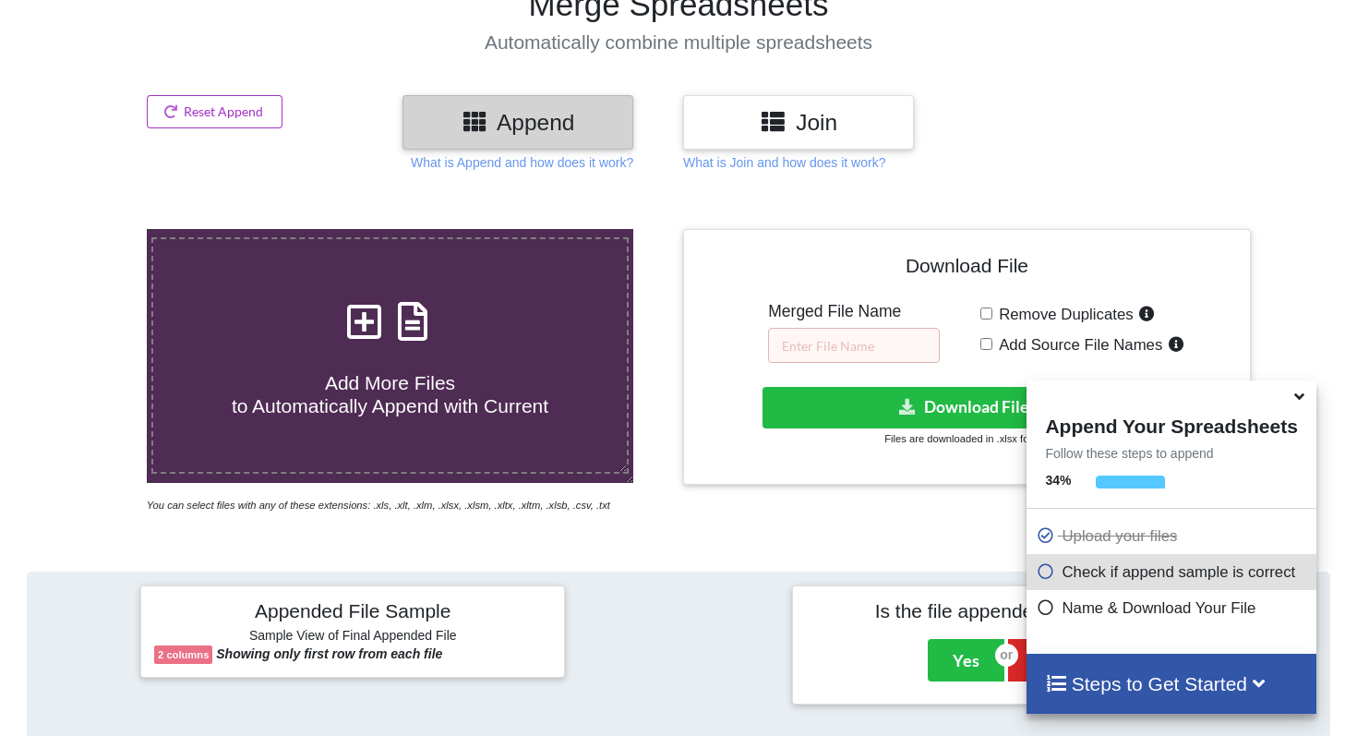
click at [725, 127] on h3 "Join" at bounding box center [798, 122] width 203 height 27
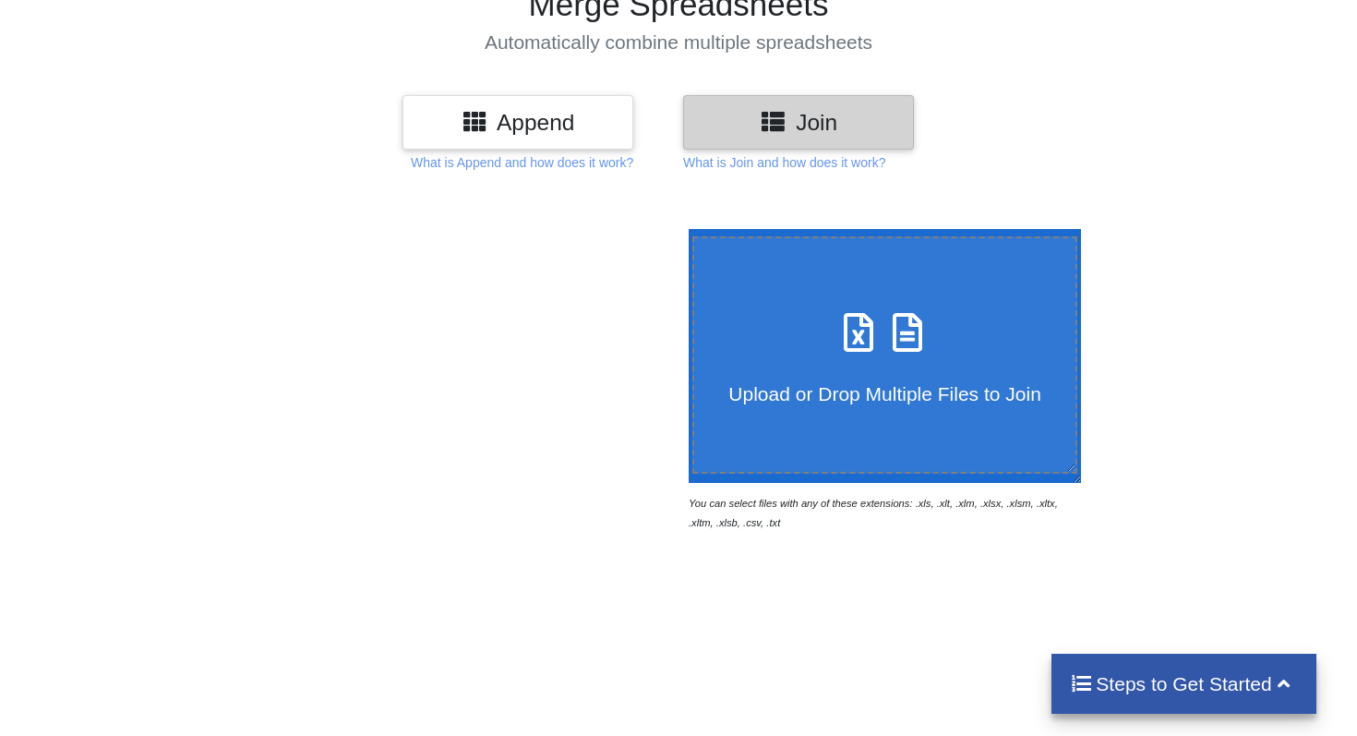
click at [560, 118] on h3 "Append" at bounding box center [517, 122] width 203 height 27
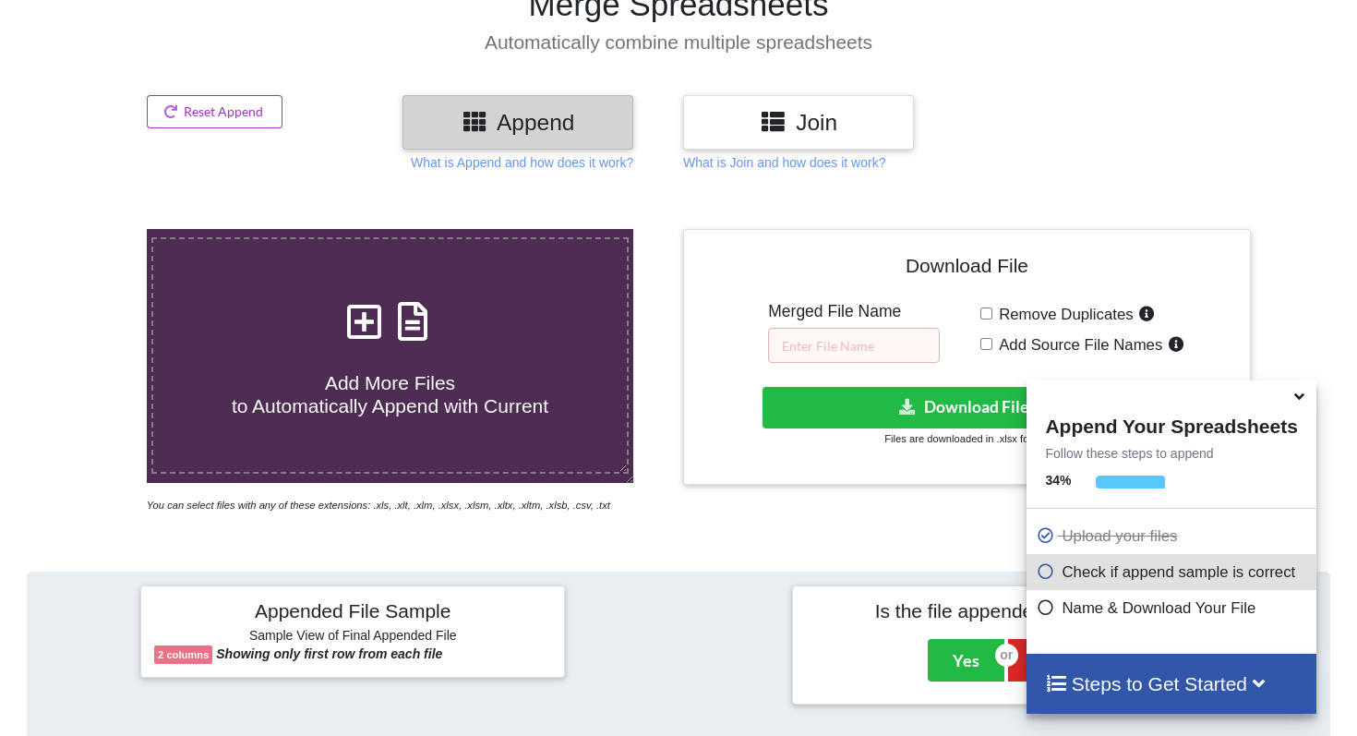
click at [819, 103] on div "Join" at bounding box center [798, 122] width 231 height 54
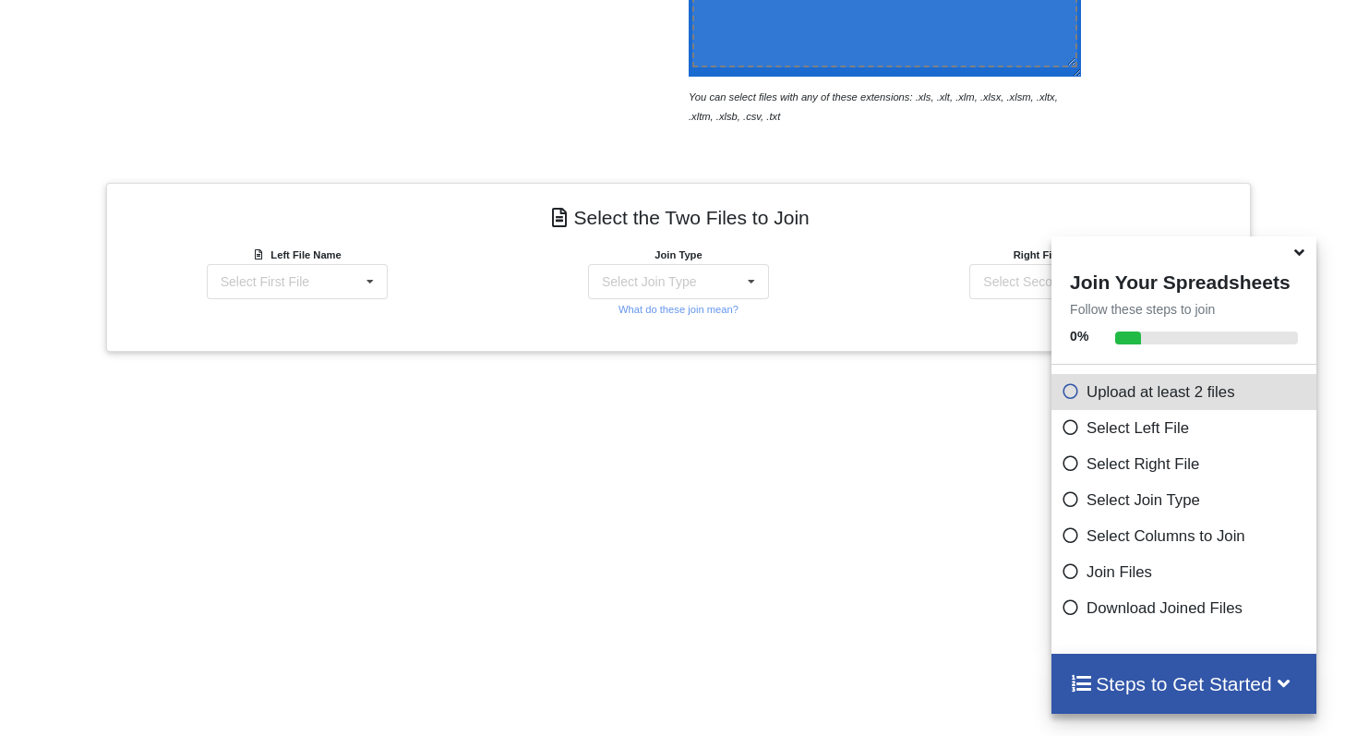
scroll to position [670, 0]
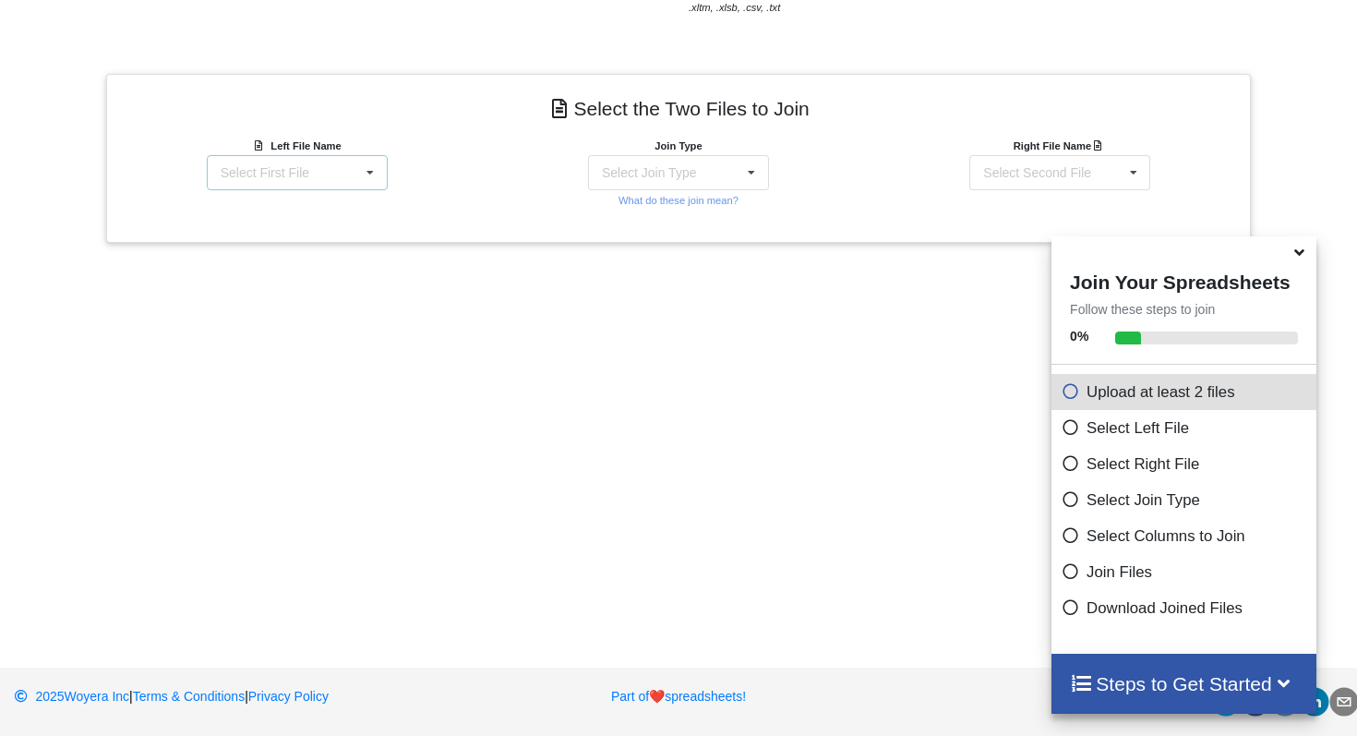
click at [302, 181] on div "Select First File LMPWC P&L TTM 24.xlsx : Table 1" at bounding box center [297, 172] width 181 height 35
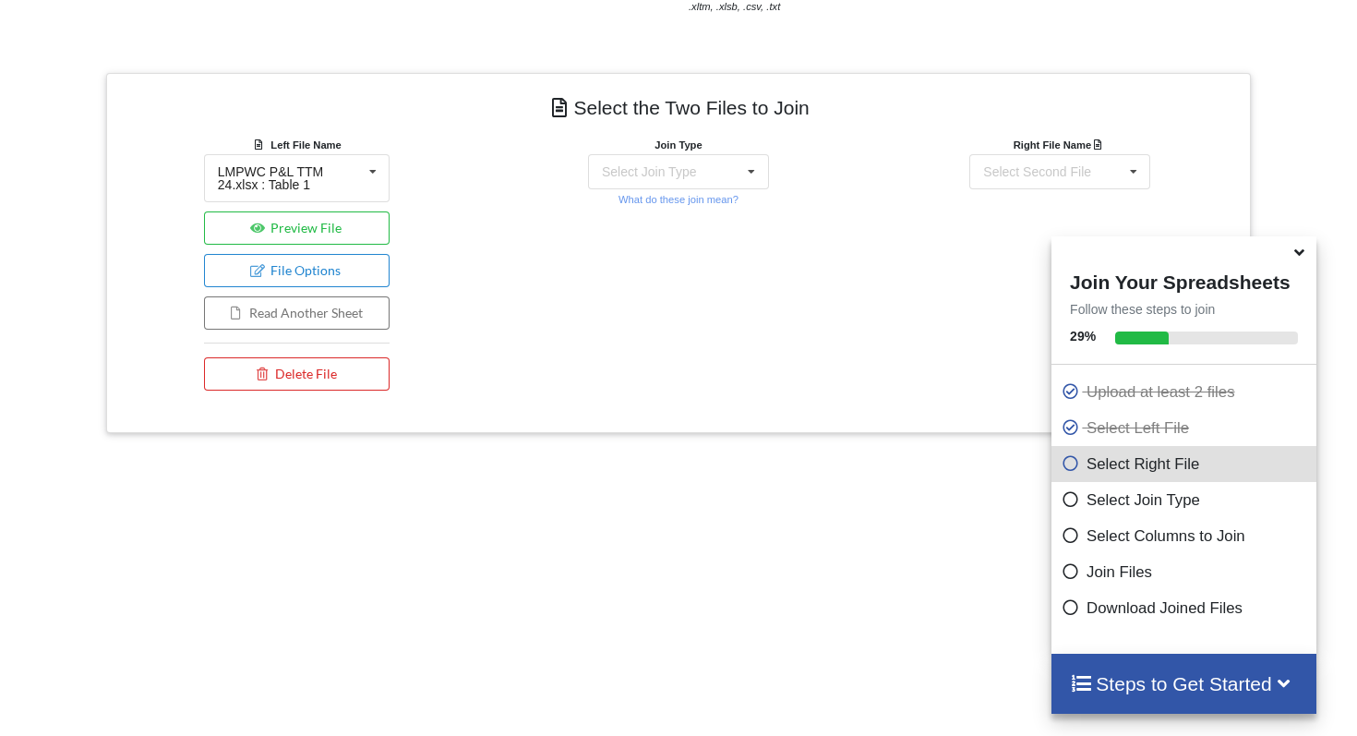
click at [347, 272] on div "Add More Files to Select For Join You can select files with any of these extens…" at bounding box center [678, 246] width 1357 height 1145
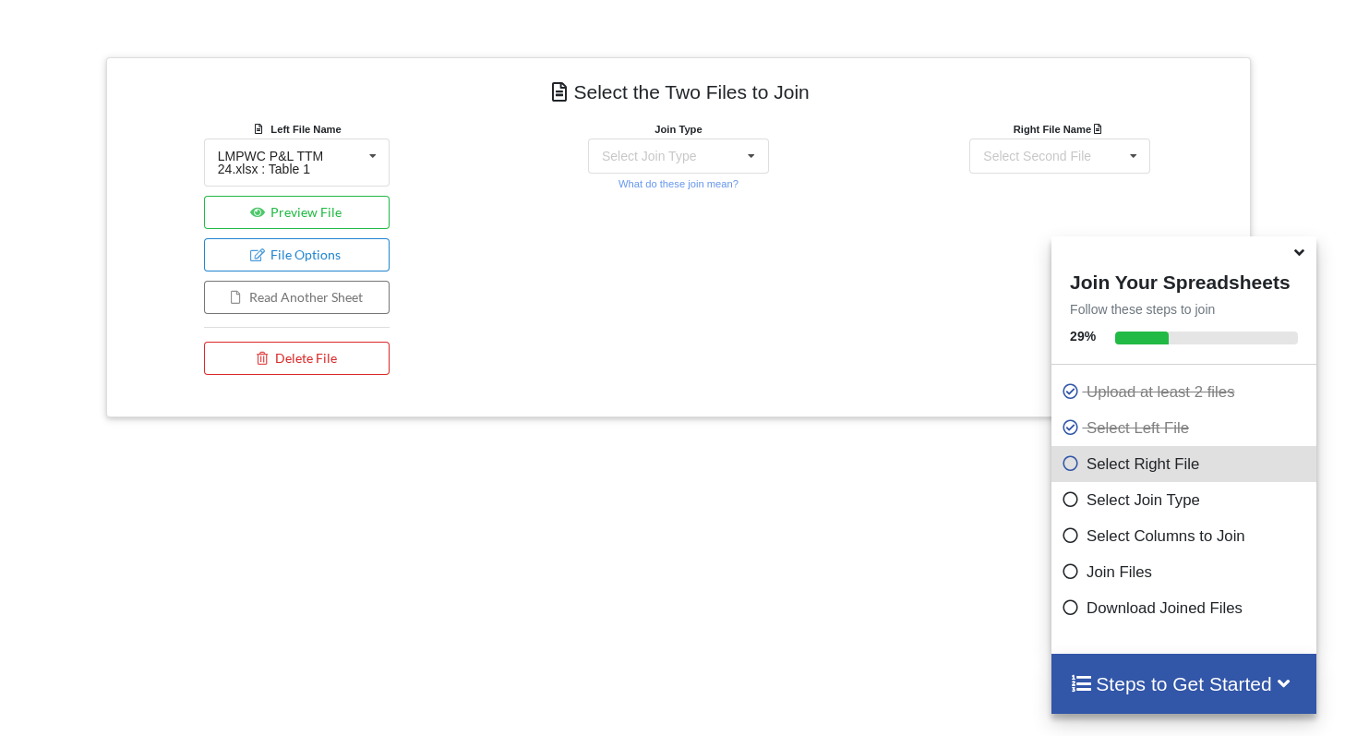
scroll to position [689, 0]
click at [635, 156] on div "Select Join Type" at bounding box center [649, 153] width 94 height 13
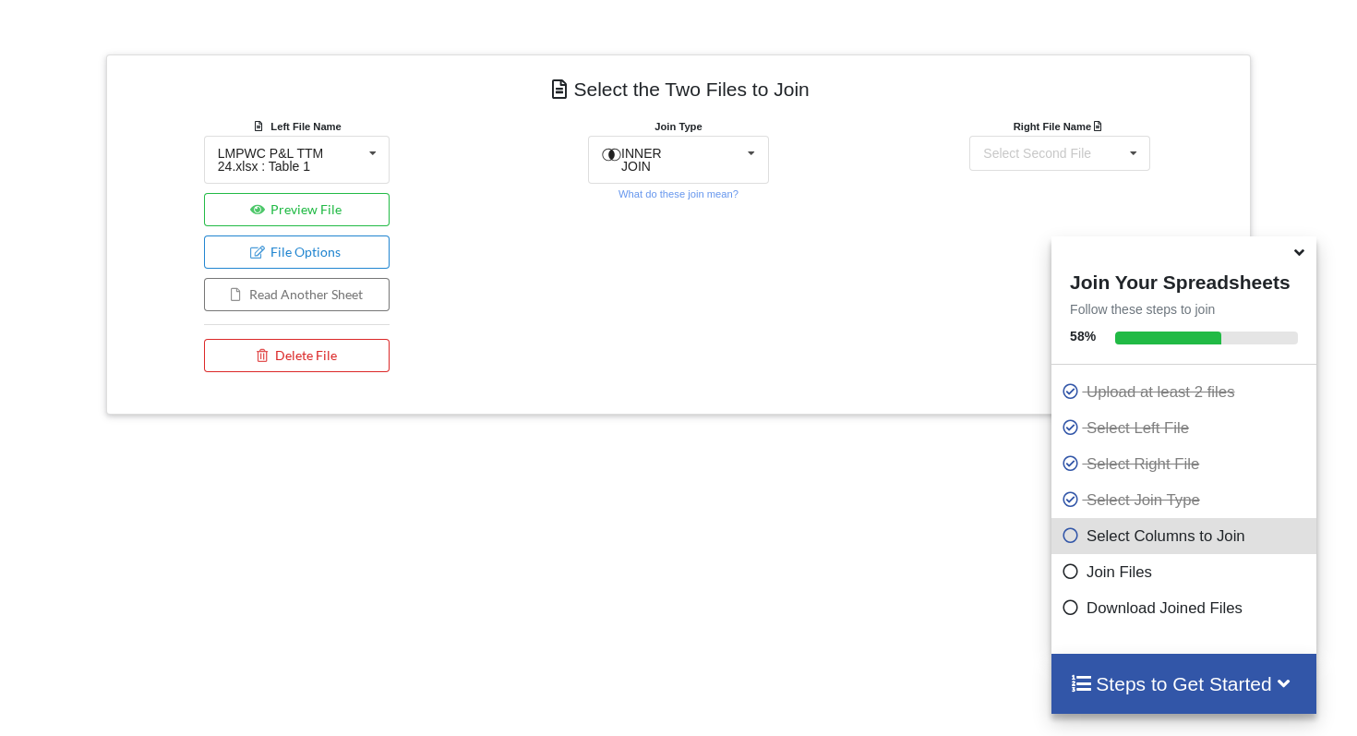
click at [541, 259] on div "Join Type INNER JOIN INNER JOIN LEFT JOIN RIGHT JOIN FULL JOIN What do these jo…" at bounding box center [677, 248] width 381 height 265
click at [359, 372] on button "Delete File" at bounding box center [297, 355] width 186 height 33
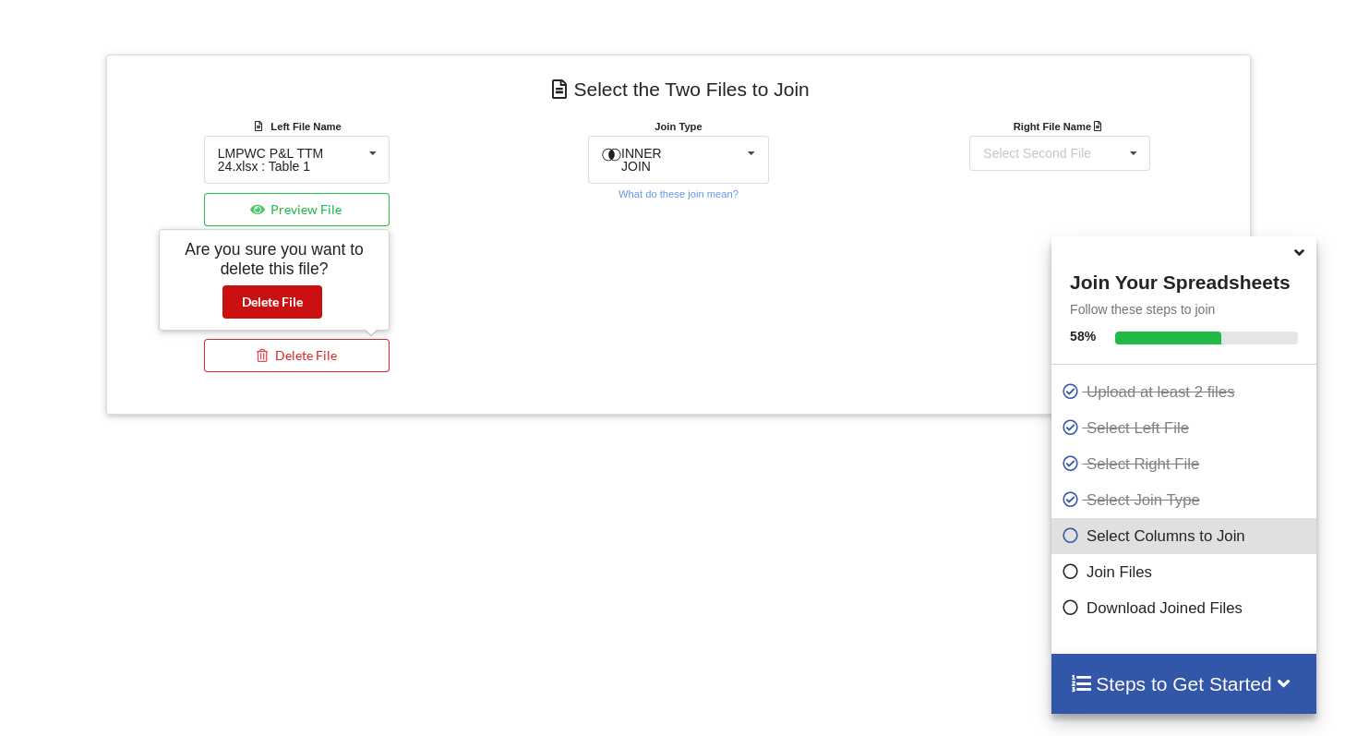
click at [302, 308] on button "Delete File" at bounding box center [272, 301] width 100 height 33
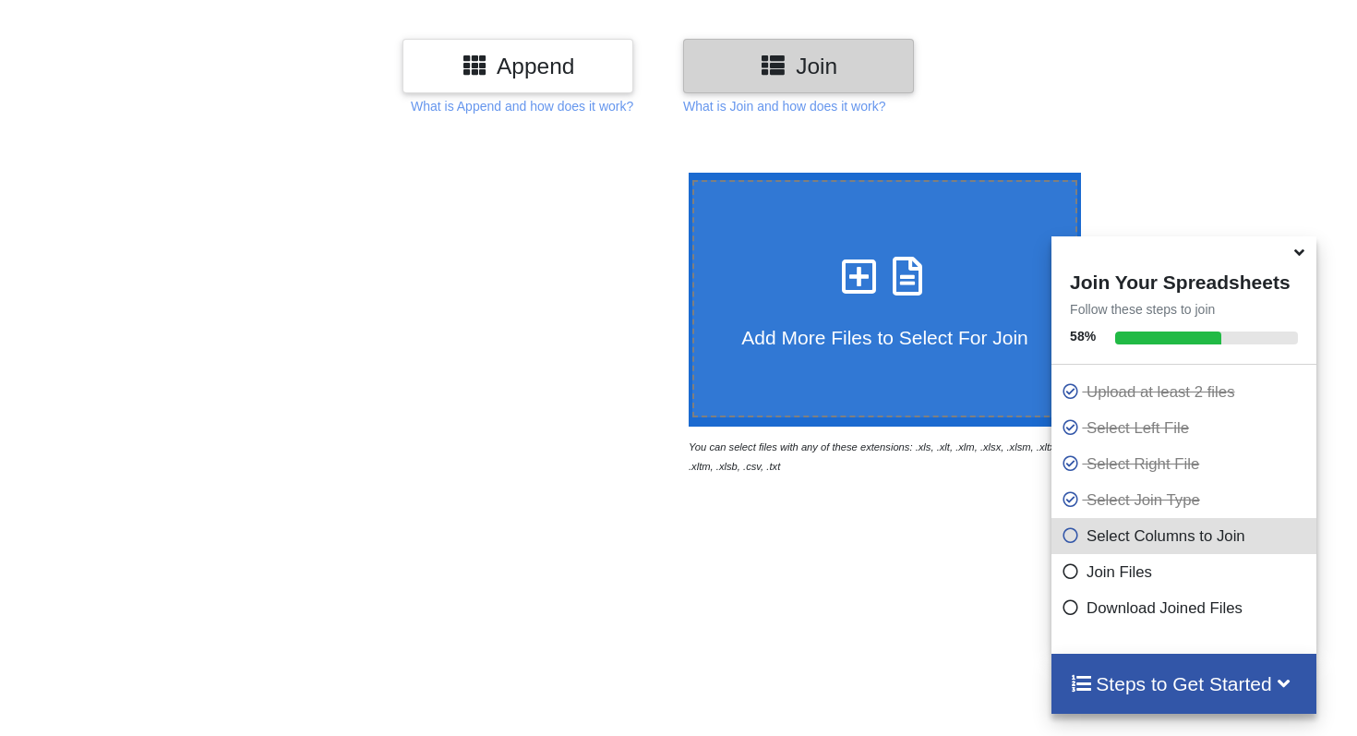
scroll to position [0, 0]
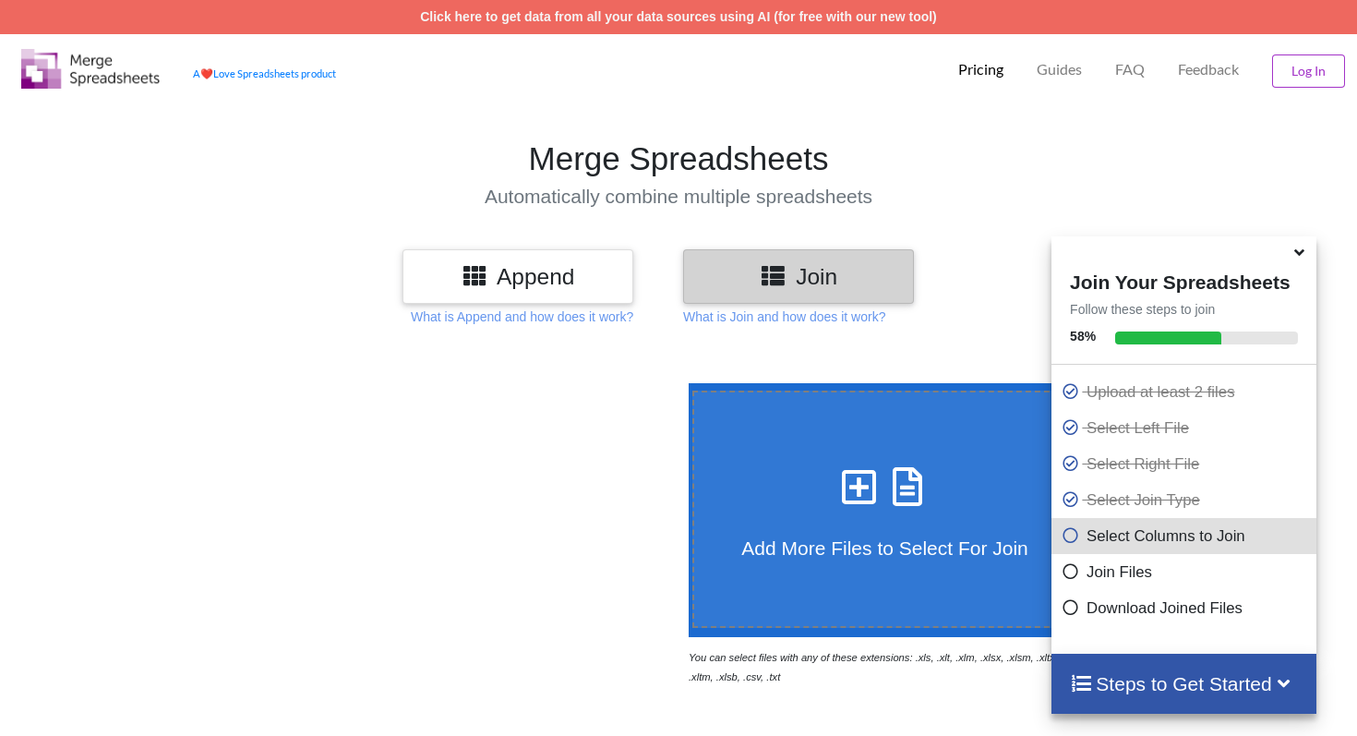
click at [475, 272] on icon at bounding box center [474, 274] width 27 height 23
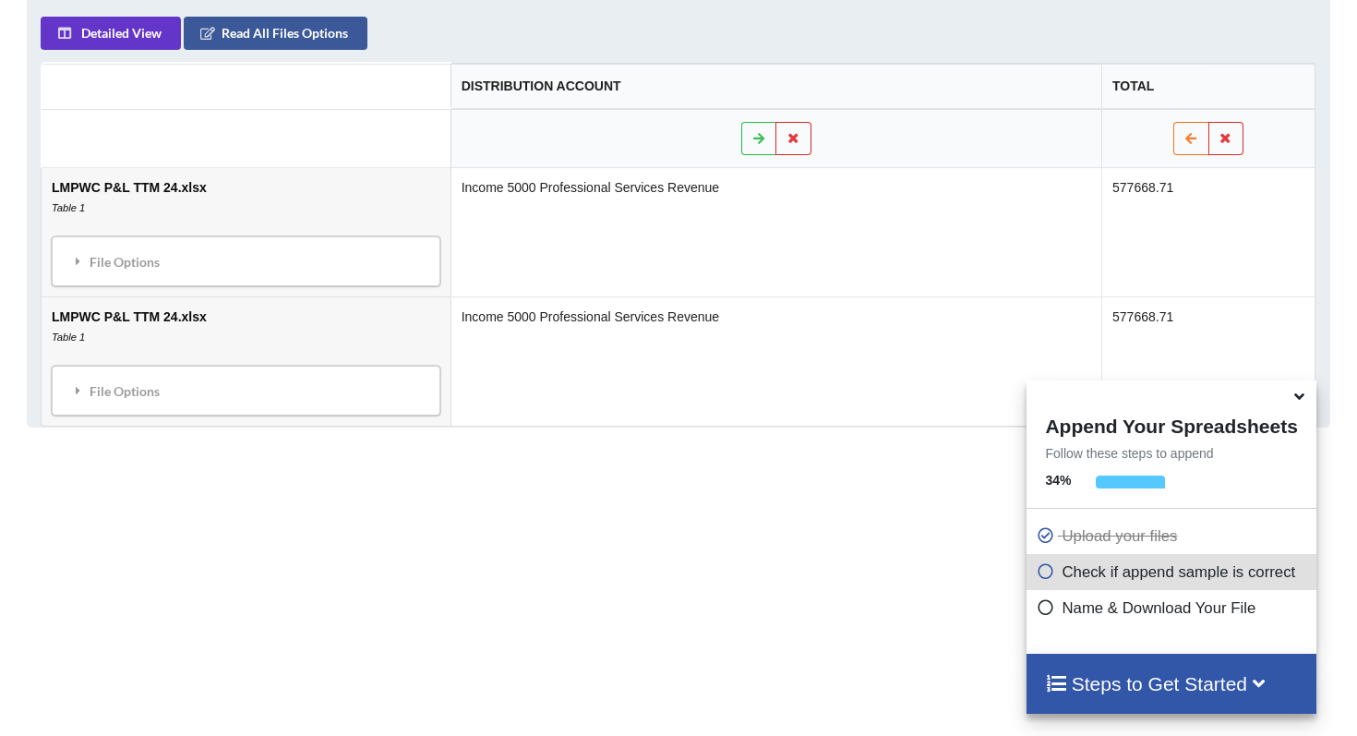
scroll to position [894, 0]
click at [1235, 153] on button at bounding box center [1226, 139] width 36 height 33
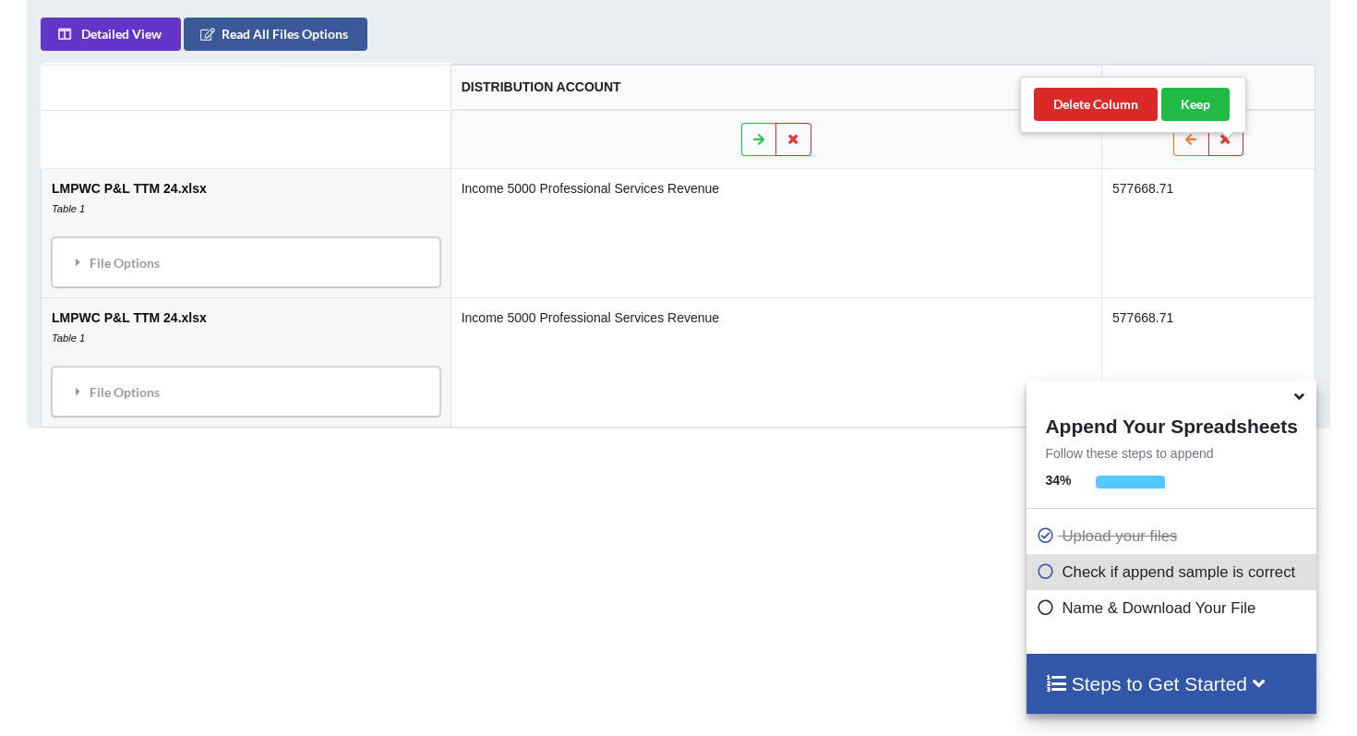
click at [1105, 123] on div "Delete Column Keep" at bounding box center [1133, 105] width 226 height 56
click at [1109, 111] on button "Delete Column" at bounding box center [1096, 104] width 124 height 33
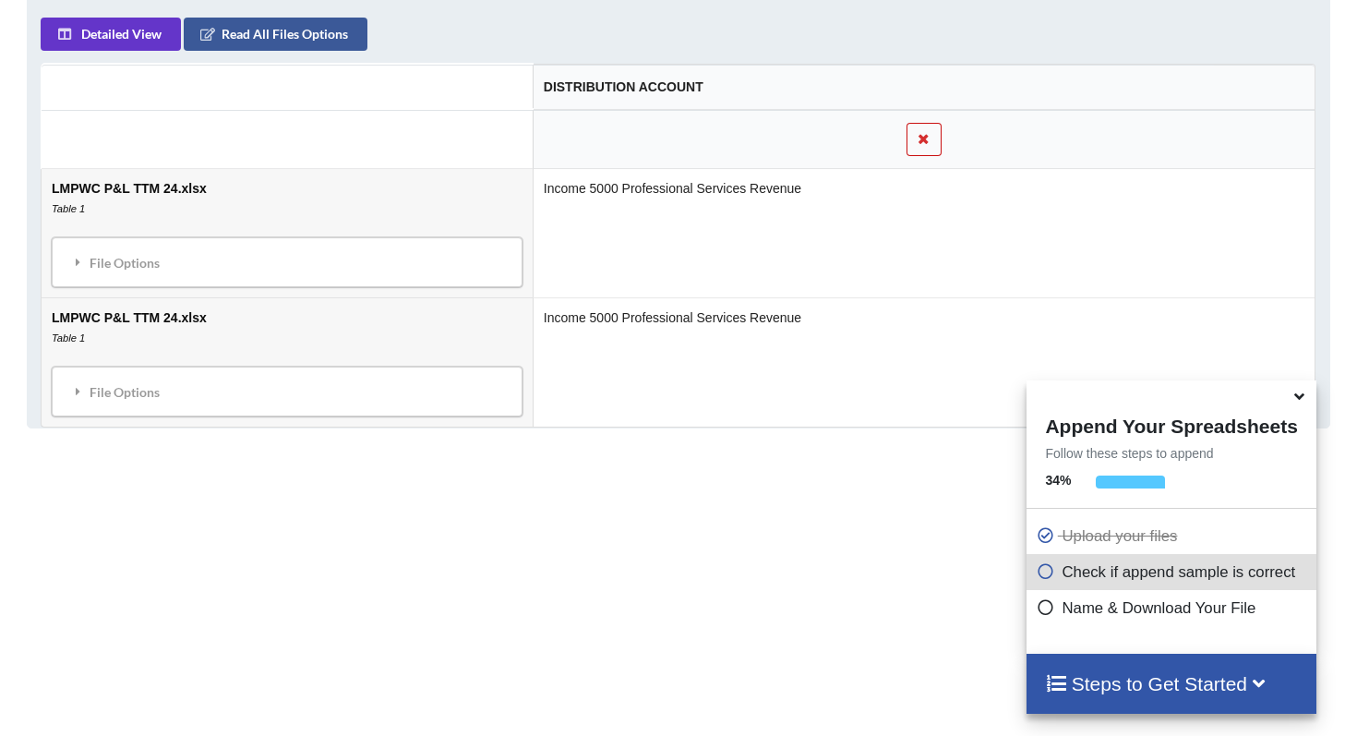
click at [941, 156] on button at bounding box center [924, 139] width 36 height 33
click at [800, 97] on button "Delete Column" at bounding box center [792, 104] width 124 height 33
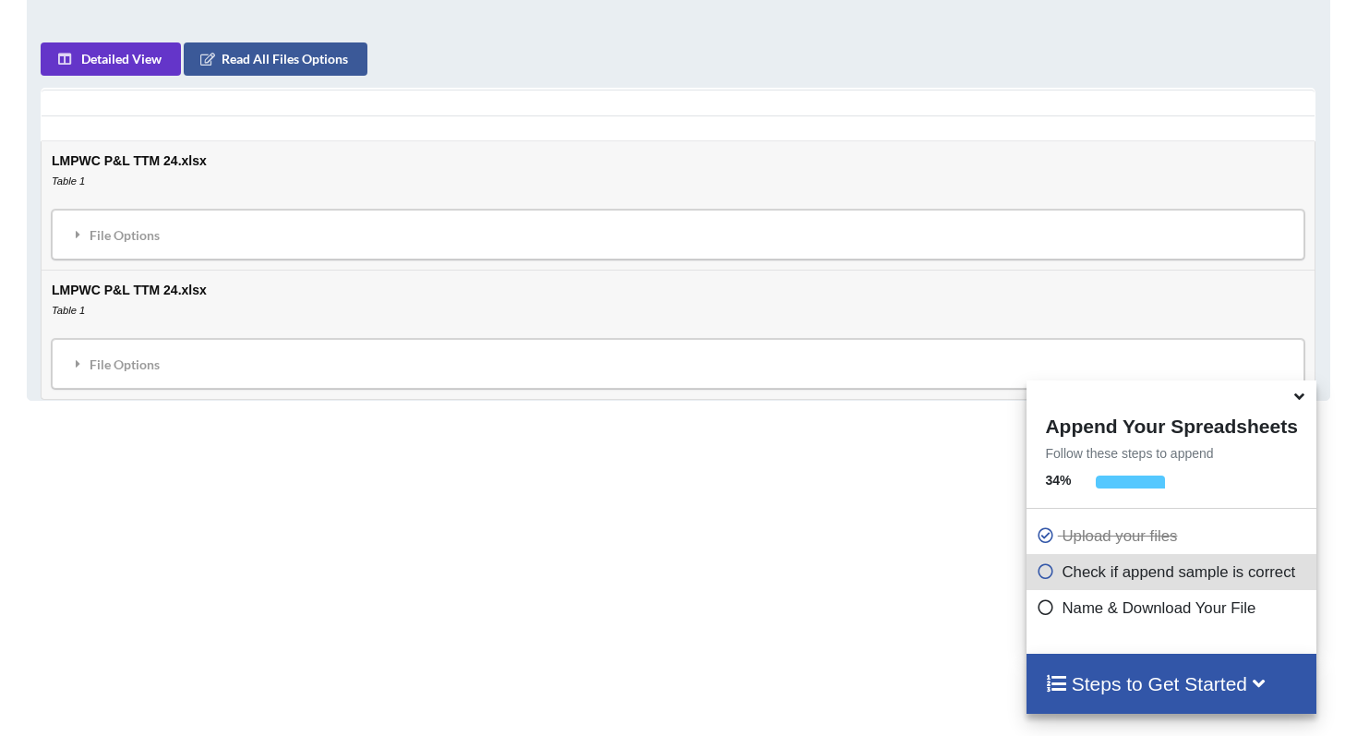
scroll to position [874, 0]
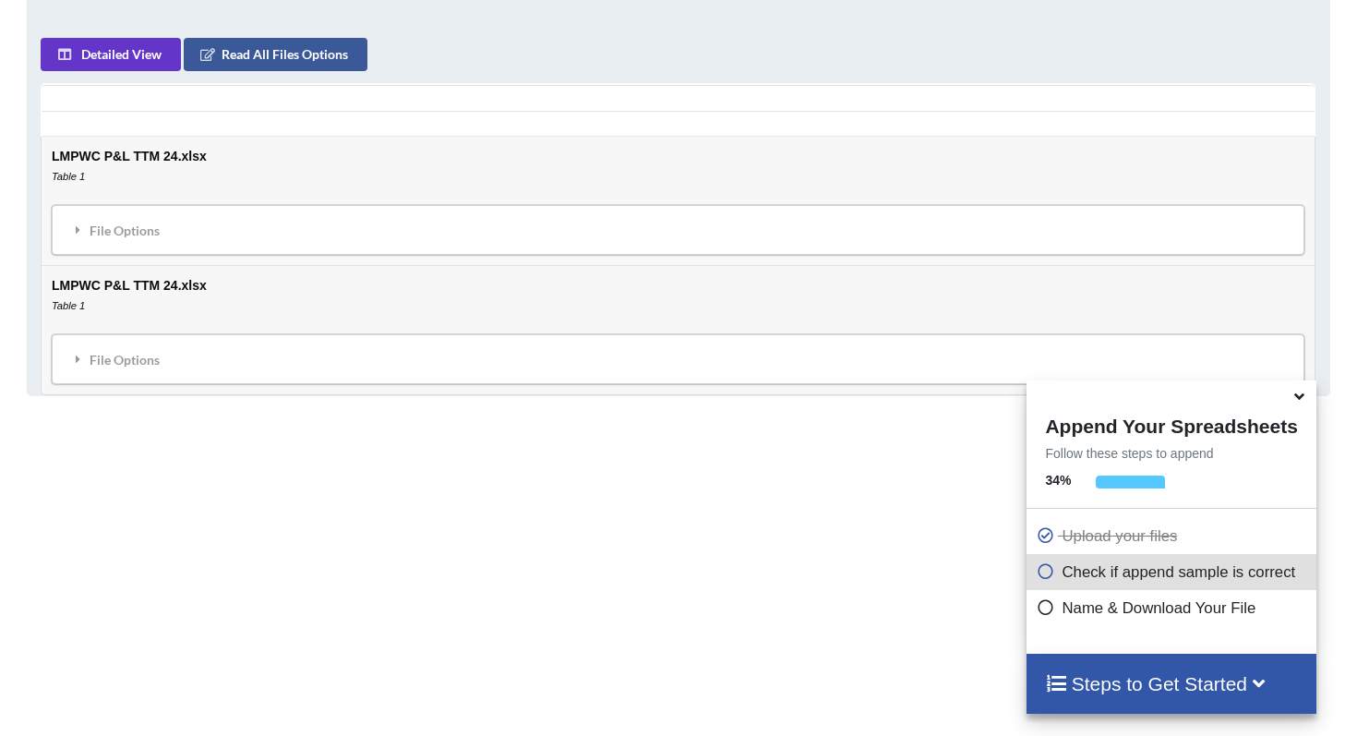
click at [83, 339] on td "LMPWC P&L TTM 24.xlsx Table 1 File Options Import Other Sheets File Options Del…" at bounding box center [678, 329] width 1273 height 129
click at [83, 311] on icon "Table 1" at bounding box center [68, 305] width 33 height 11
click at [87, 378] on div "File Options" at bounding box center [677, 359] width 1241 height 39
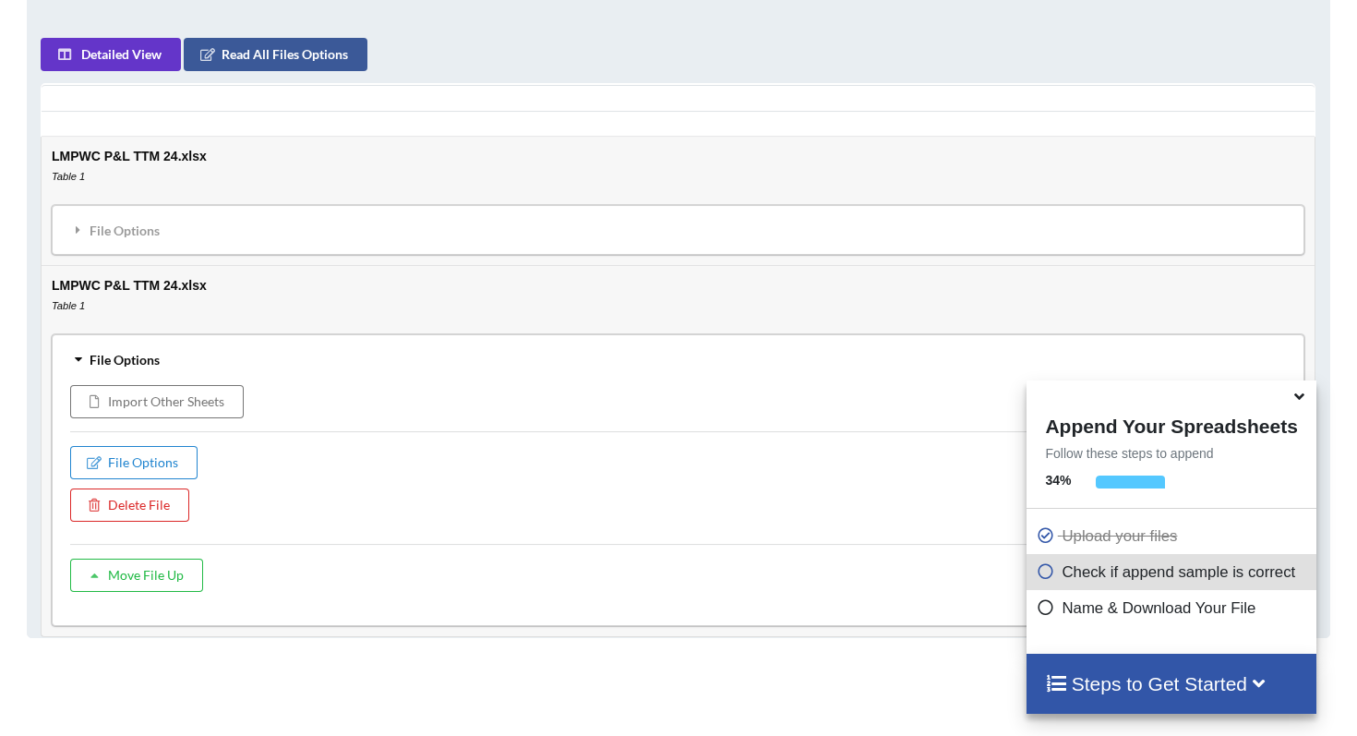
click at [135, 265] on td "LMPWC P&L TTM 24.xlsx Table 1 File Options Import Other Sheets File Options Del…" at bounding box center [678, 201] width 1273 height 128
click at [139, 255] on div "File Options Import Other Sheets File Options Delete File Move File Down" at bounding box center [678, 230] width 1253 height 50
click at [143, 249] on div "File Options" at bounding box center [677, 229] width 1241 height 39
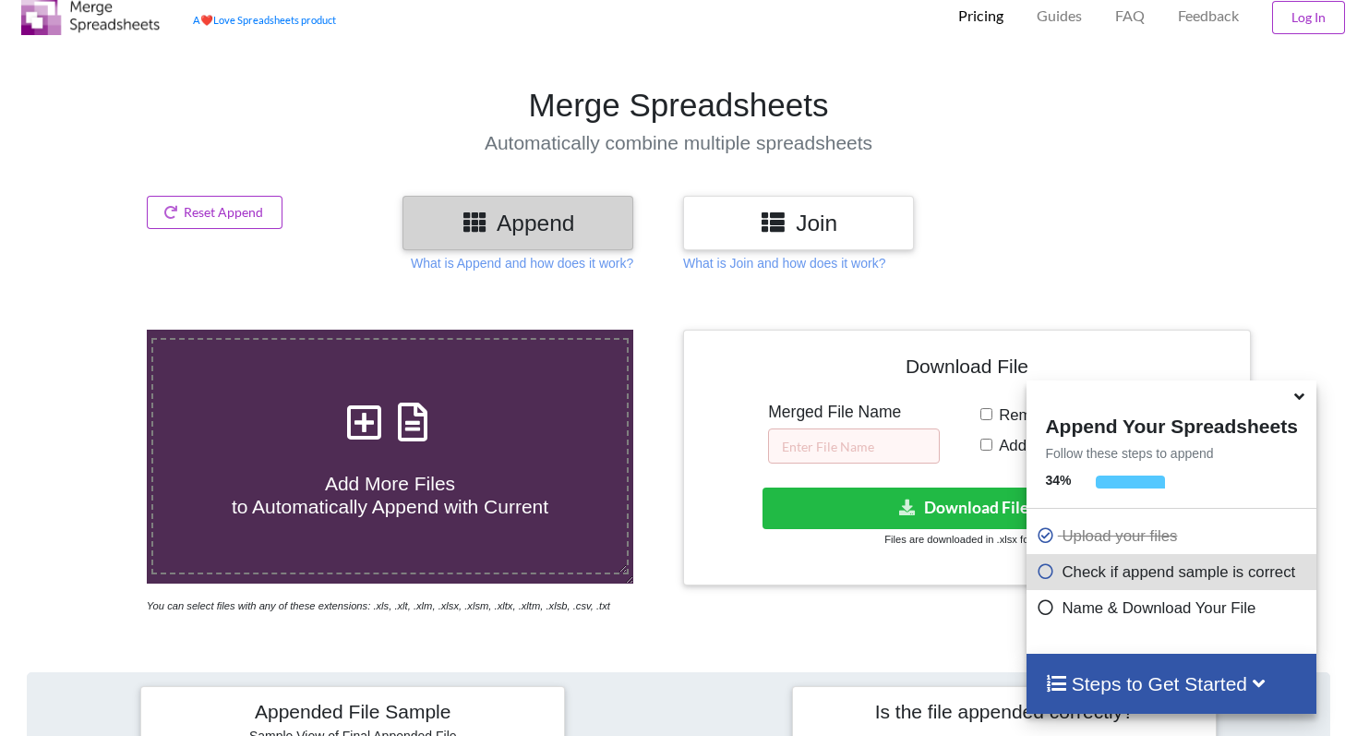
scroll to position [0, 0]
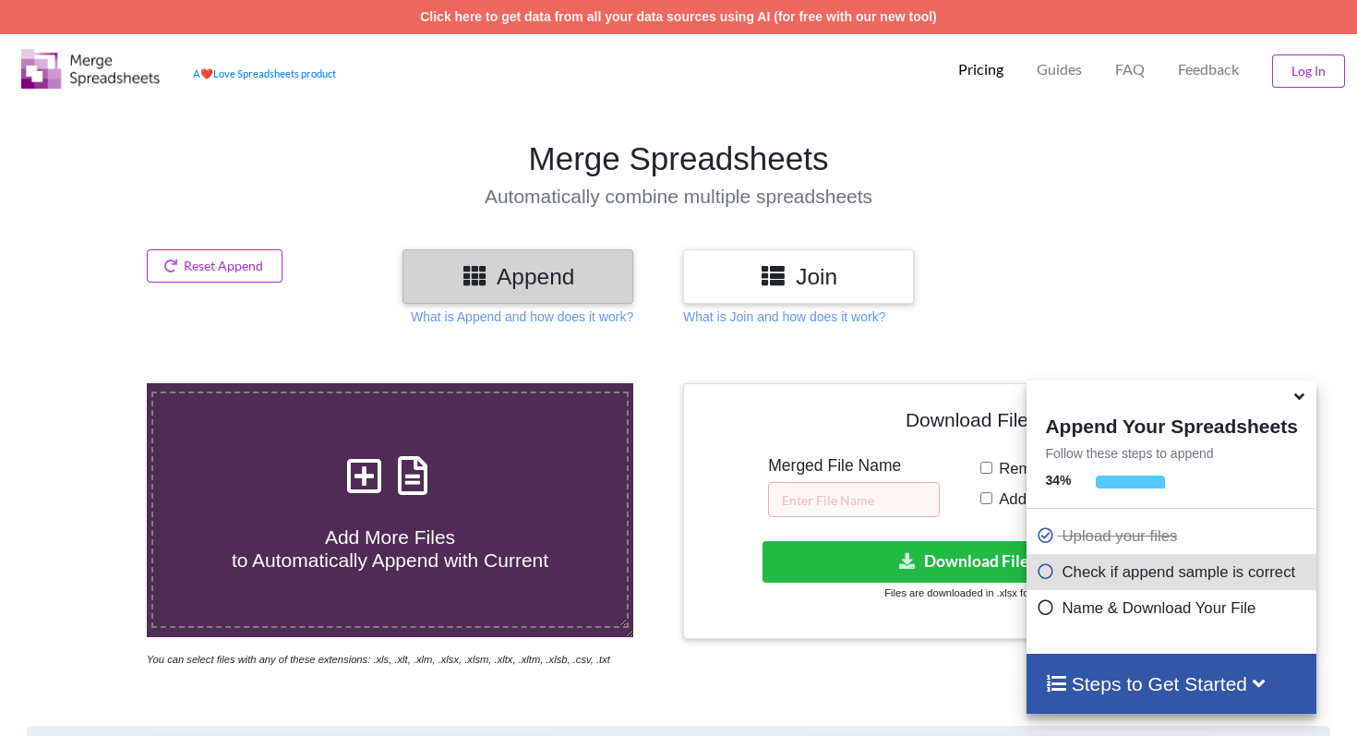
click at [836, 263] on h3 "Join" at bounding box center [798, 276] width 203 height 27
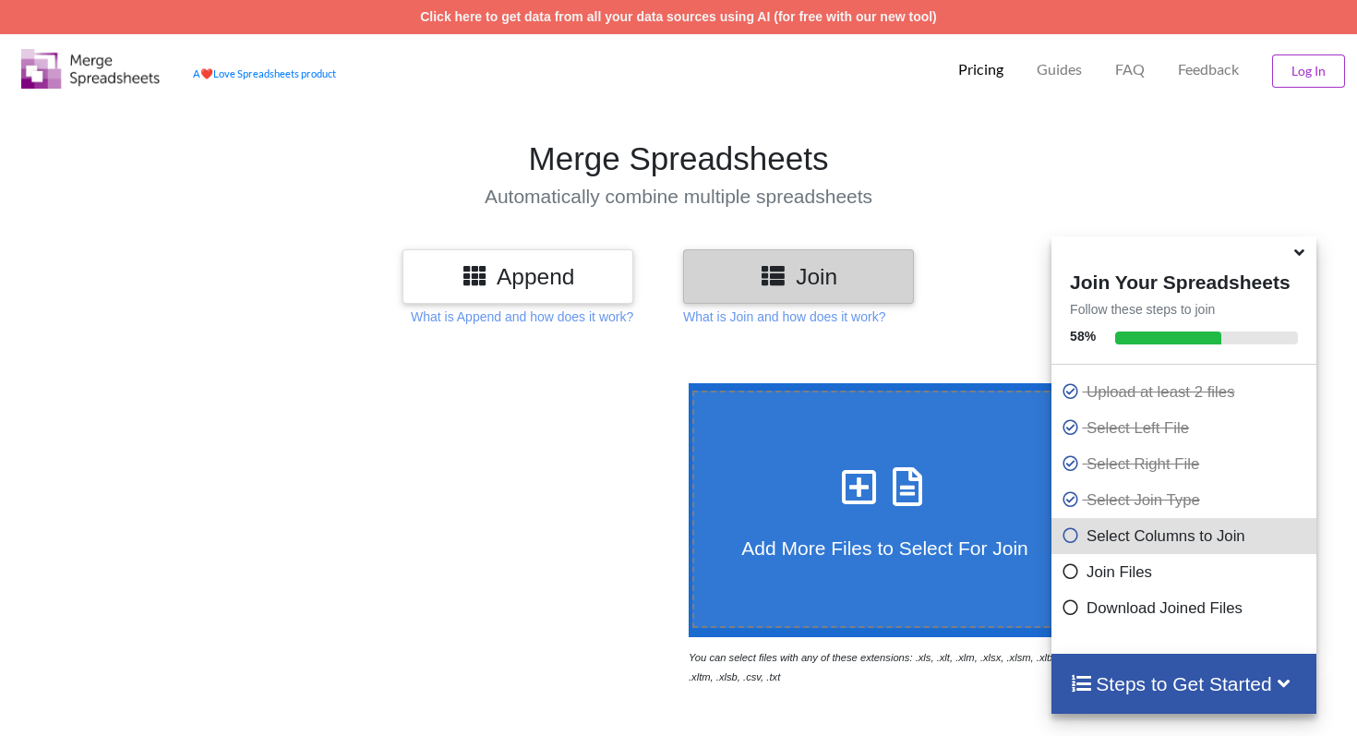
click at [550, 270] on h3 "Append" at bounding box center [517, 276] width 203 height 27
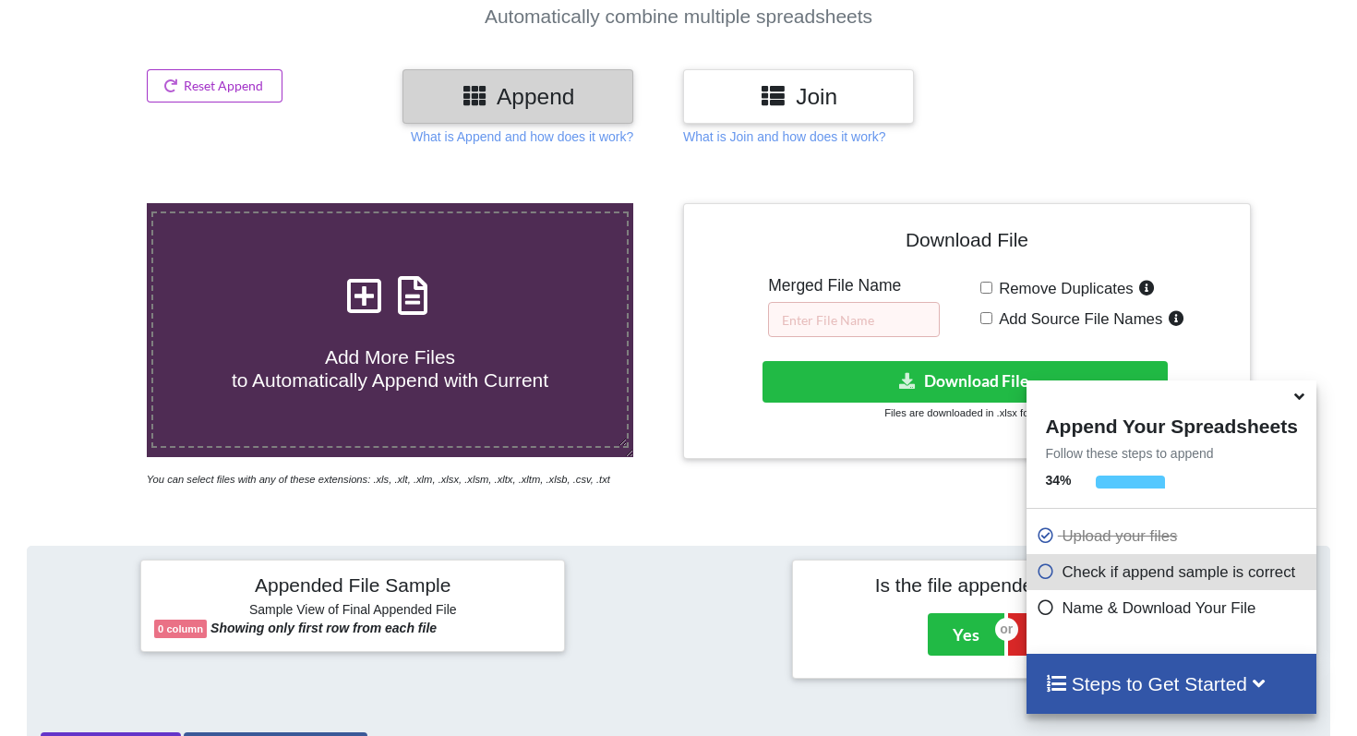
scroll to position [177, 0]
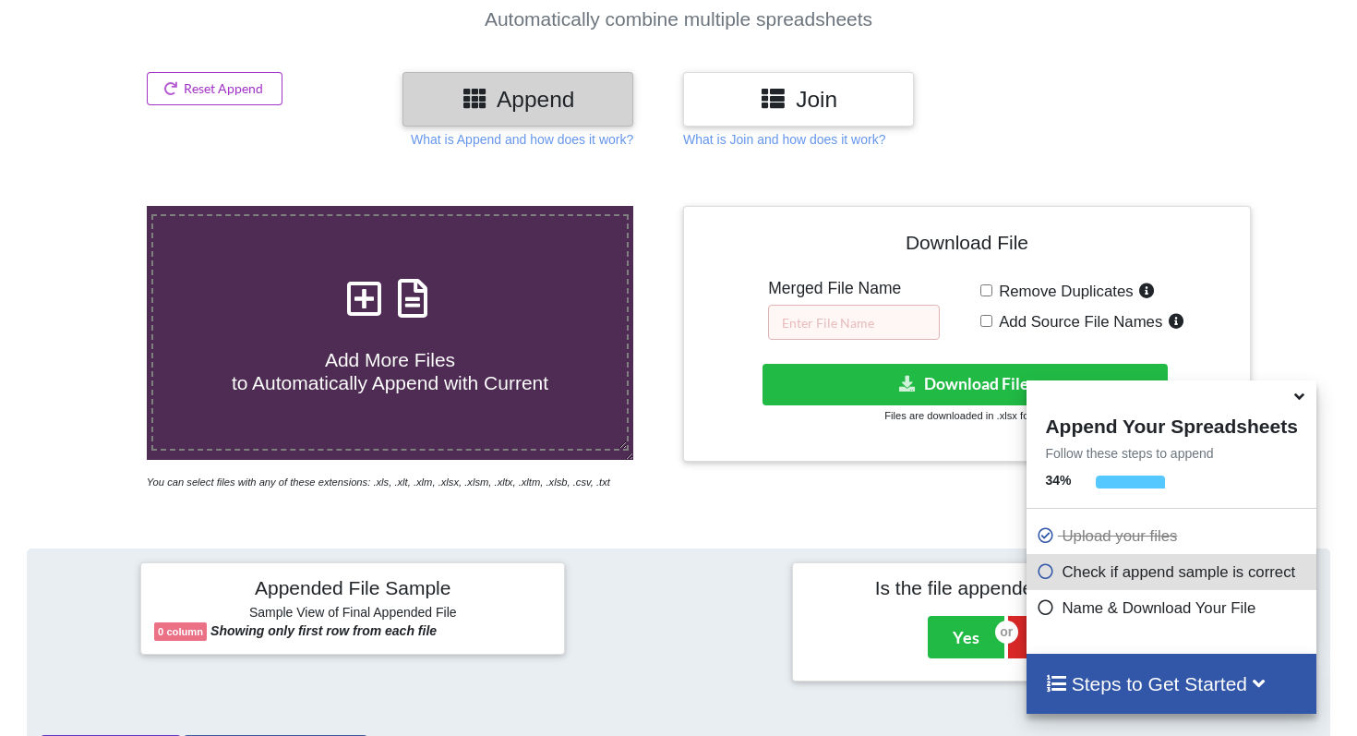
click at [801, 94] on h3 "Join" at bounding box center [798, 99] width 203 height 27
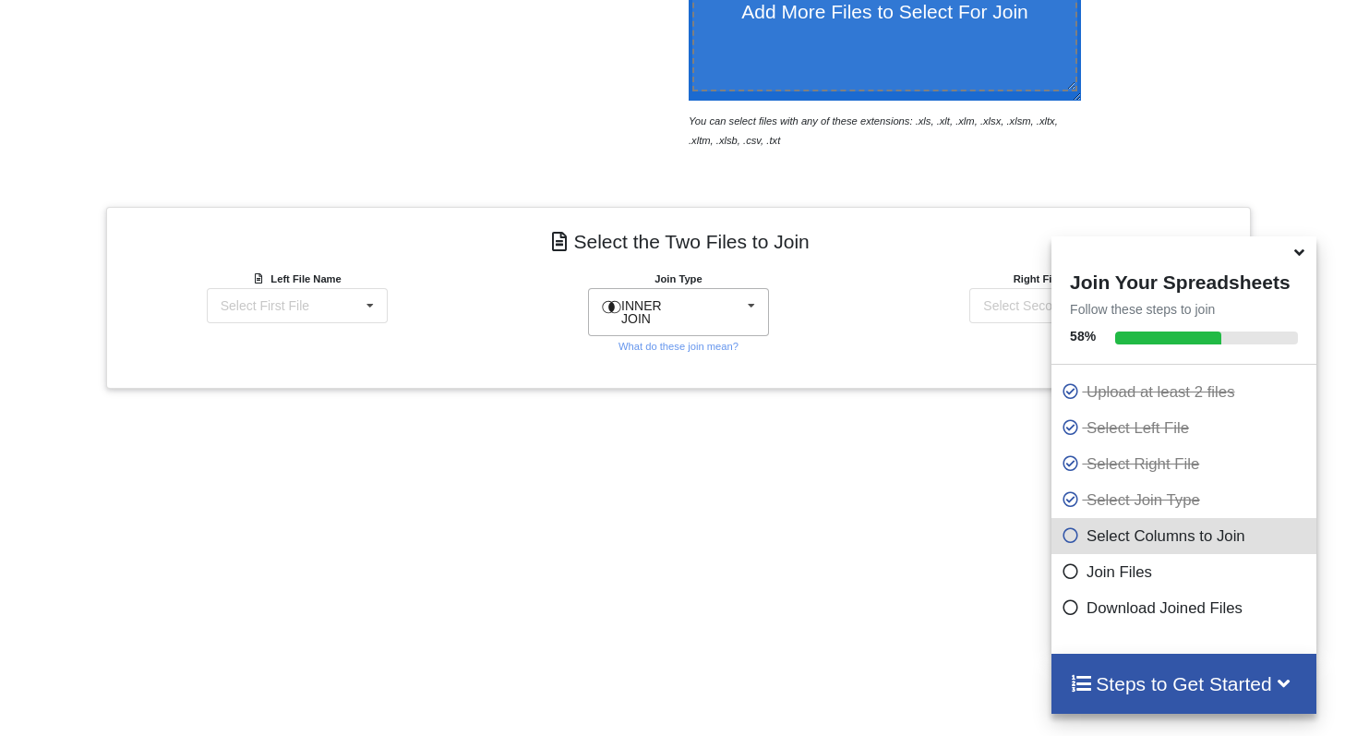
scroll to position [521, 0]
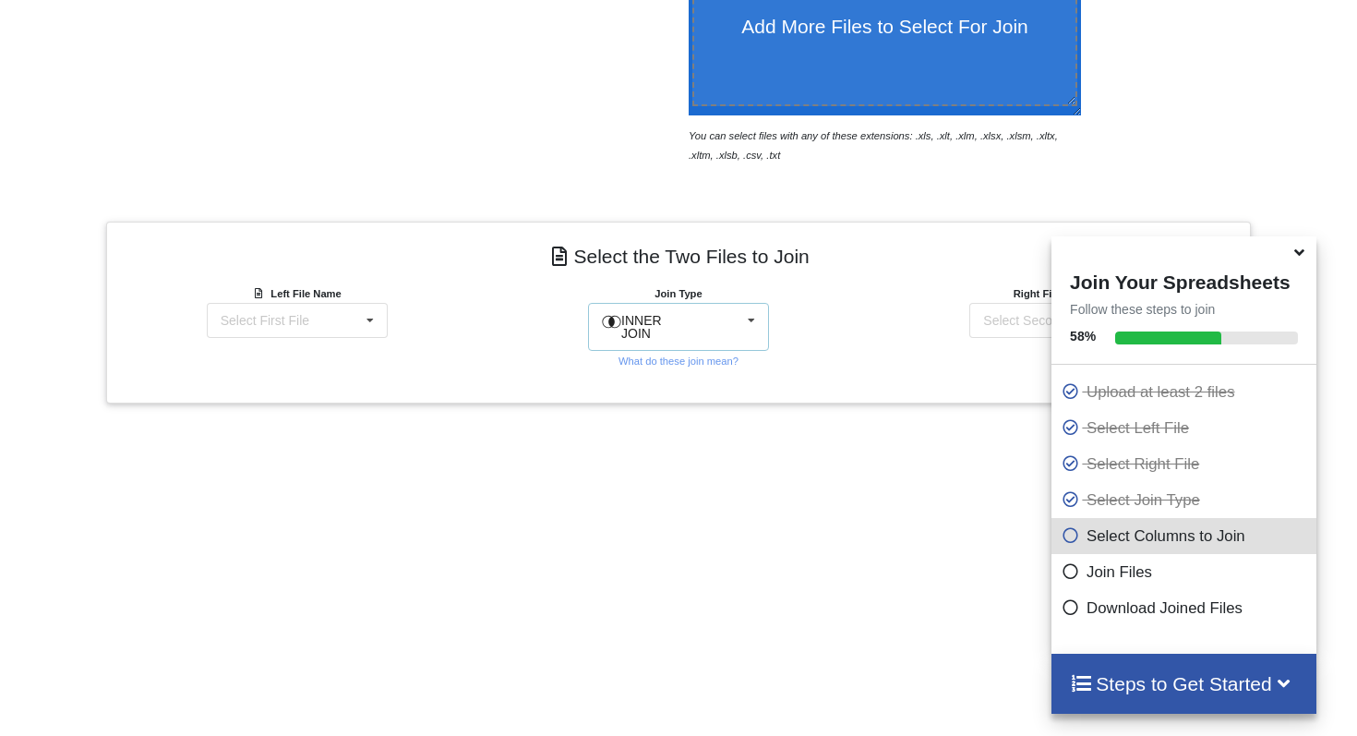
click at [662, 314] on span "INNER JOIN" at bounding box center [641, 327] width 41 height 28
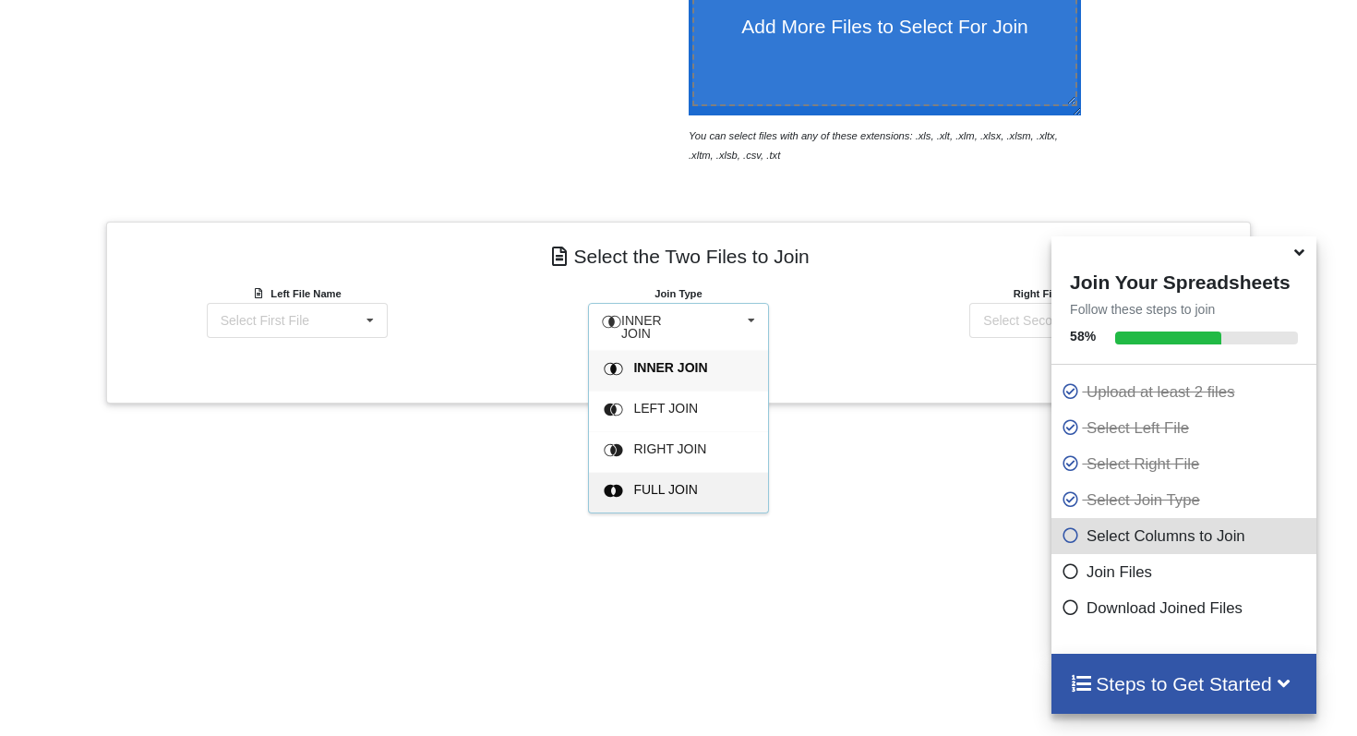
click at [677, 473] on div "FULL JOIN" at bounding box center [678, 492] width 179 height 41
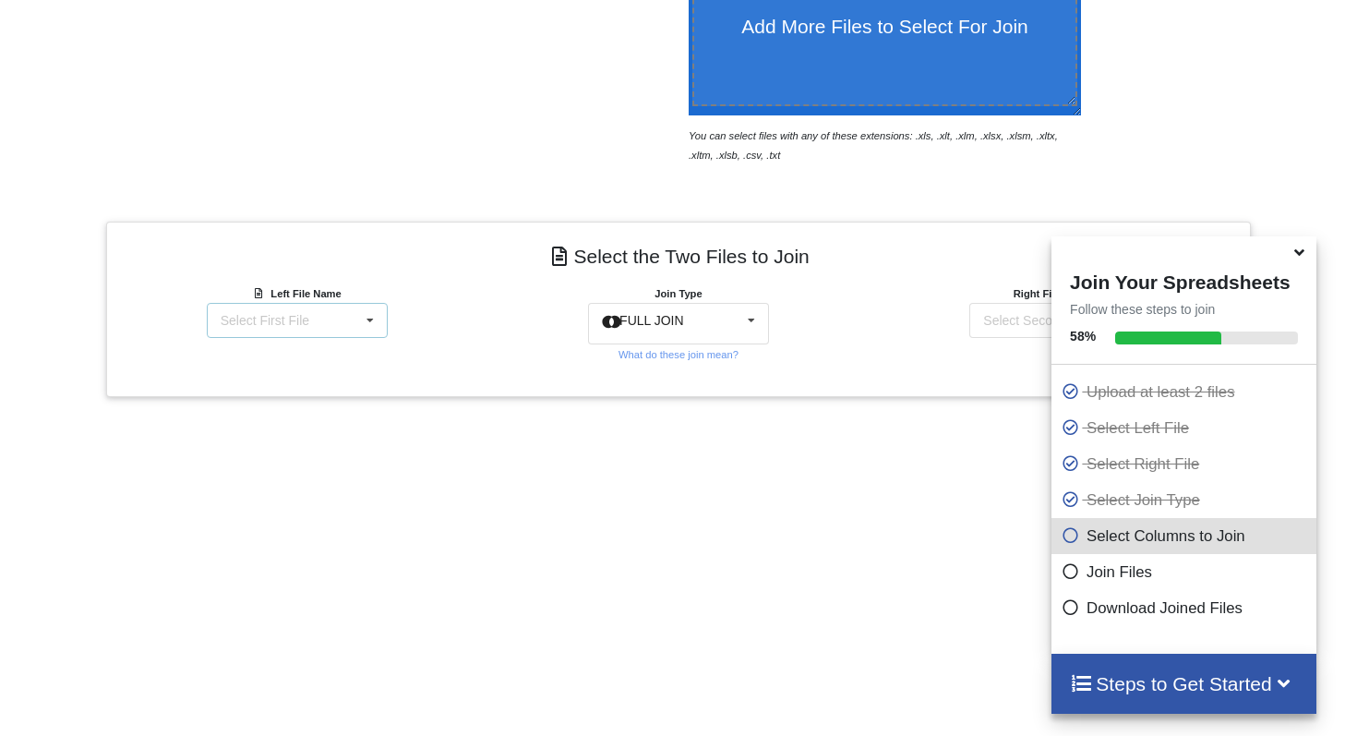
click at [367, 311] on icon at bounding box center [370, 321] width 28 height 34
click at [347, 378] on div "LMPWC P&L TTM 24.xlsx : Table 1" at bounding box center [297, 373] width 185 height 47
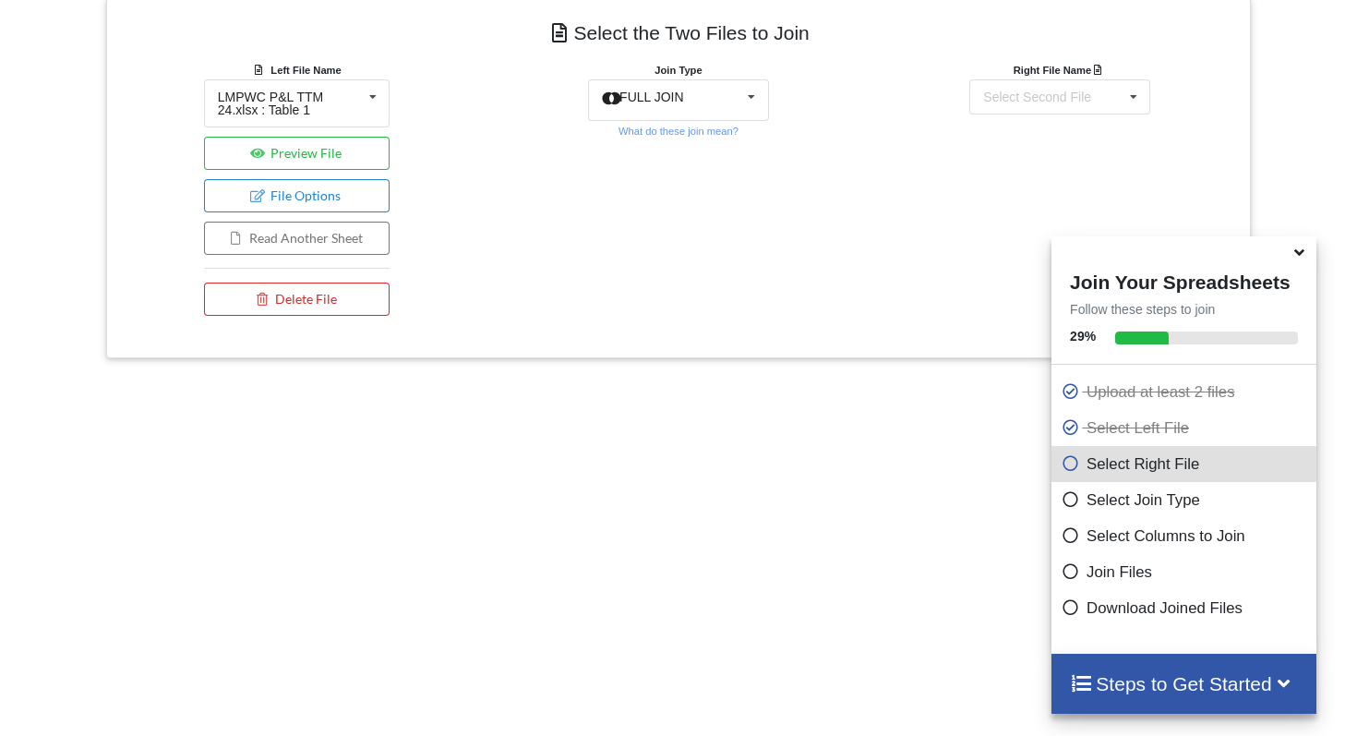
scroll to position [723, 0]
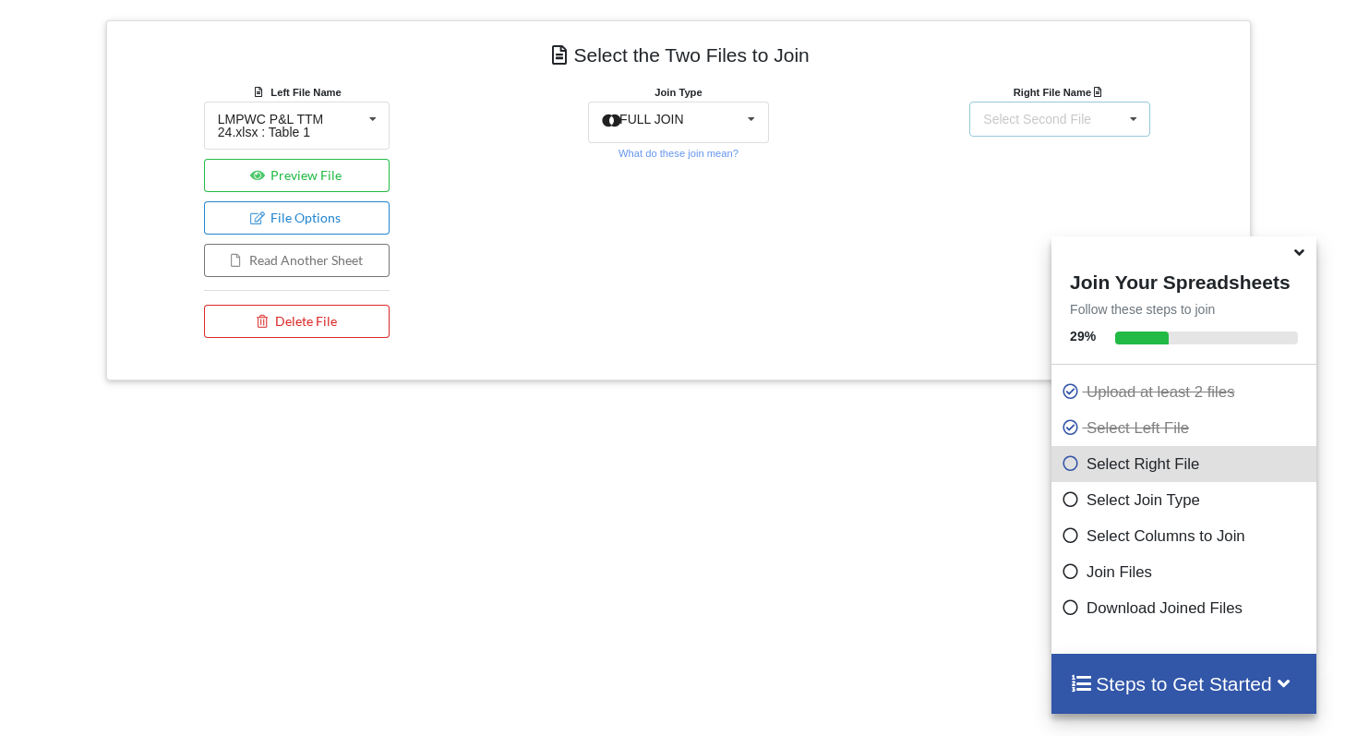
click at [1033, 113] on div "Select Second File" at bounding box center [1037, 119] width 108 height 13
click at [1021, 168] on span "LMPWC P&L TTM 24.xlsx : Table 1" at bounding box center [1057, 173] width 150 height 28
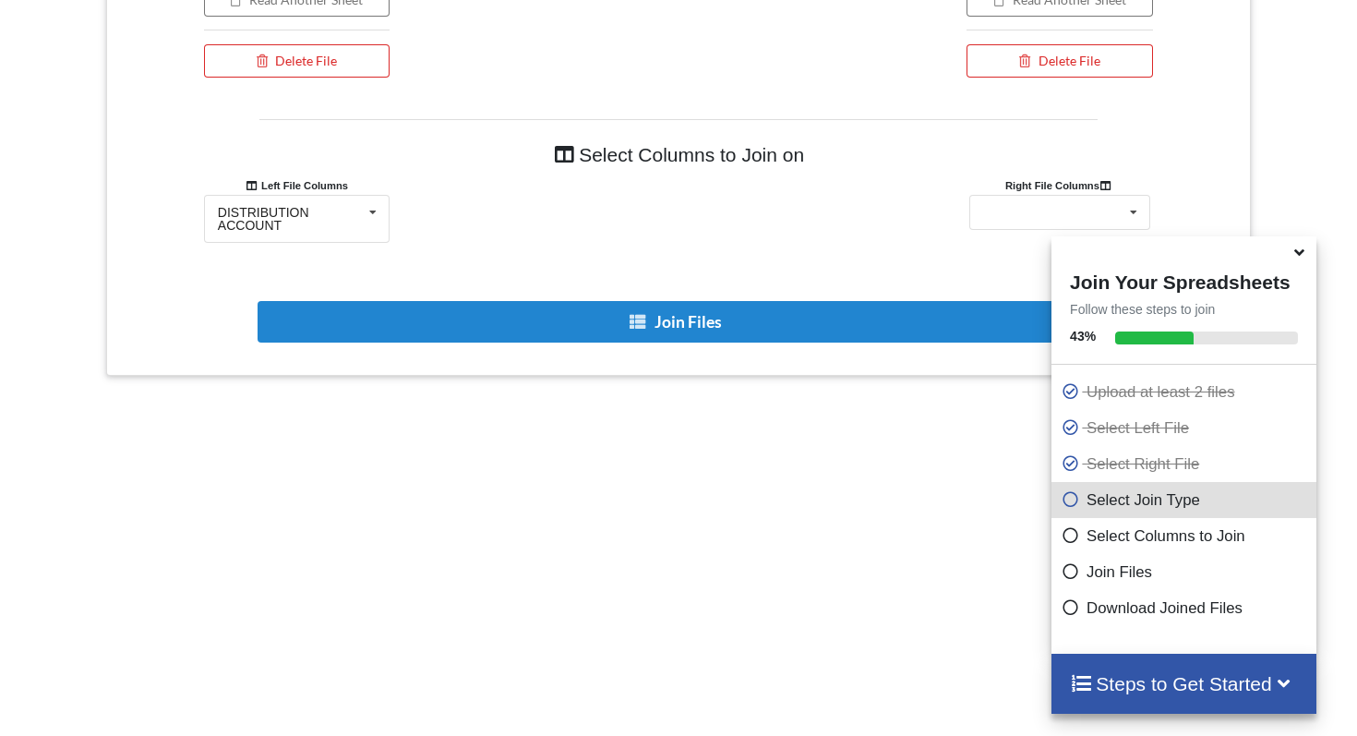
scroll to position [1023, 0]
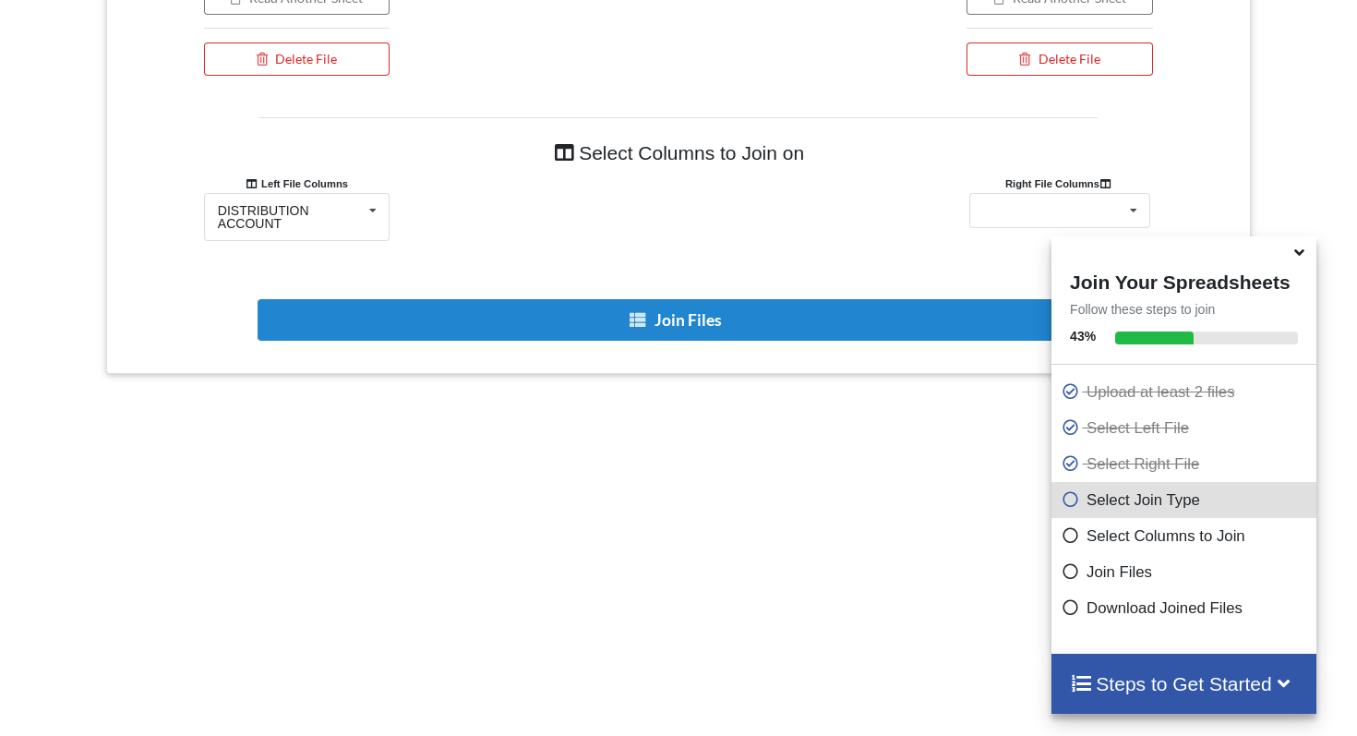
click at [1039, 229] on div "DISTRIBUTION ACCOUNT TOTAL" at bounding box center [1059, 217] width 381 height 48
click at [1039, 227] on div "DISTRIBUTION ACCOUNT TOTAL" at bounding box center [1059, 210] width 181 height 35
click at [1039, 228] on div "DISTRIBUTION ACCOUNT" at bounding box center [1052, 217] width 144 height 26
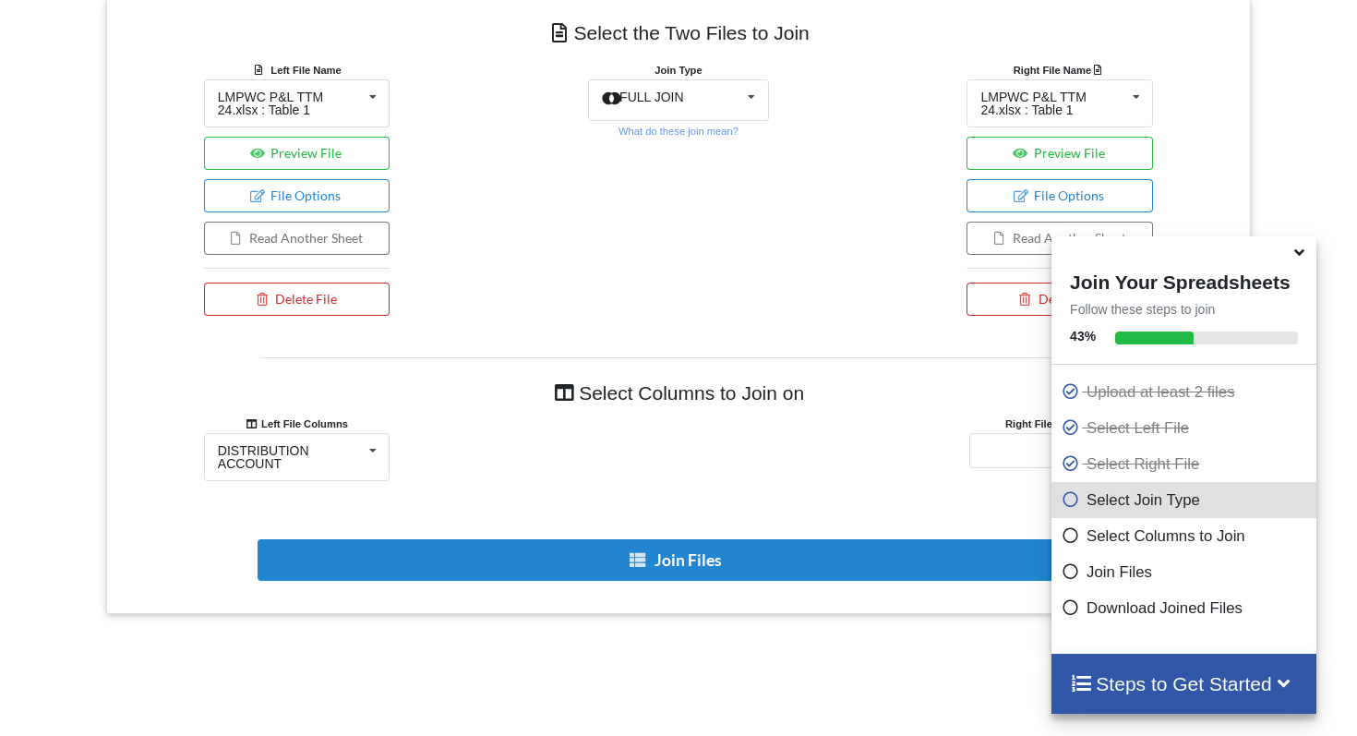
scroll to position [725, 0]
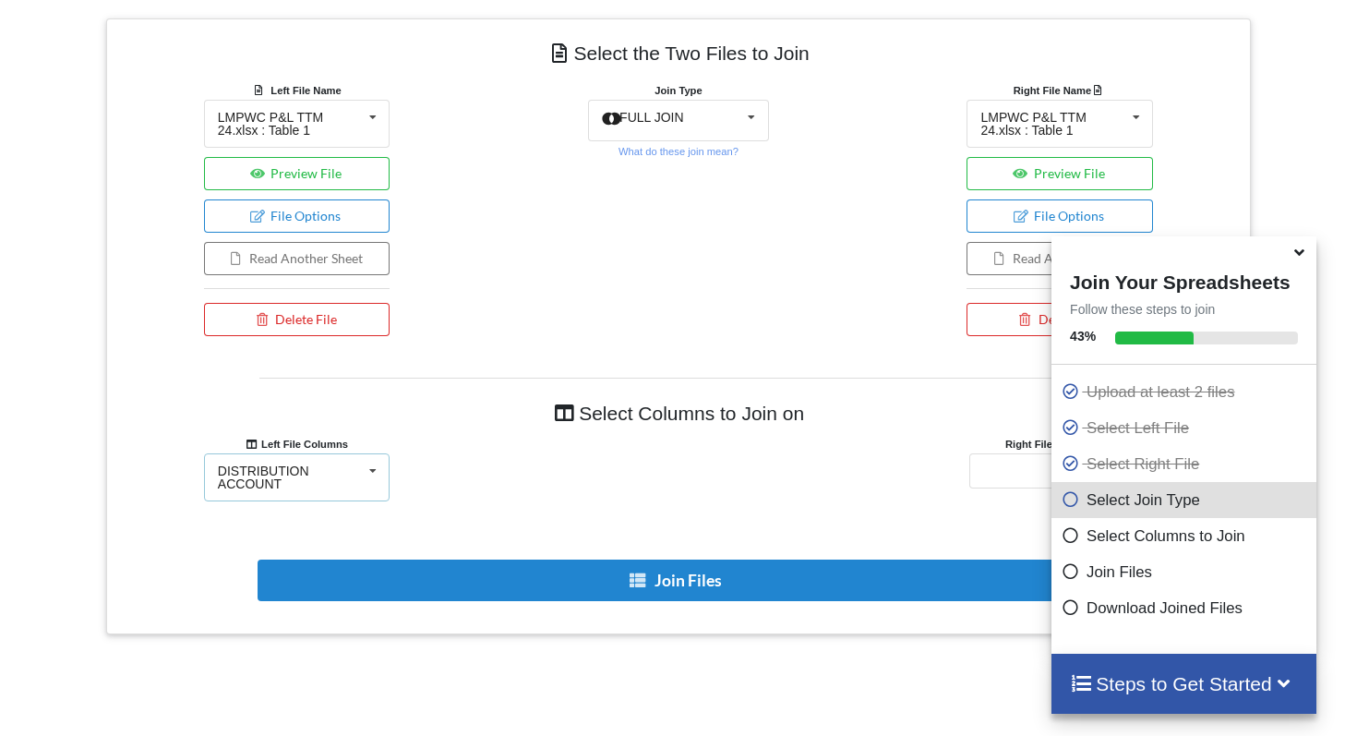
click at [349, 485] on div "DISTRIBUTION ACCOUNT" at bounding box center [290, 477] width 144 height 26
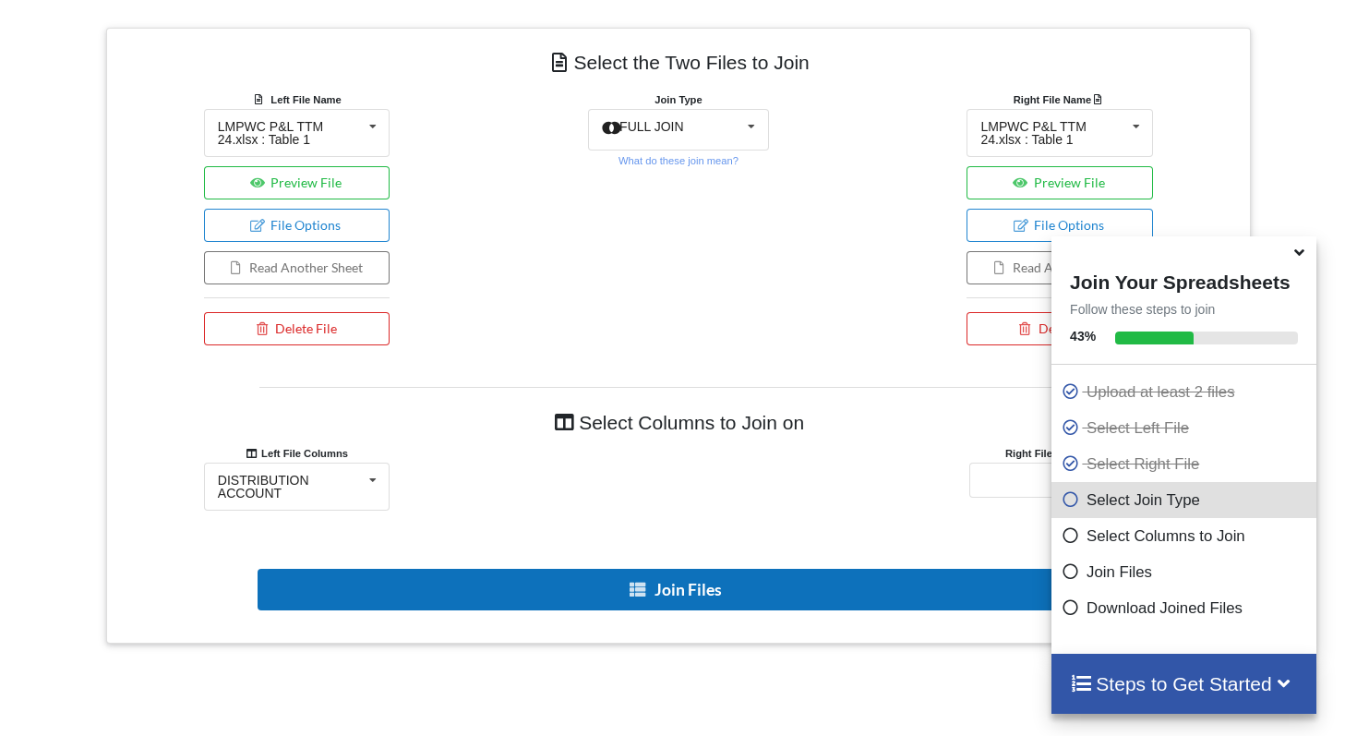
click at [579, 585] on button "Join Files" at bounding box center [677, 590] width 838 height 42
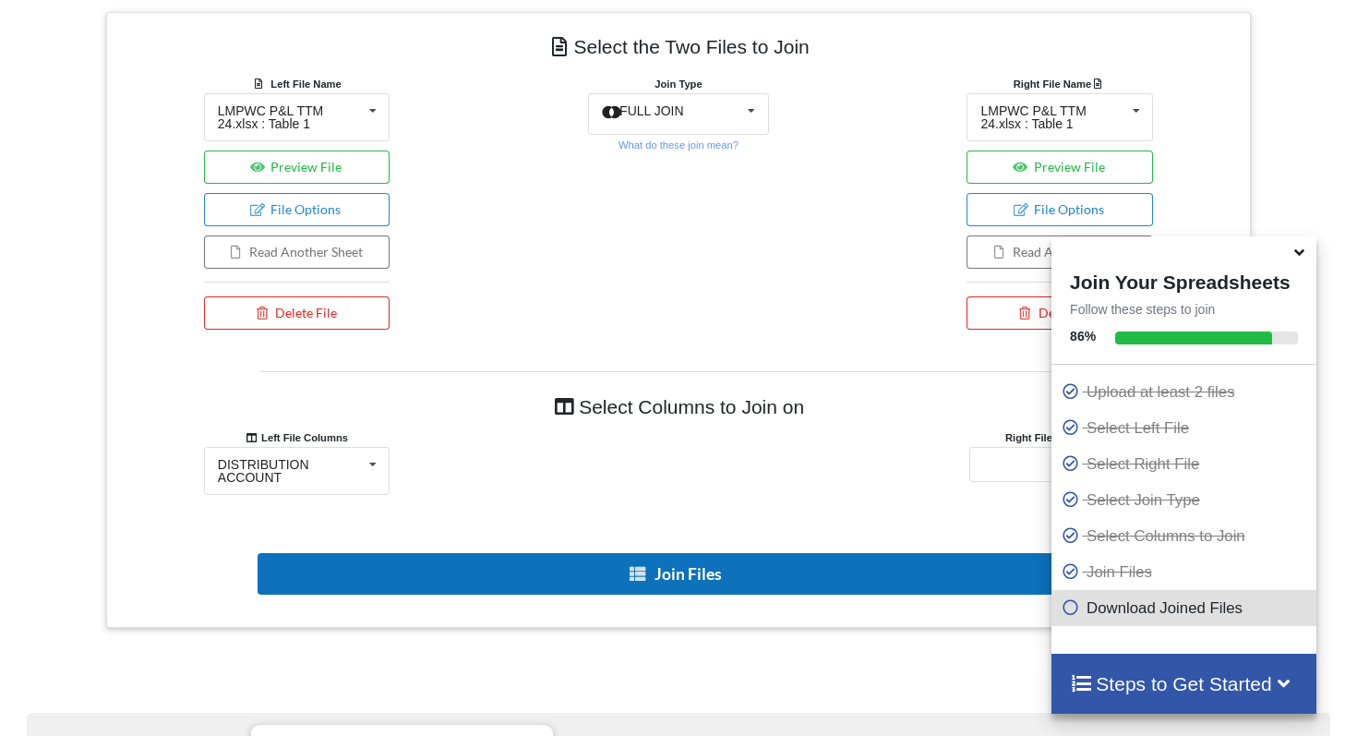
scroll to position [732, 0]
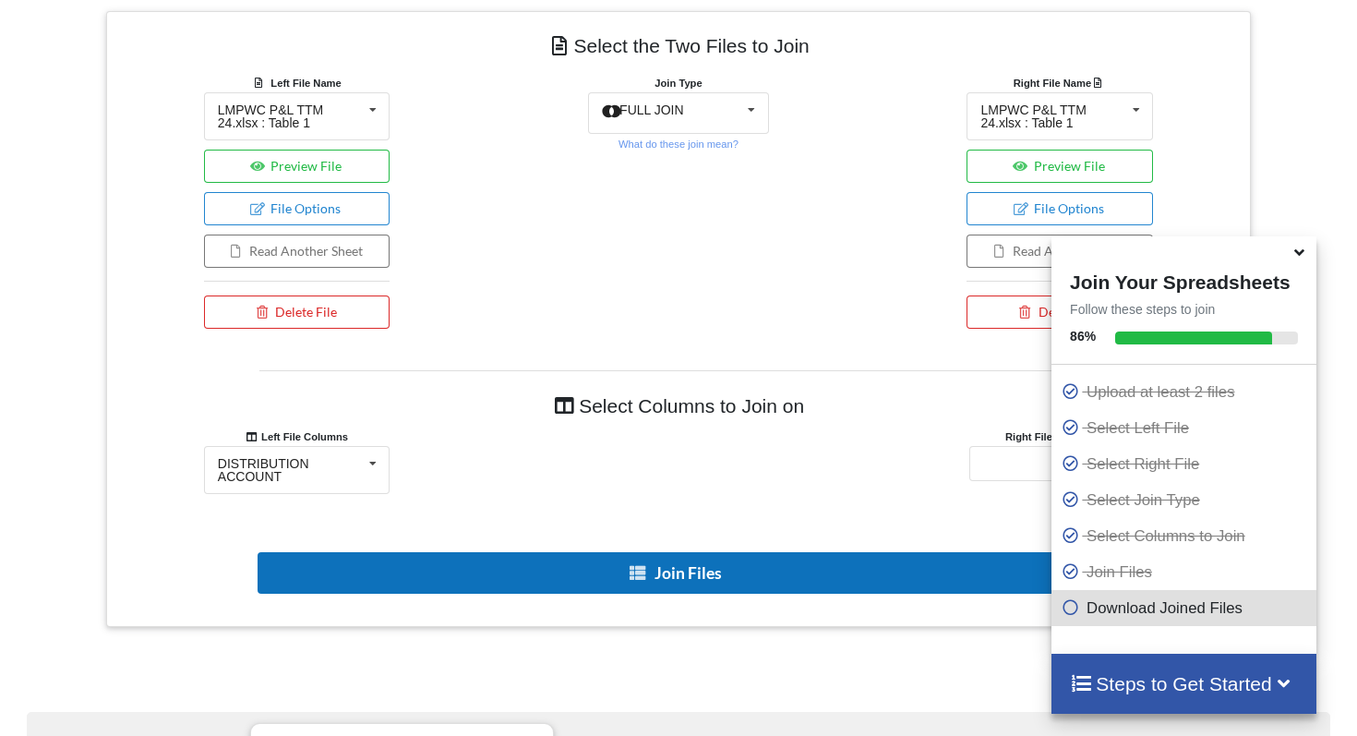
click at [643, 565] on icon at bounding box center [637, 572] width 19 height 14
click at [644, 564] on button "Join Files" at bounding box center [677, 573] width 838 height 42
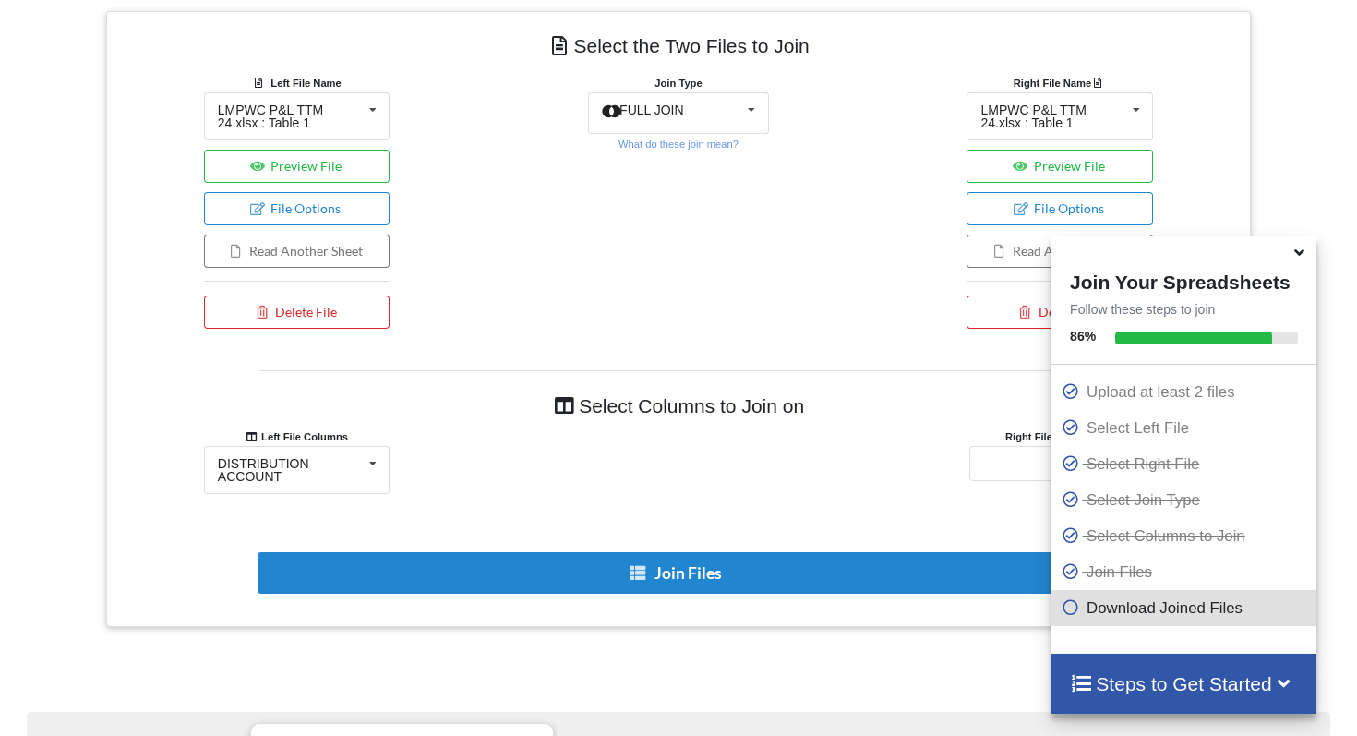
click at [1078, 679] on icon at bounding box center [1081, 681] width 23 height 19
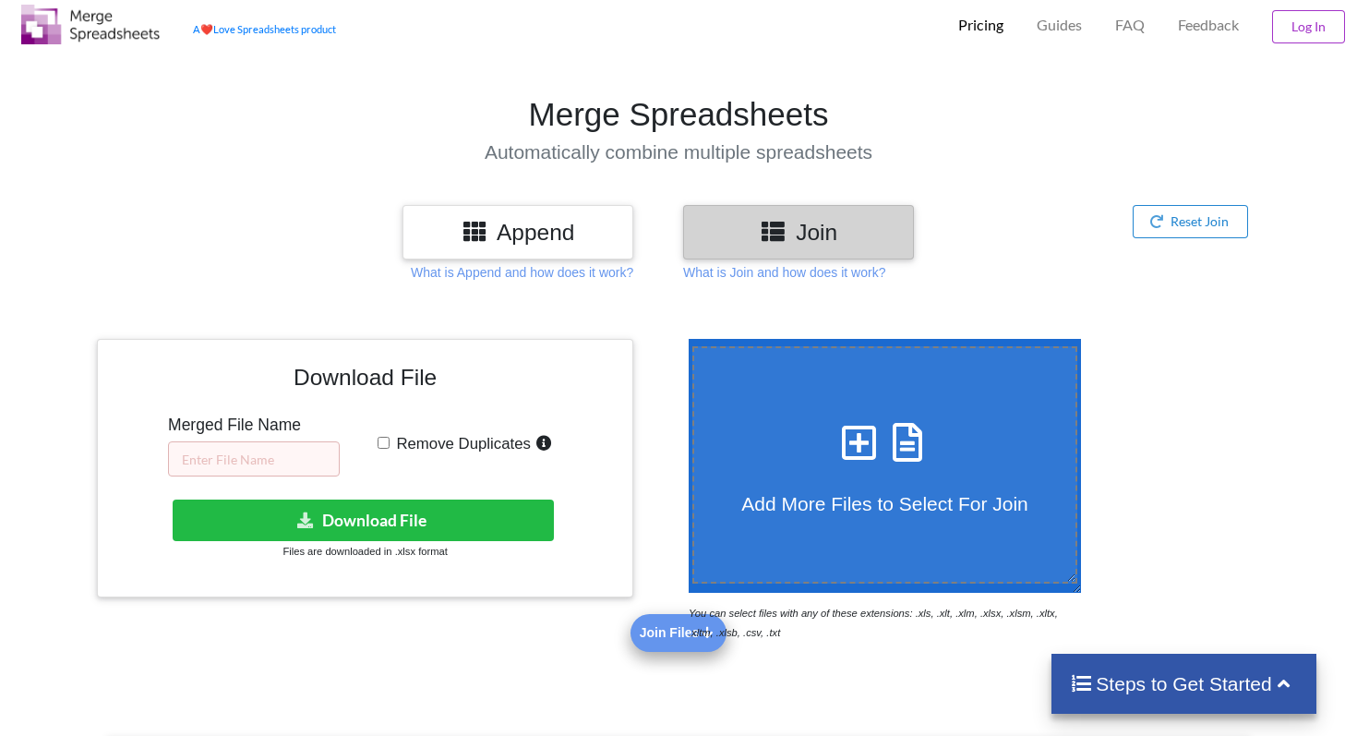
scroll to position [64, 0]
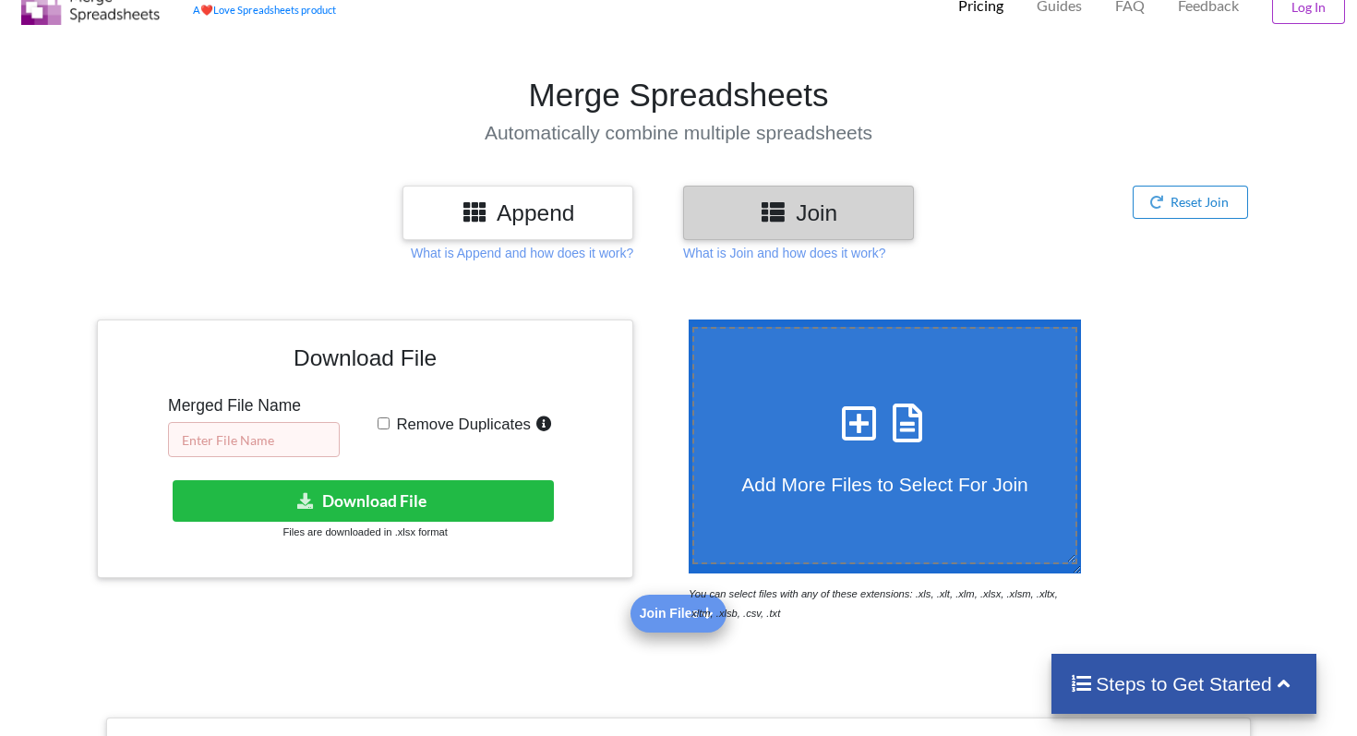
click at [319, 433] on input "text" at bounding box center [254, 439] width 172 height 35
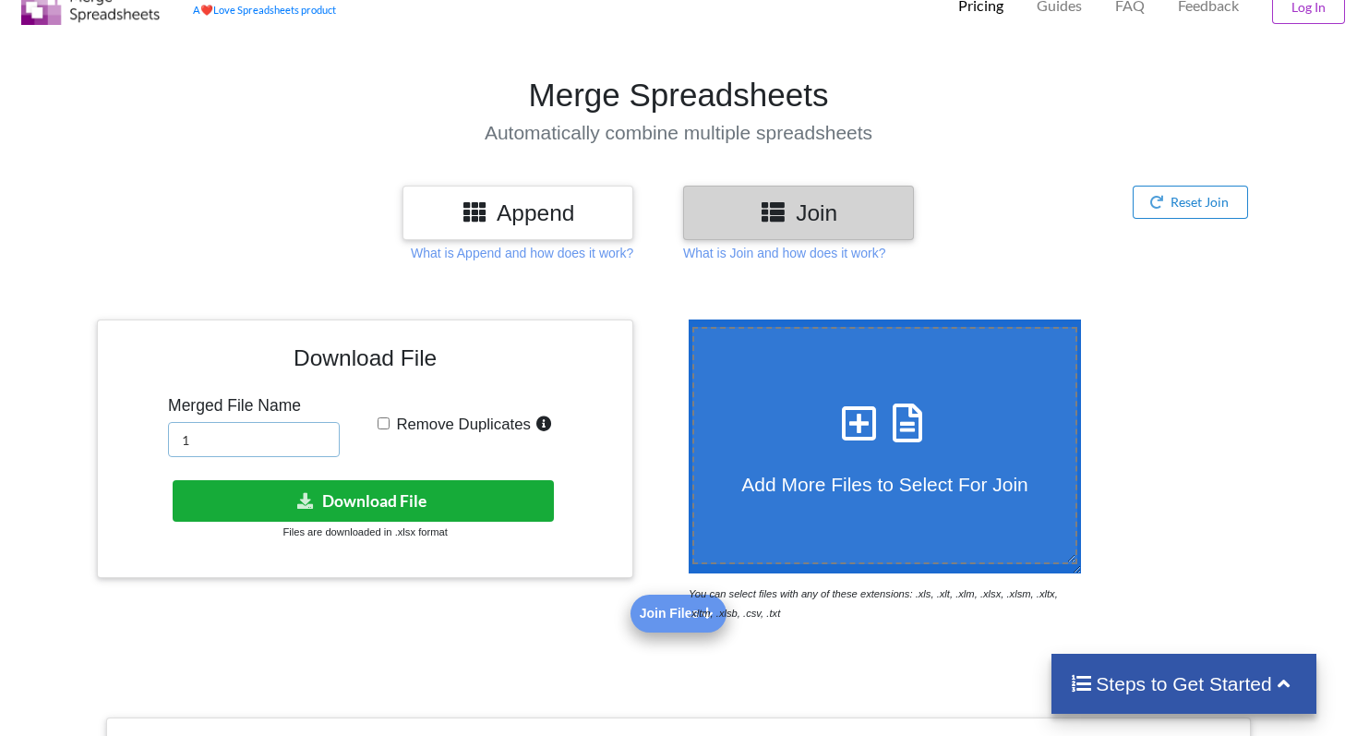
type input "1"
click at [313, 494] on icon at bounding box center [305, 500] width 19 height 14
